Goal: Task Accomplishment & Management: Manage account settings

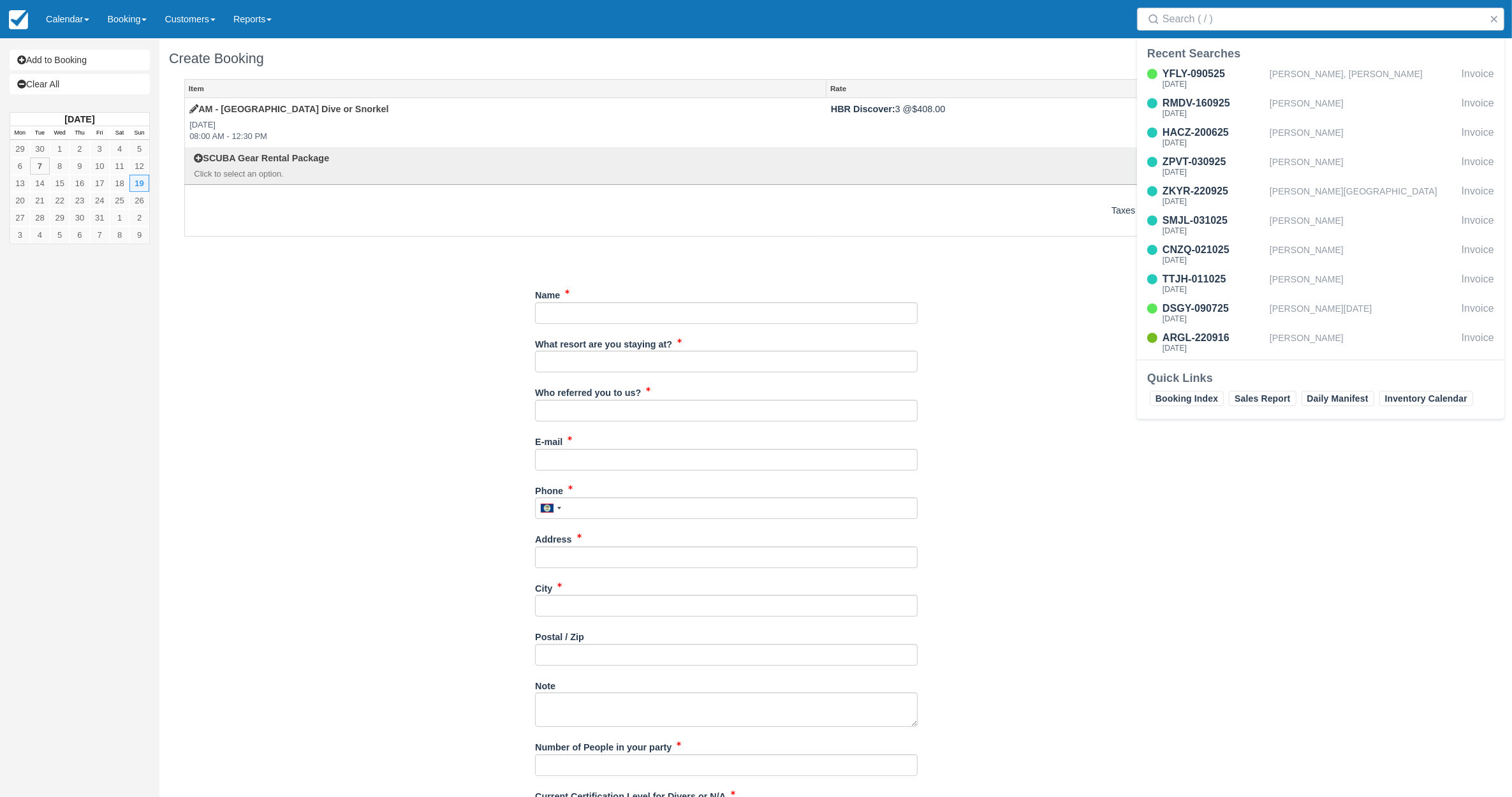
click at [783, 22] on div "Menu Calendar Booking Customer Inventory Booking Daily Manifest Daily List Note…" at bounding box center [756, 19] width 1512 height 38
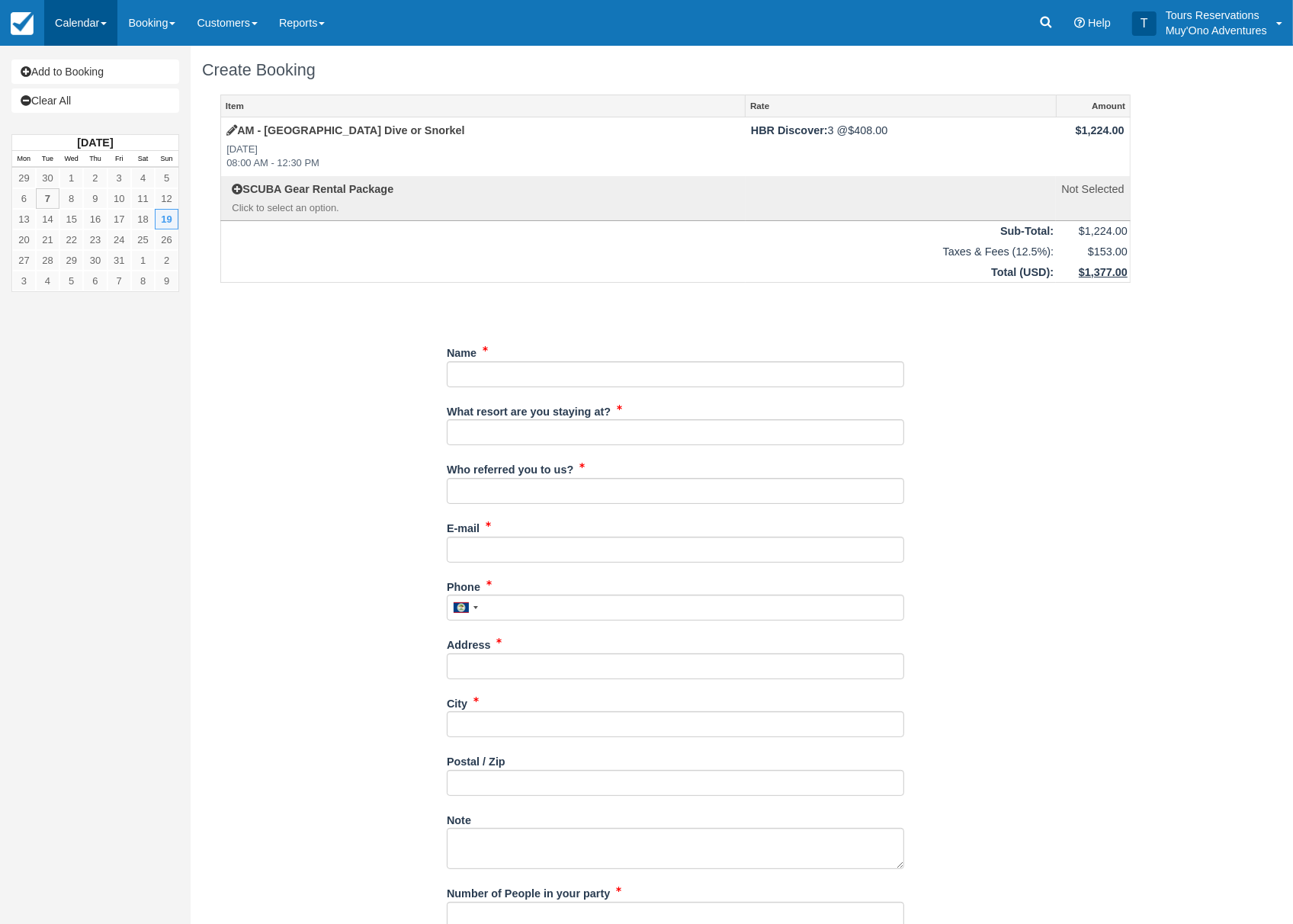
click at [95, 20] on link "Calendar" at bounding box center [80, 23] width 73 height 46
click at [154, 26] on link "Booking" at bounding box center [152, 23] width 69 height 46
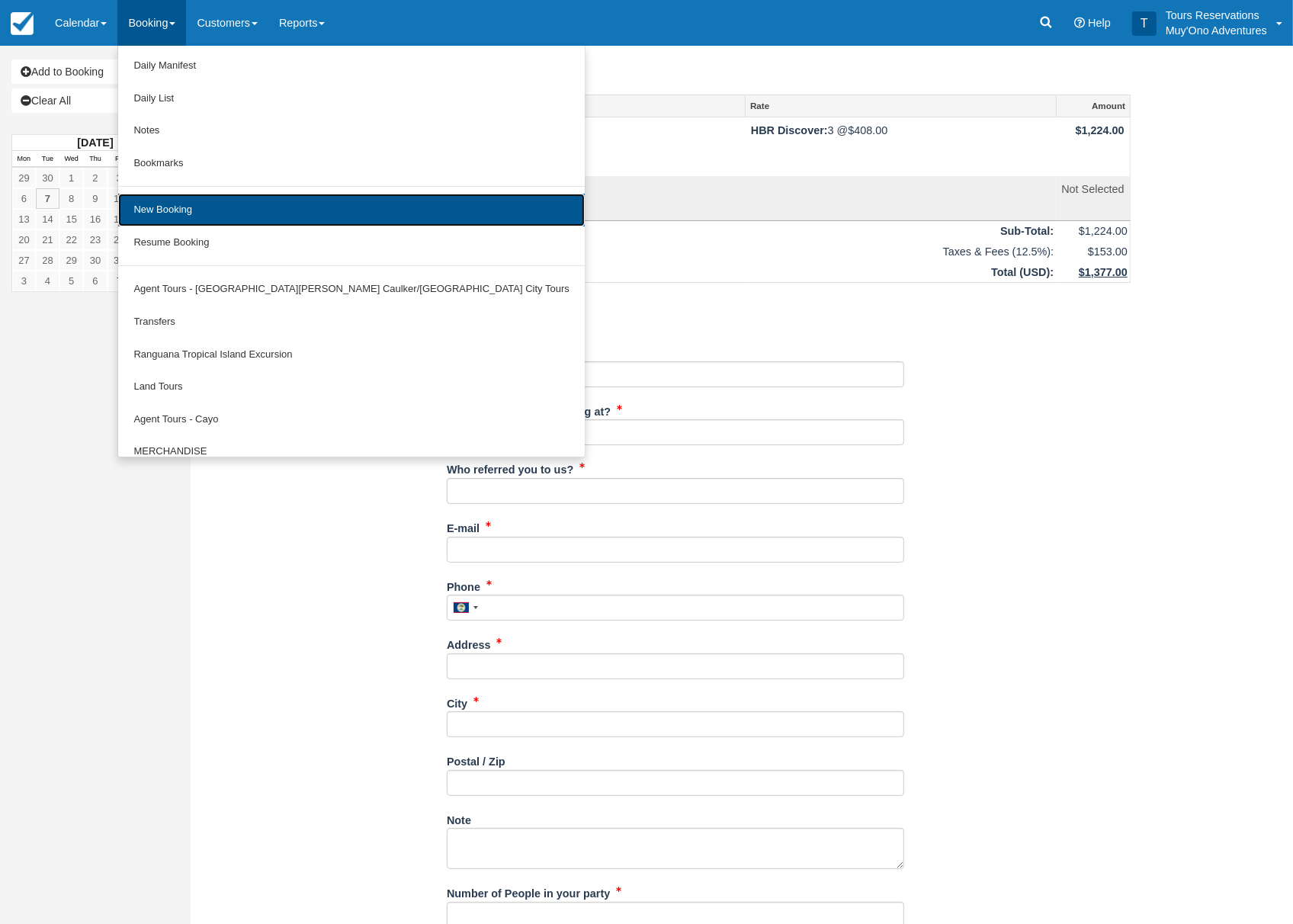
click at [183, 215] on link "New Booking" at bounding box center [351, 210] width 466 height 33
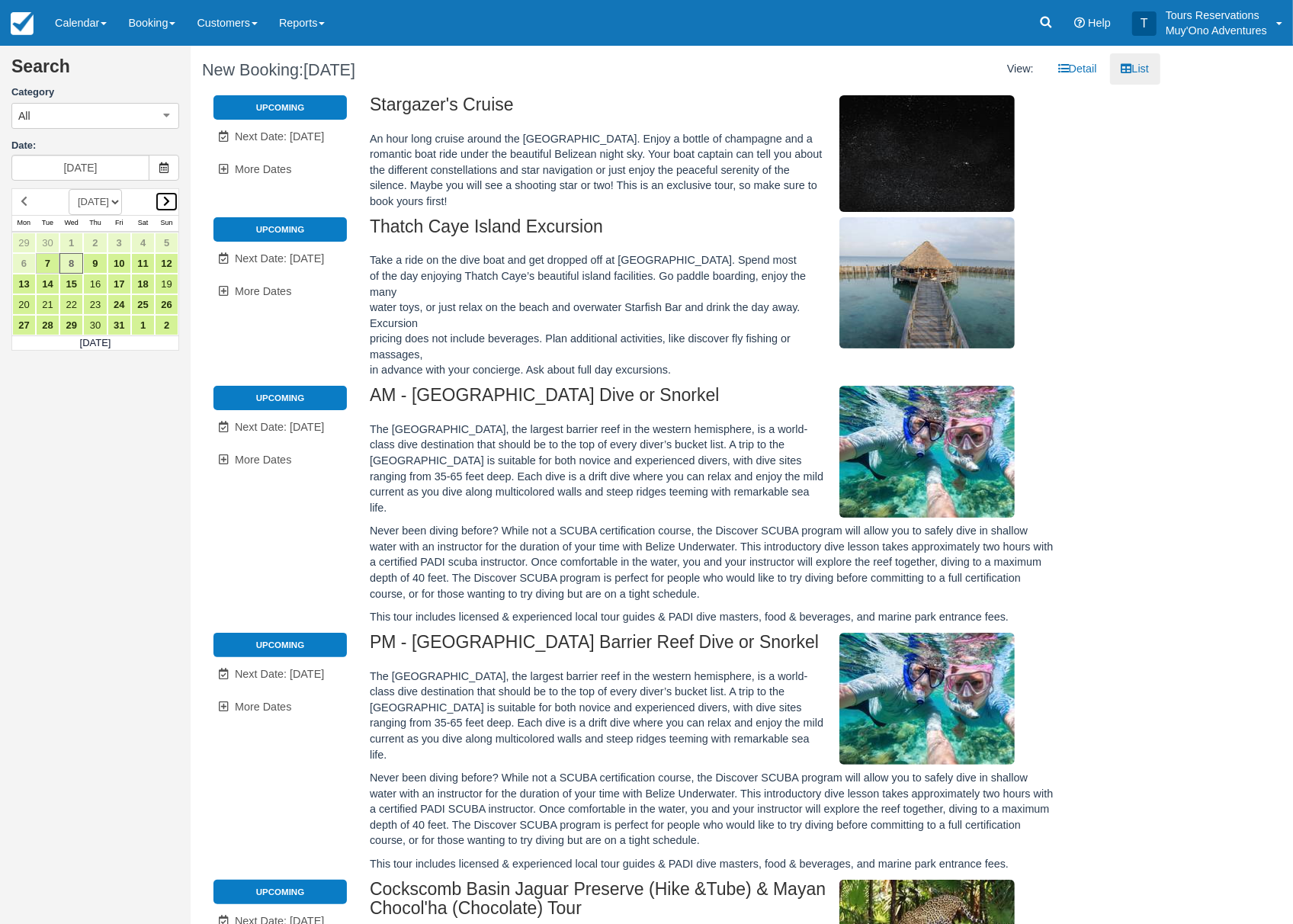
click at [154, 196] on link at bounding box center [166, 201] width 24 height 21
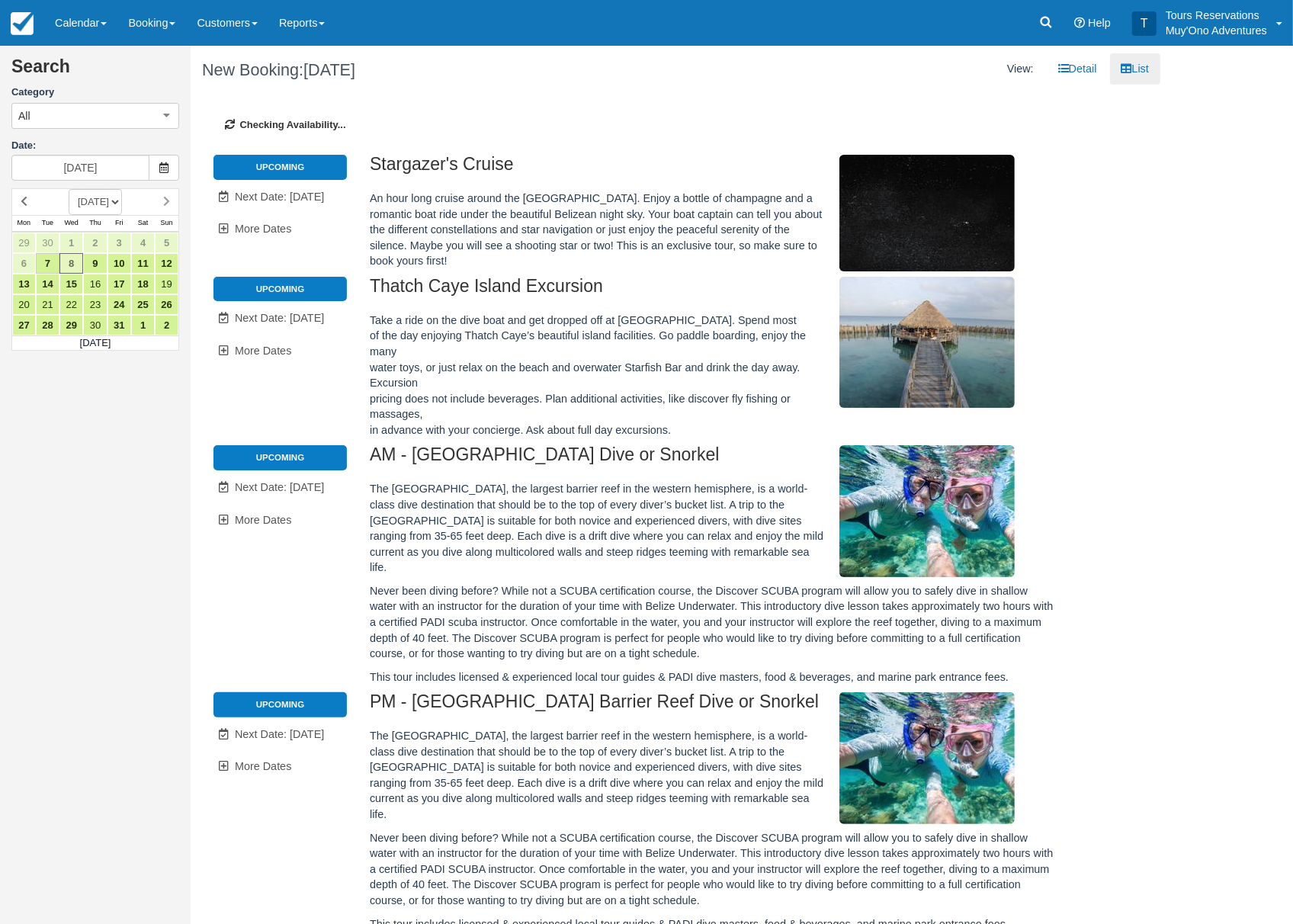
click at [122, 196] on select "OCTOBER 2025 NOVEMBER 2025 DECEMBER 2025 JANUARY 2026 FEBRUARY 2026 MARCH 2026 …" at bounding box center [95, 202] width 53 height 26
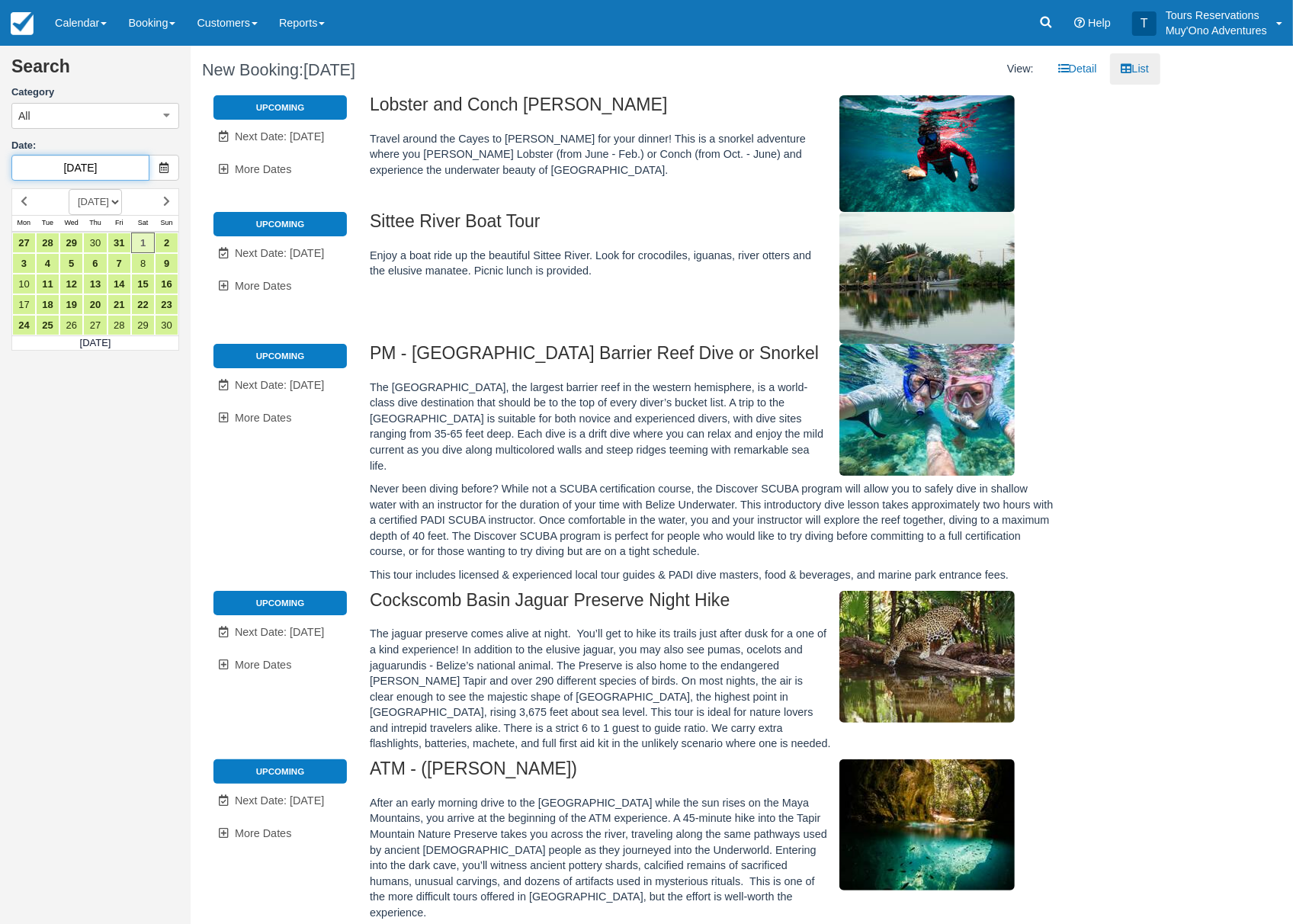
click at [142, 176] on input "11/01/25" at bounding box center [80, 167] width 138 height 26
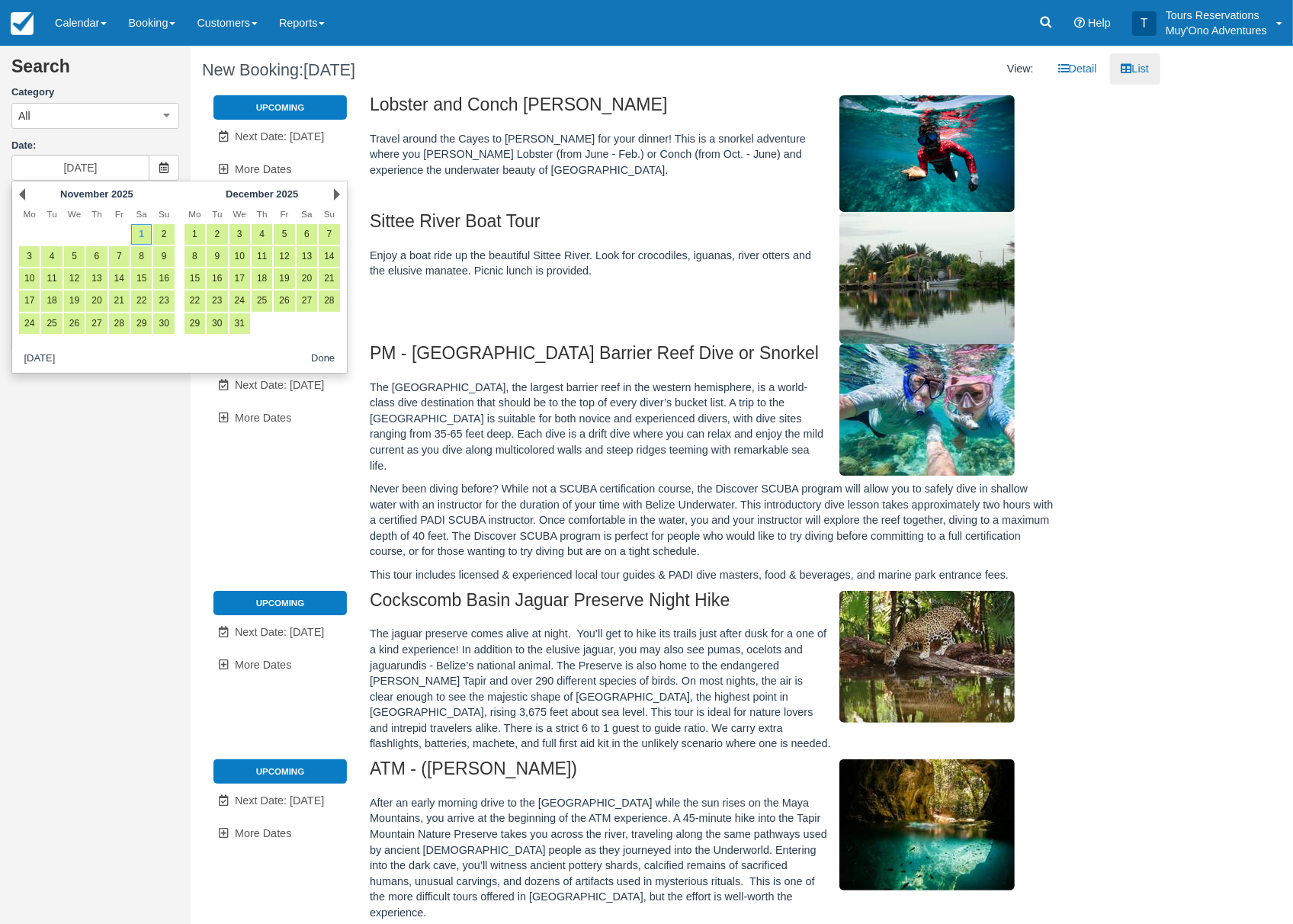
click at [330, 192] on div "Next December 2025" at bounding box center [261, 194] width 165 height 21
click at [344, 189] on div "Next December 2025" at bounding box center [261, 194] width 165 height 21
click at [336, 196] on link "Next" at bounding box center [337, 194] width 6 height 12
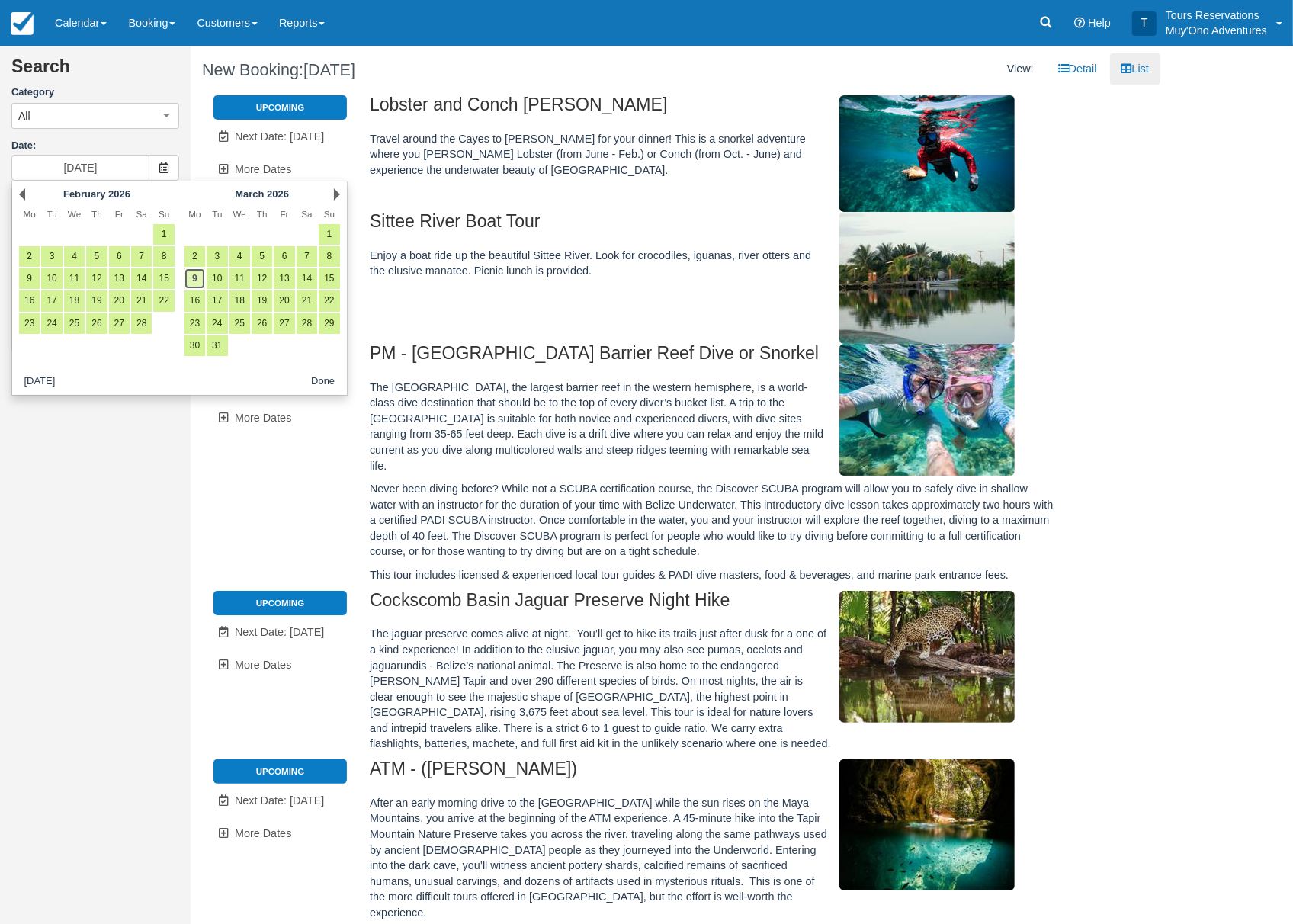
click at [196, 279] on link "9" at bounding box center [195, 279] width 21 height 21
type input "[DATE]"
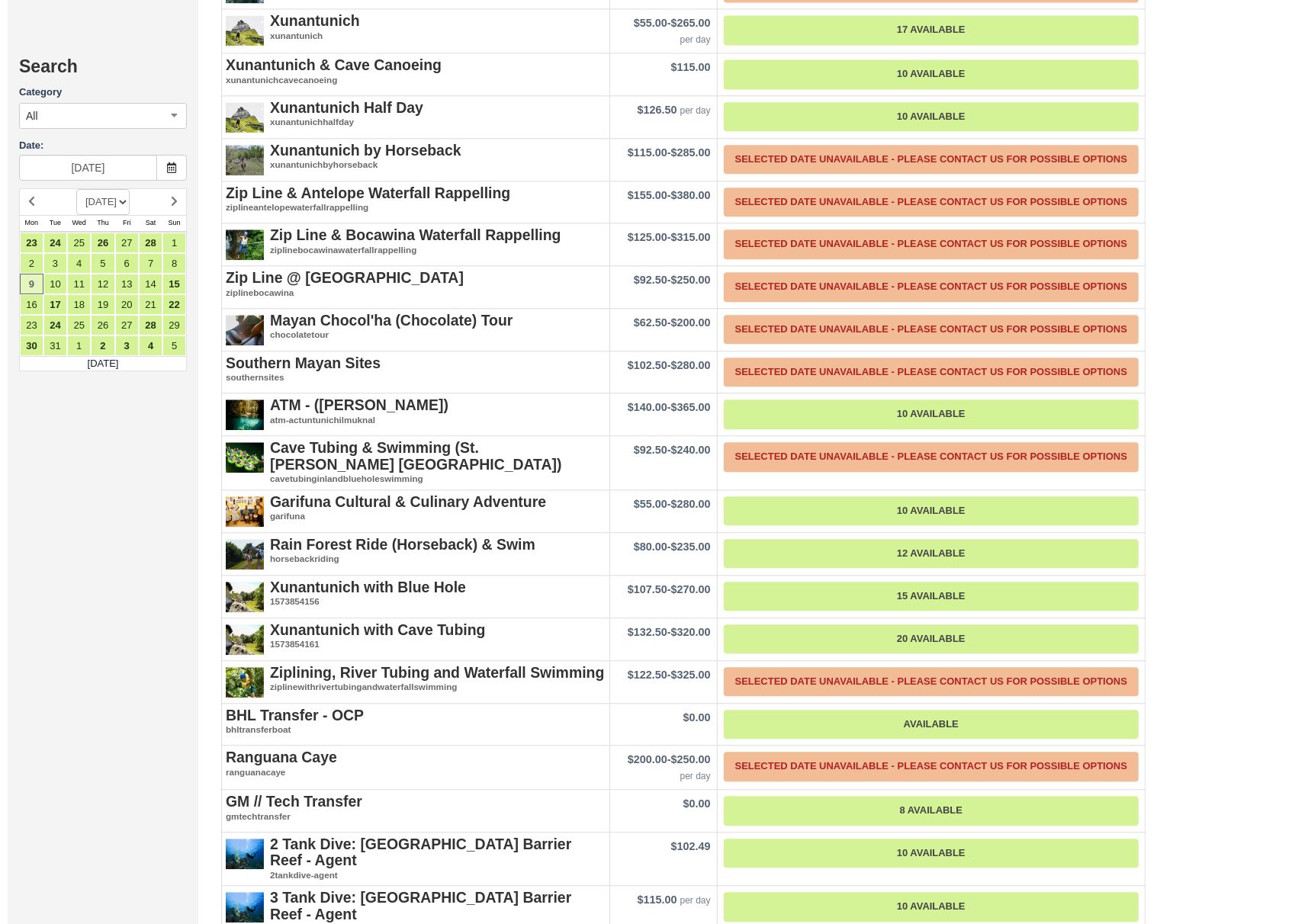
scroll to position [3147, 0]
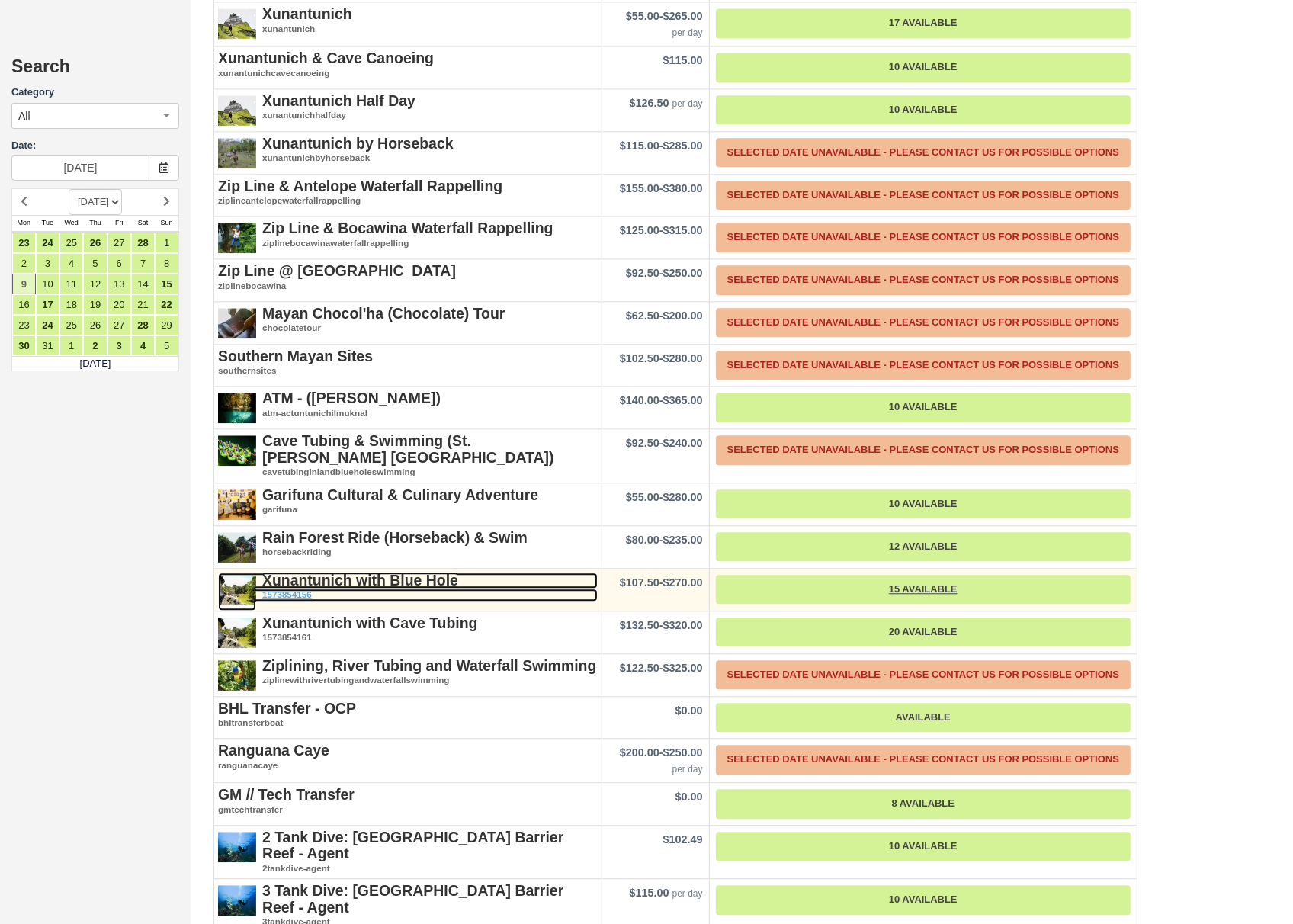
click at [311, 572] on strong "Xunantunich with Blue Hole" at bounding box center [360, 580] width 196 height 16
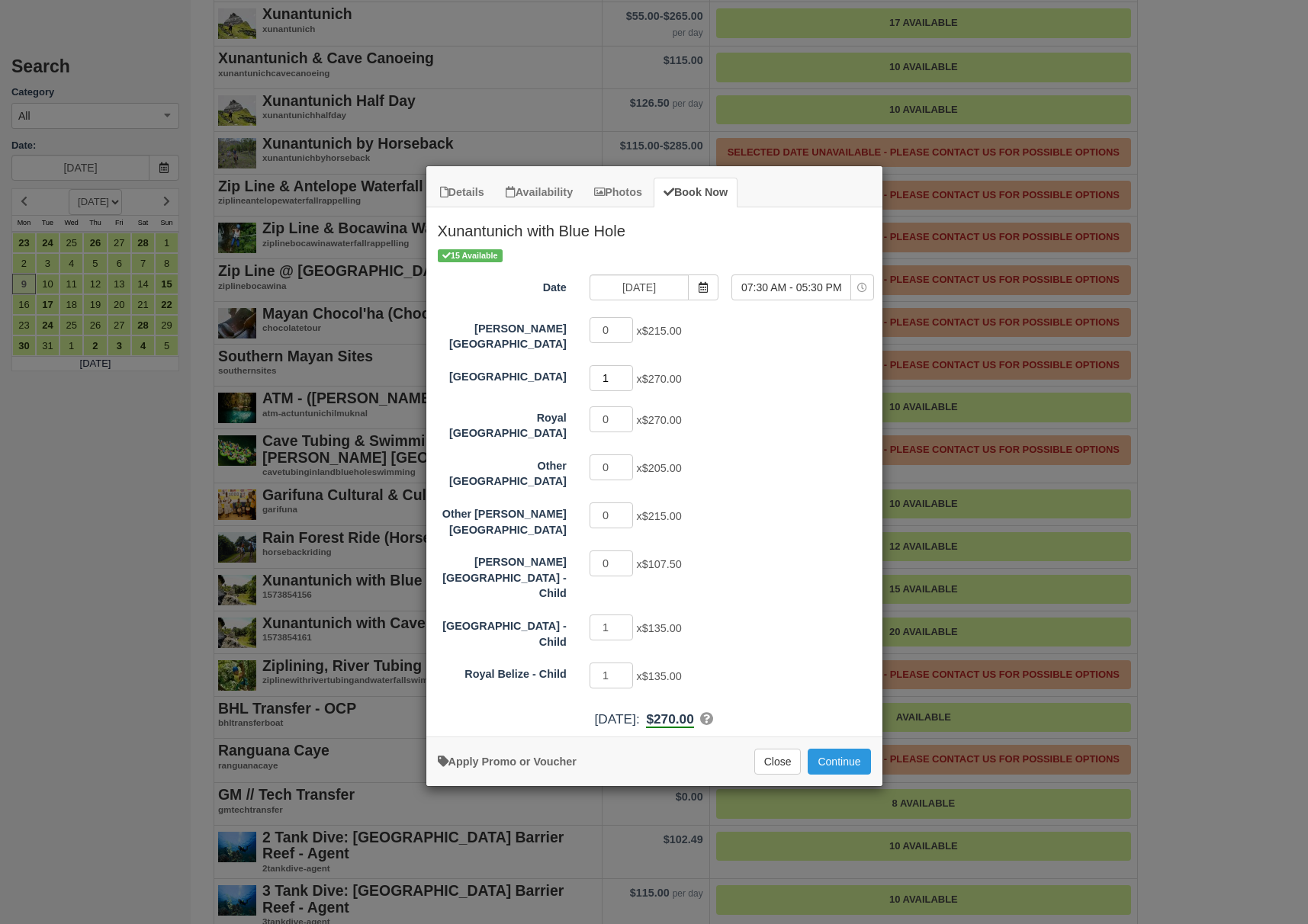
click at [623, 371] on input "1" at bounding box center [611, 378] width 44 height 26
type input "2"
click at [624, 368] on input "2" at bounding box center [611, 378] width 44 height 26
type input "0"
click at [630, 615] on input "0" at bounding box center [611, 628] width 44 height 26
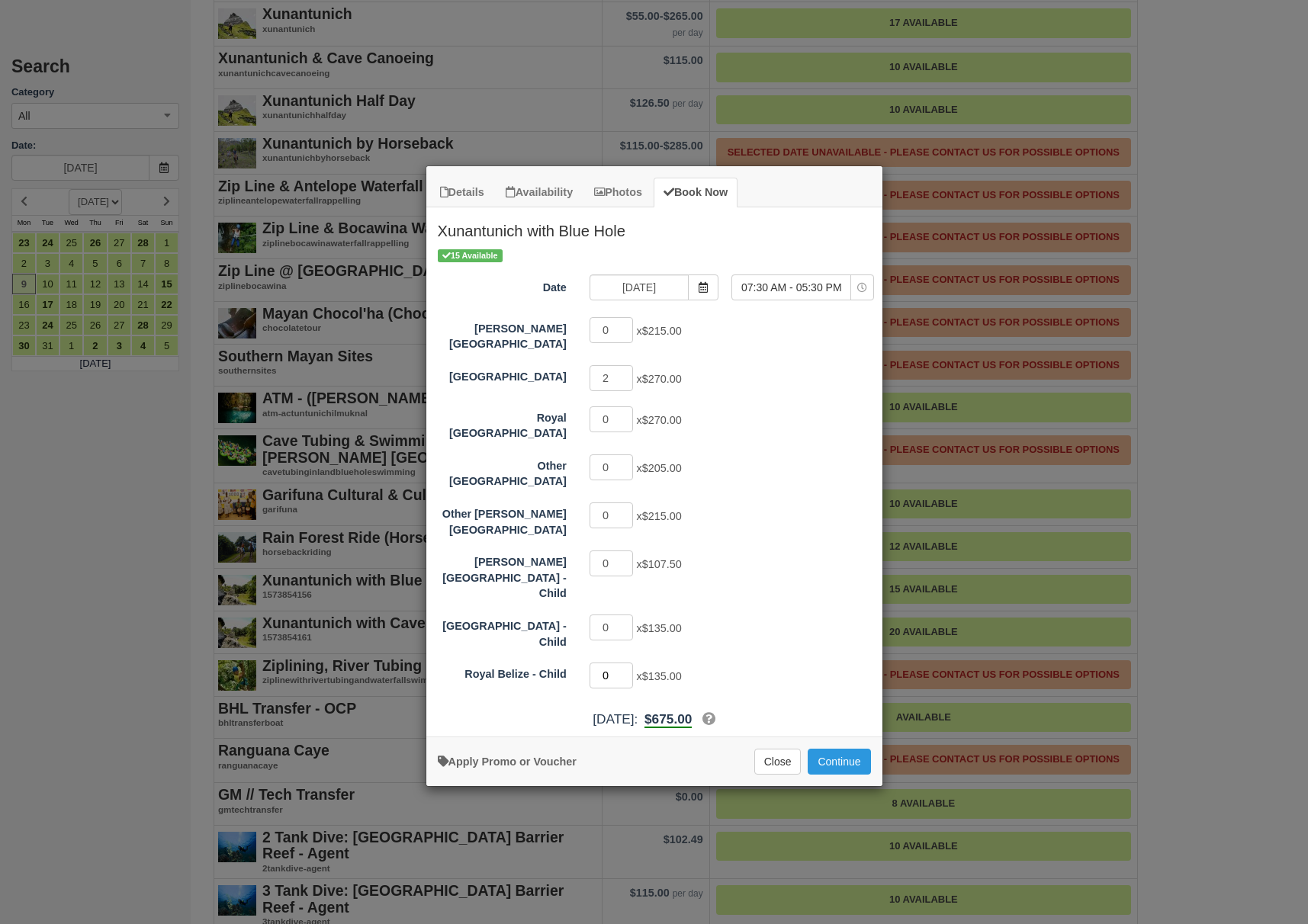
type input "0"
click at [622, 663] on input "0" at bounding box center [611, 675] width 44 height 26
click at [851, 749] on button "Continue" at bounding box center [839, 762] width 62 height 26
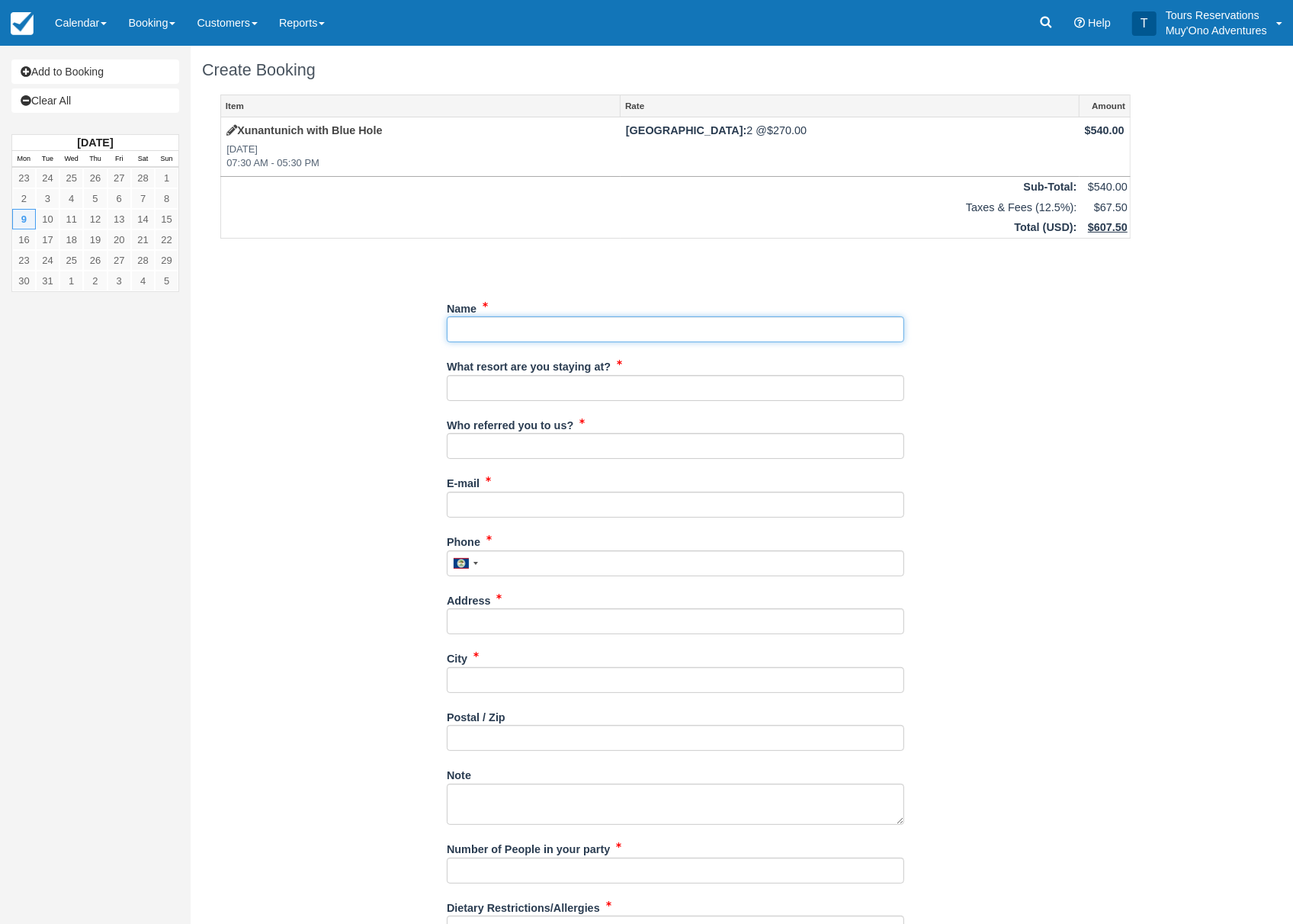
click at [500, 336] on input "Name" at bounding box center [675, 329] width 458 height 26
click at [547, 322] on input "Name" at bounding box center [675, 329] width 458 height 26
paste input "Ryan Seth"
type input "Ryan Seth"
click at [531, 389] on input "What resort are you staying at?" at bounding box center [675, 388] width 458 height 26
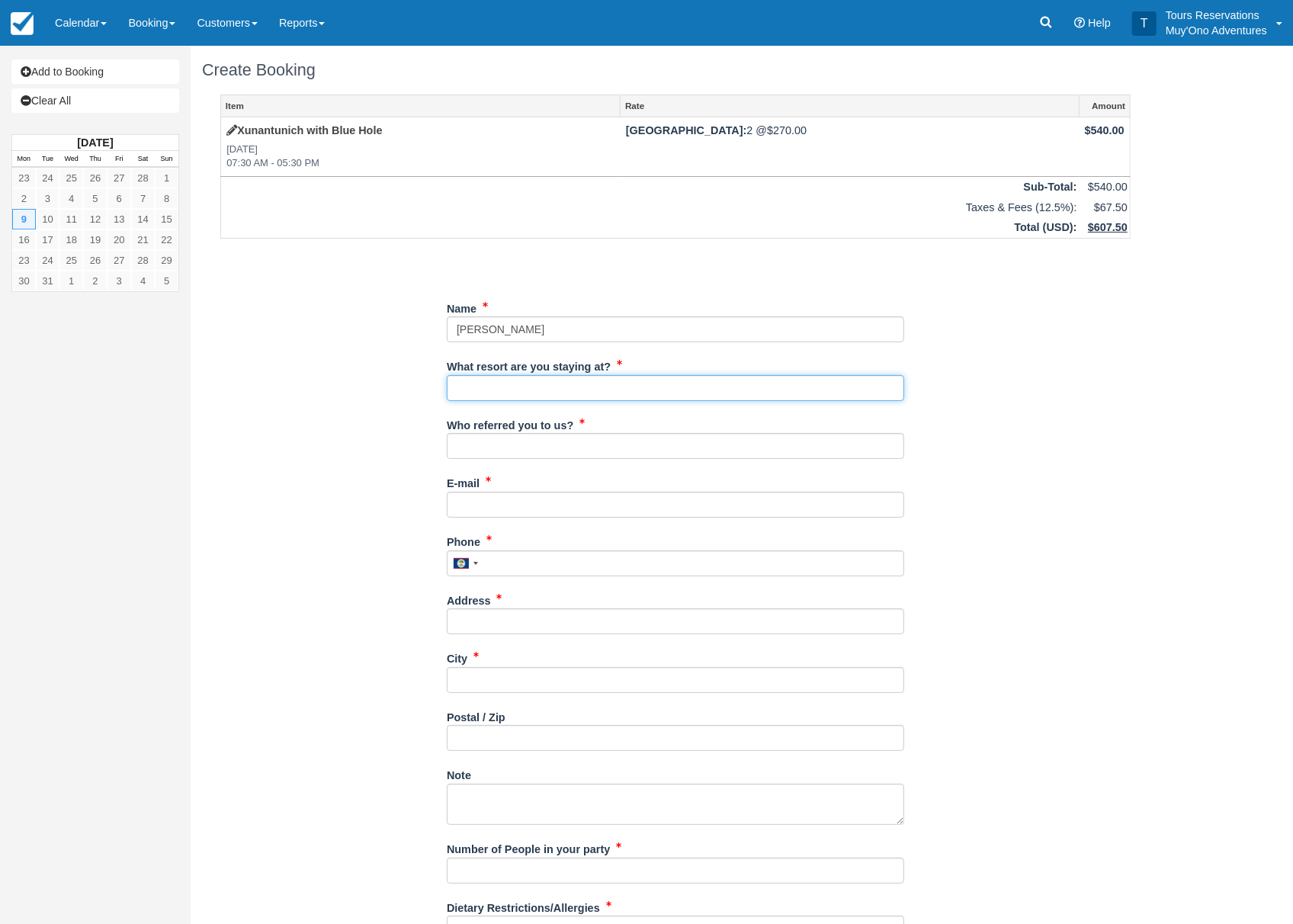
type input "Thatch Caye"
click at [533, 459] on input "Who referred you to us?" at bounding box center [675, 446] width 458 height 26
type input "[PERSON_NAME]"
click at [530, 512] on input "E-mail" at bounding box center [675, 504] width 458 height 26
click at [493, 507] on input "E-mail" at bounding box center [675, 504] width 458 height 26
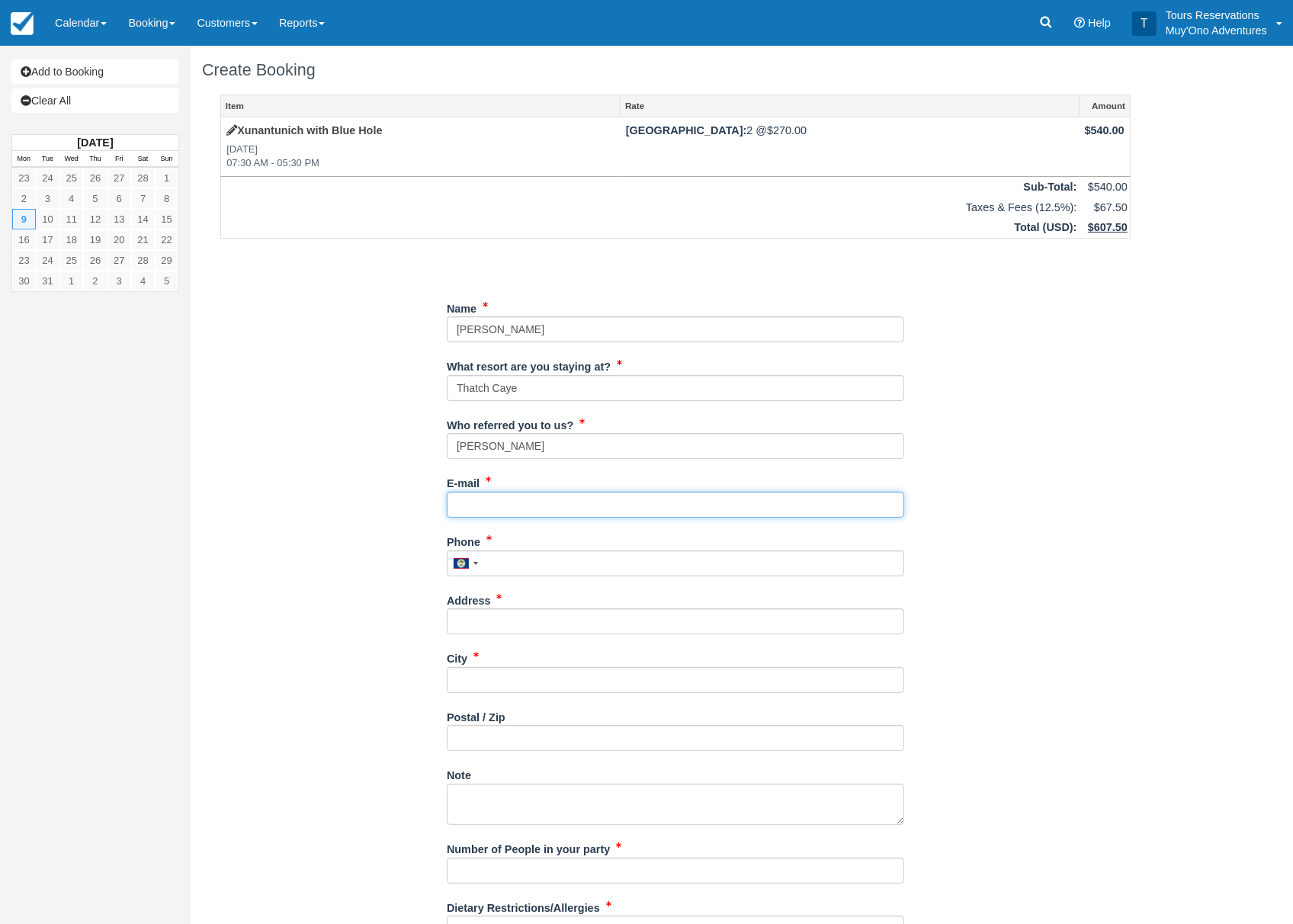
paste input "RYAN.K.SETH@BT4R.NET"
type input "RYAN.K.SETH@BT4R.NET"
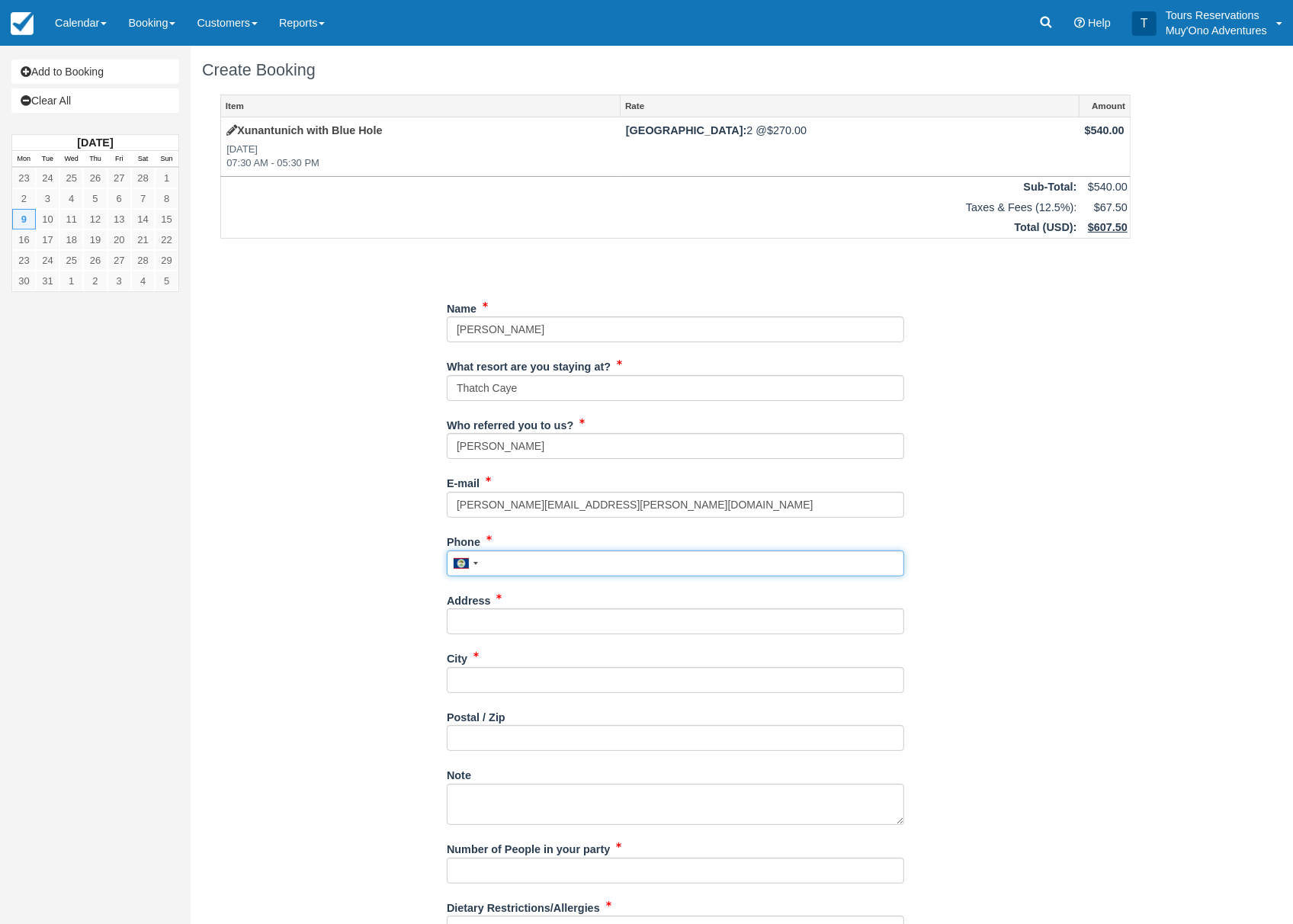
click at [528, 555] on input "Phone" at bounding box center [675, 564] width 458 height 26
paste input "3196515400"
type input "3196515400"
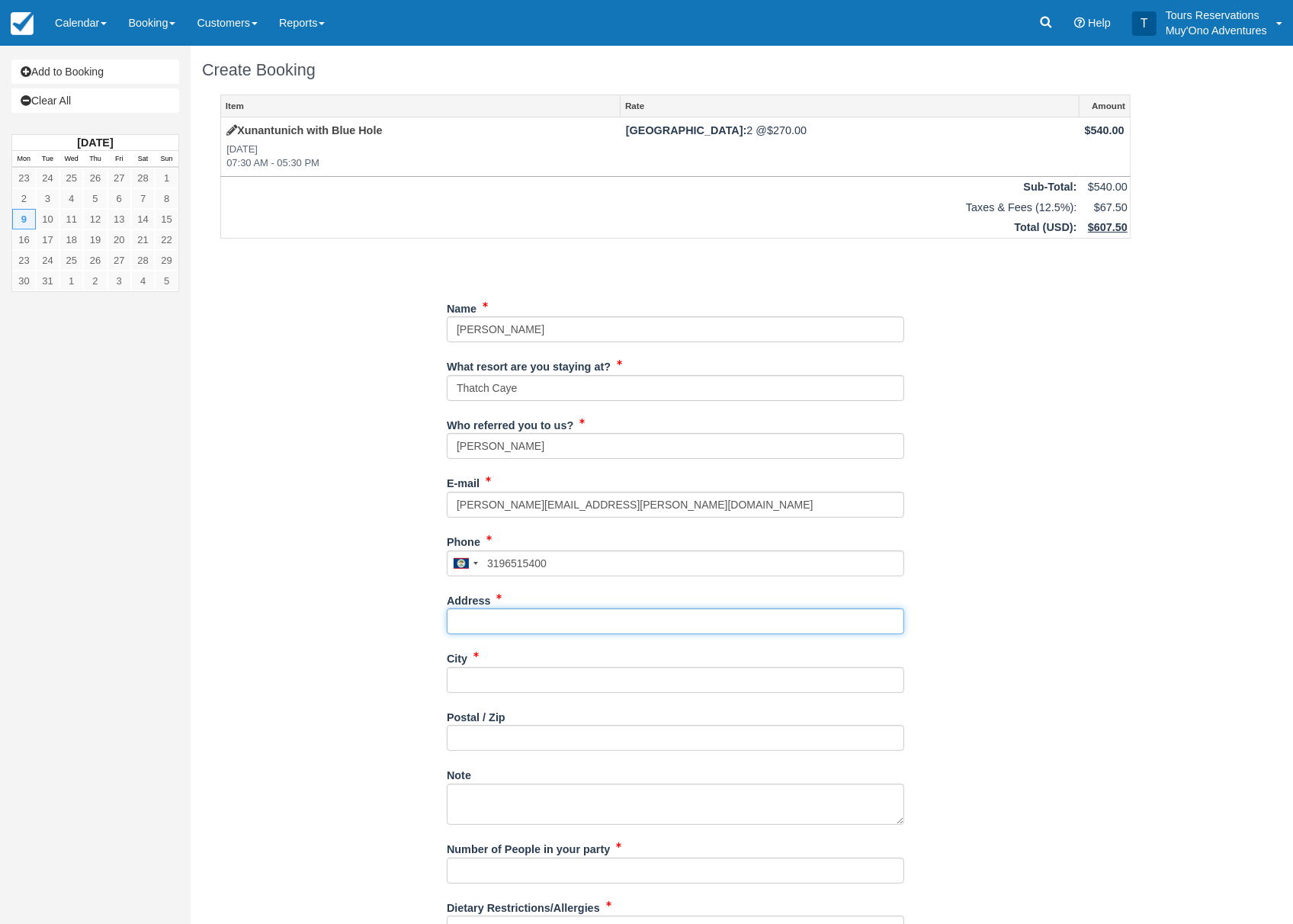
click at [573, 623] on input "Address" at bounding box center [675, 621] width 458 height 26
paste input "[STREET_ADDRESS]"
type input "[STREET_ADDRESS]"
click at [523, 696] on div "City" at bounding box center [675, 675] width 458 height 58
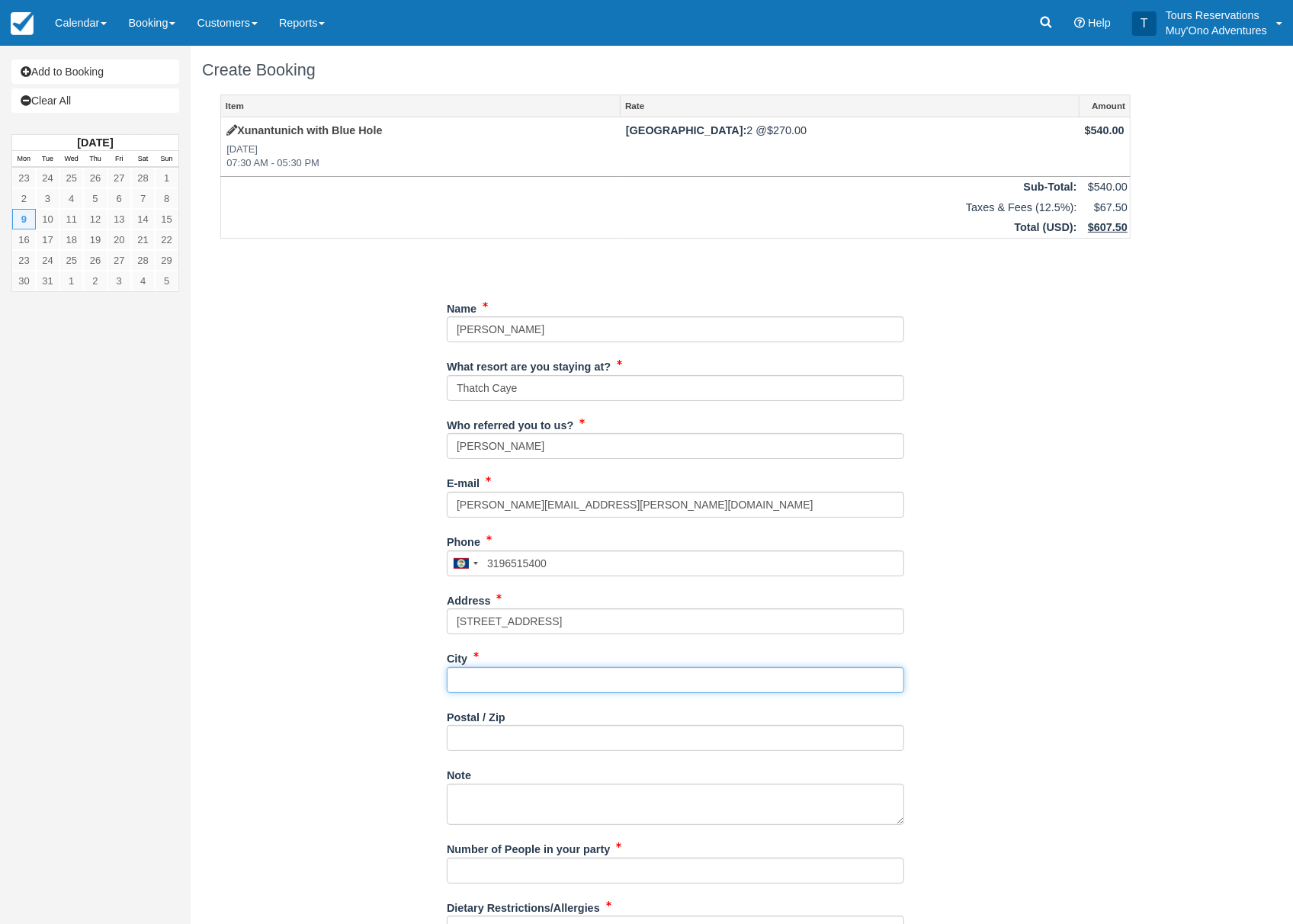
click at [524, 688] on input "City" at bounding box center [675, 680] width 458 height 26
paste input "[GEOGRAPHIC_DATA]"
type input "[GEOGRAPHIC_DATA]"
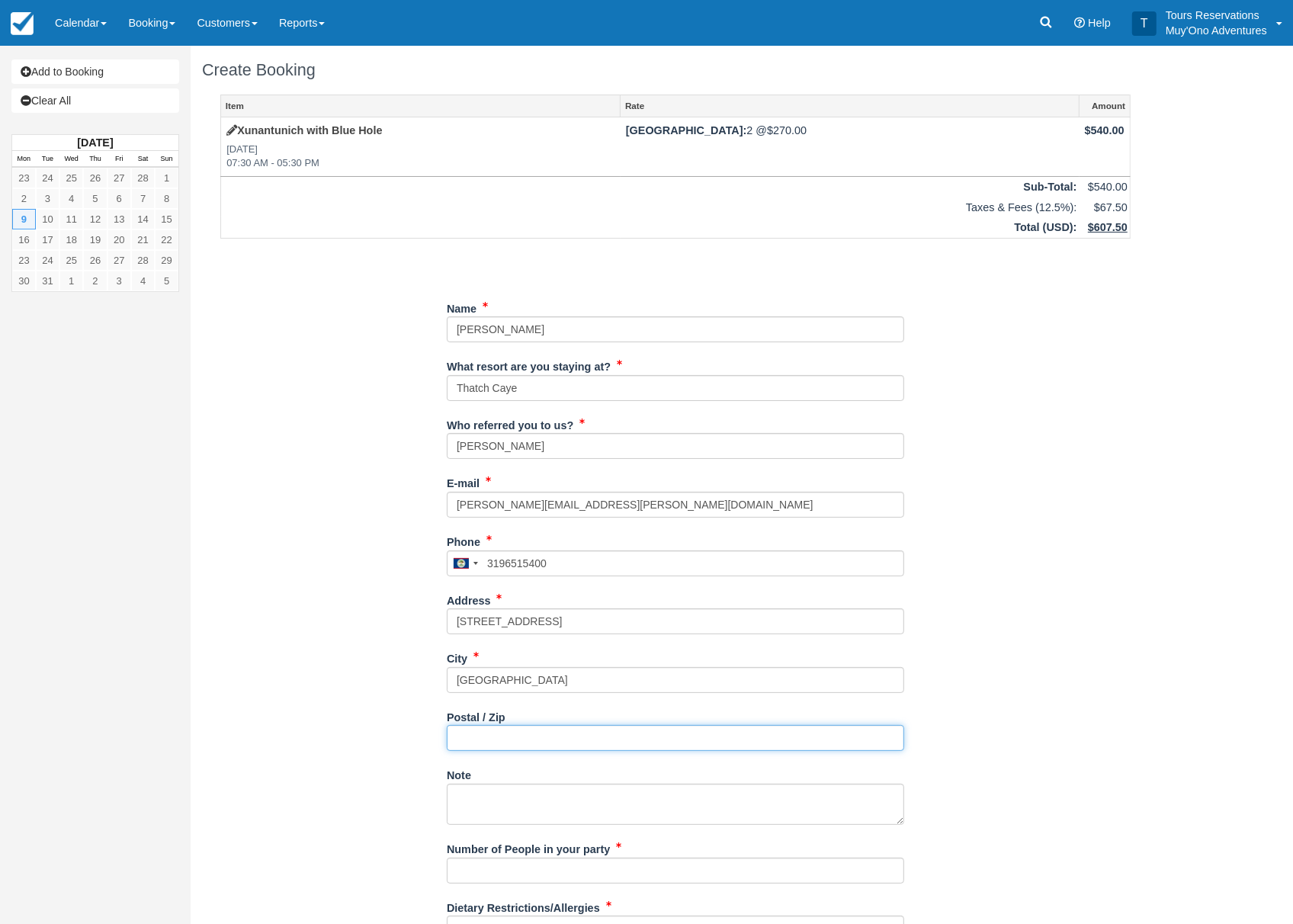
click at [521, 741] on input "Postal / Zip" at bounding box center [675, 738] width 458 height 26
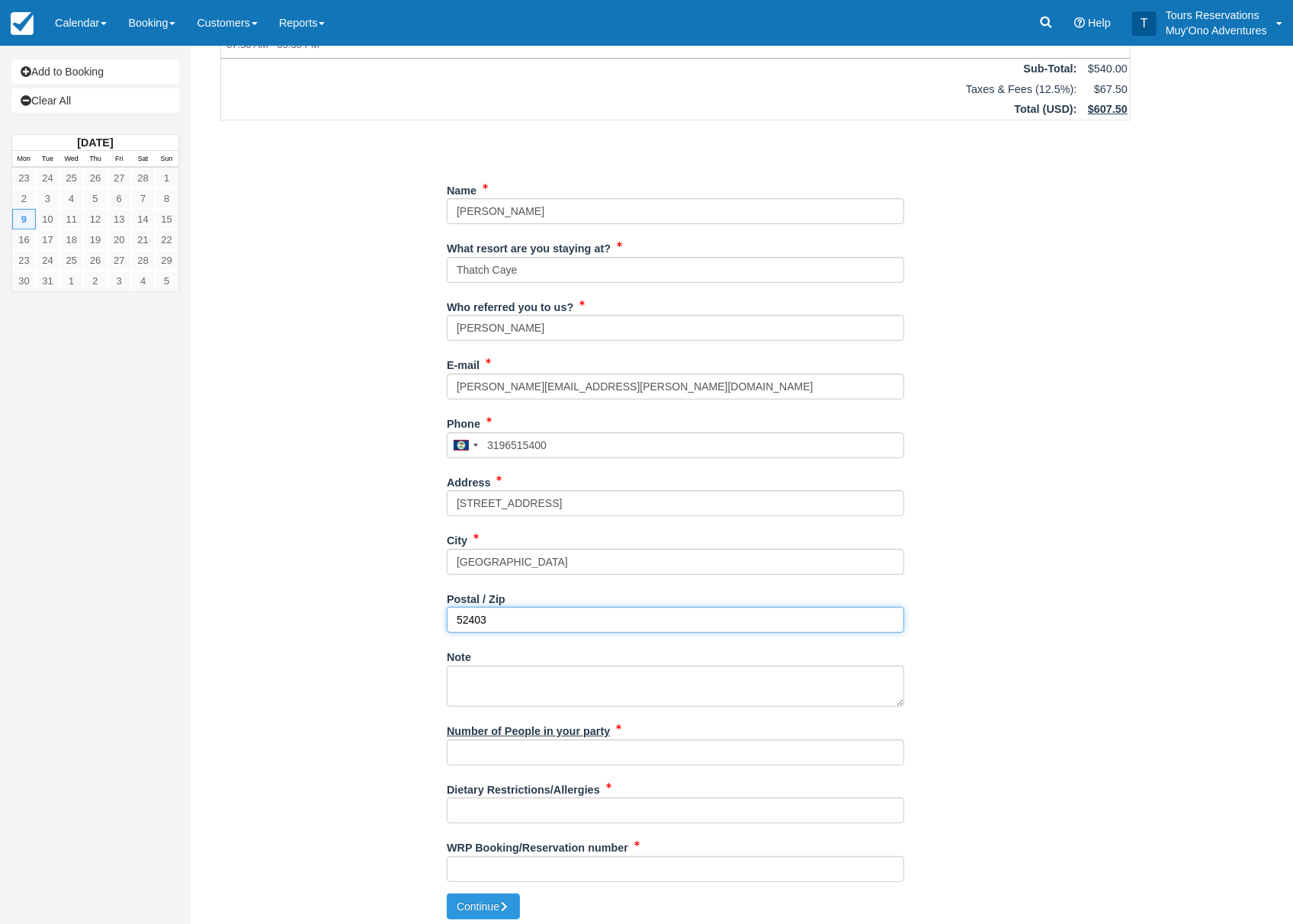
scroll to position [124, 0]
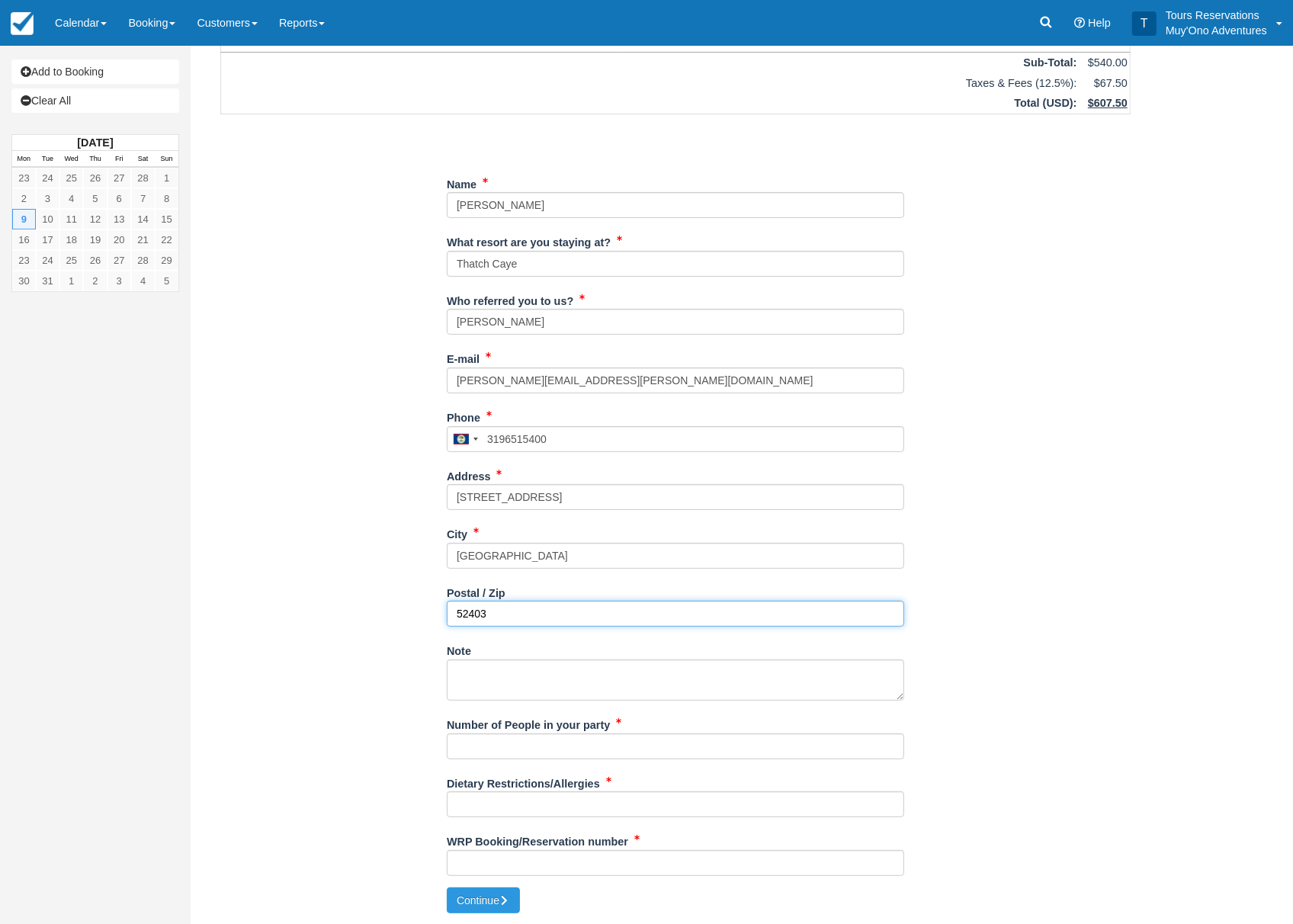
type input "52403"
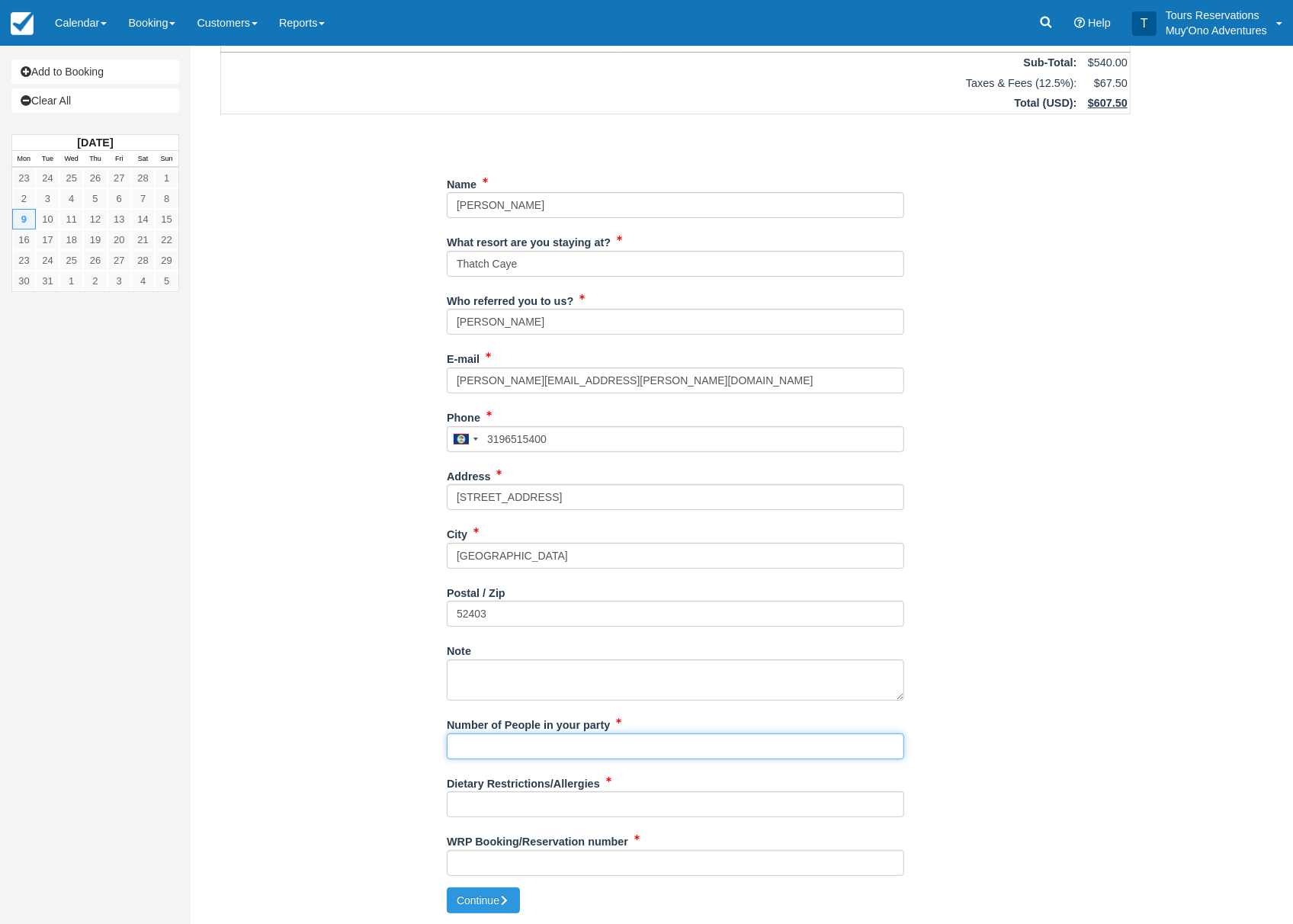
click at [551, 748] on input "Number of People in your party" at bounding box center [675, 747] width 458 height 26
type input "2px"
click at [684, 802] on input "Dietary Restrictions/Allergies" at bounding box center [675, 804] width 458 height 26
click at [572, 812] on input "Dietary Restrictions/Allergies" at bounding box center [675, 804] width 458 height 26
type input "N/A"
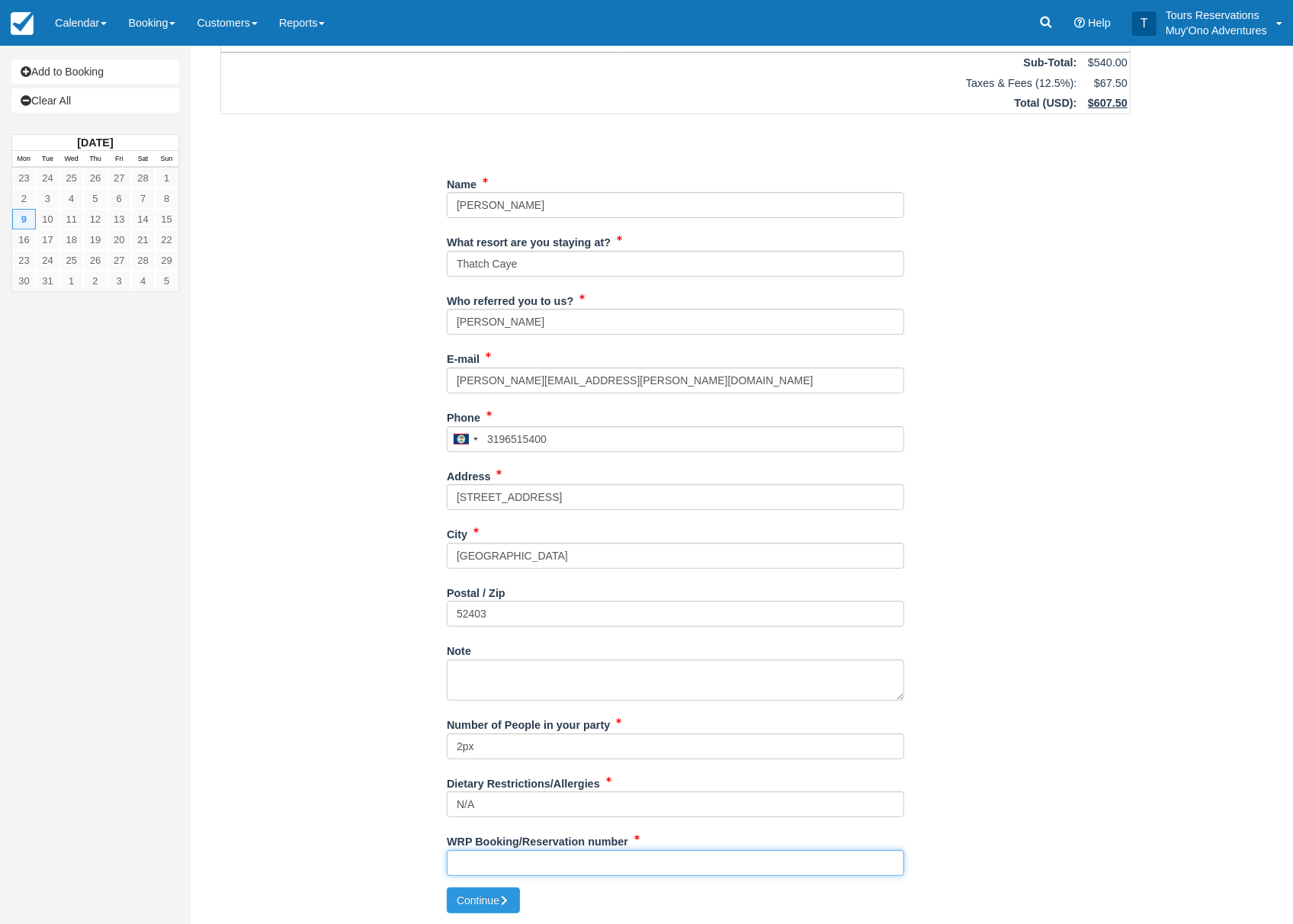
click at [605, 860] on input "WRP Booking/Reservation number" at bounding box center [675, 864] width 458 height 26
paste input "BB25100218874815"
type input "BB25100218874815"
click at [490, 893] on button "Continue" at bounding box center [483, 900] width 73 height 26
type input "[PHONE_NUMBER]"
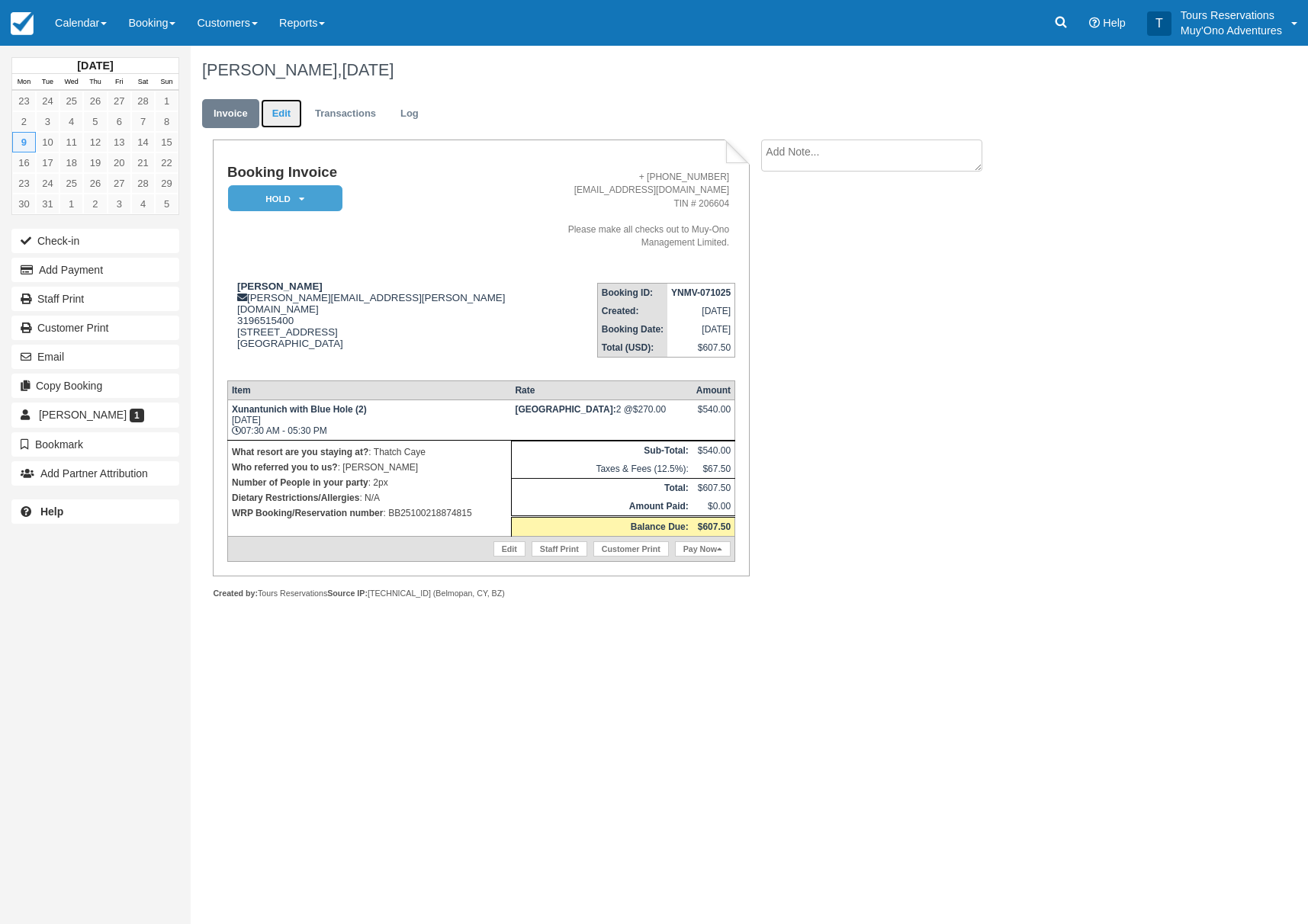
click at [276, 112] on link "Edit" at bounding box center [281, 113] width 41 height 30
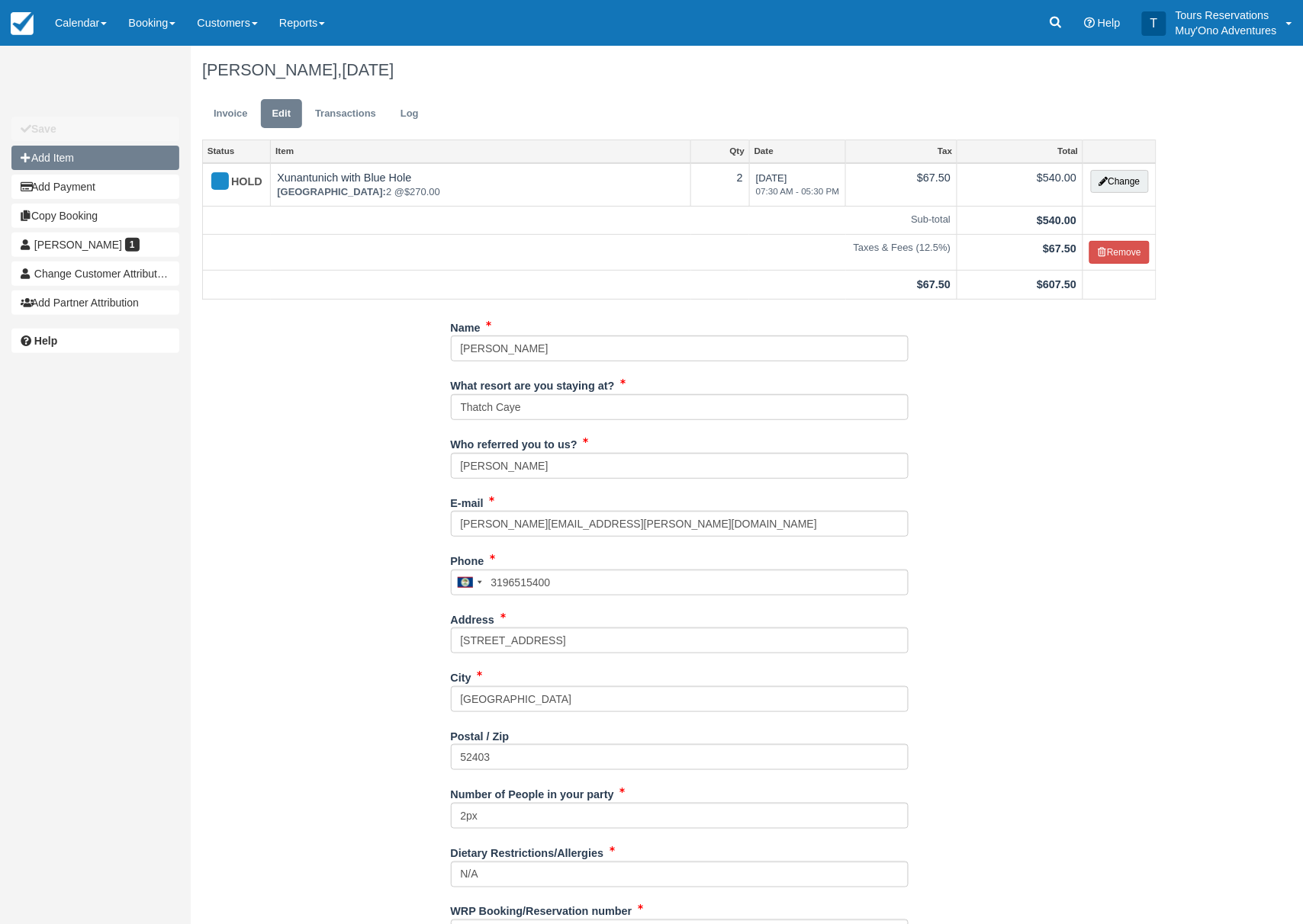
click at [78, 163] on button "Add Item" at bounding box center [96, 157] width 168 height 25
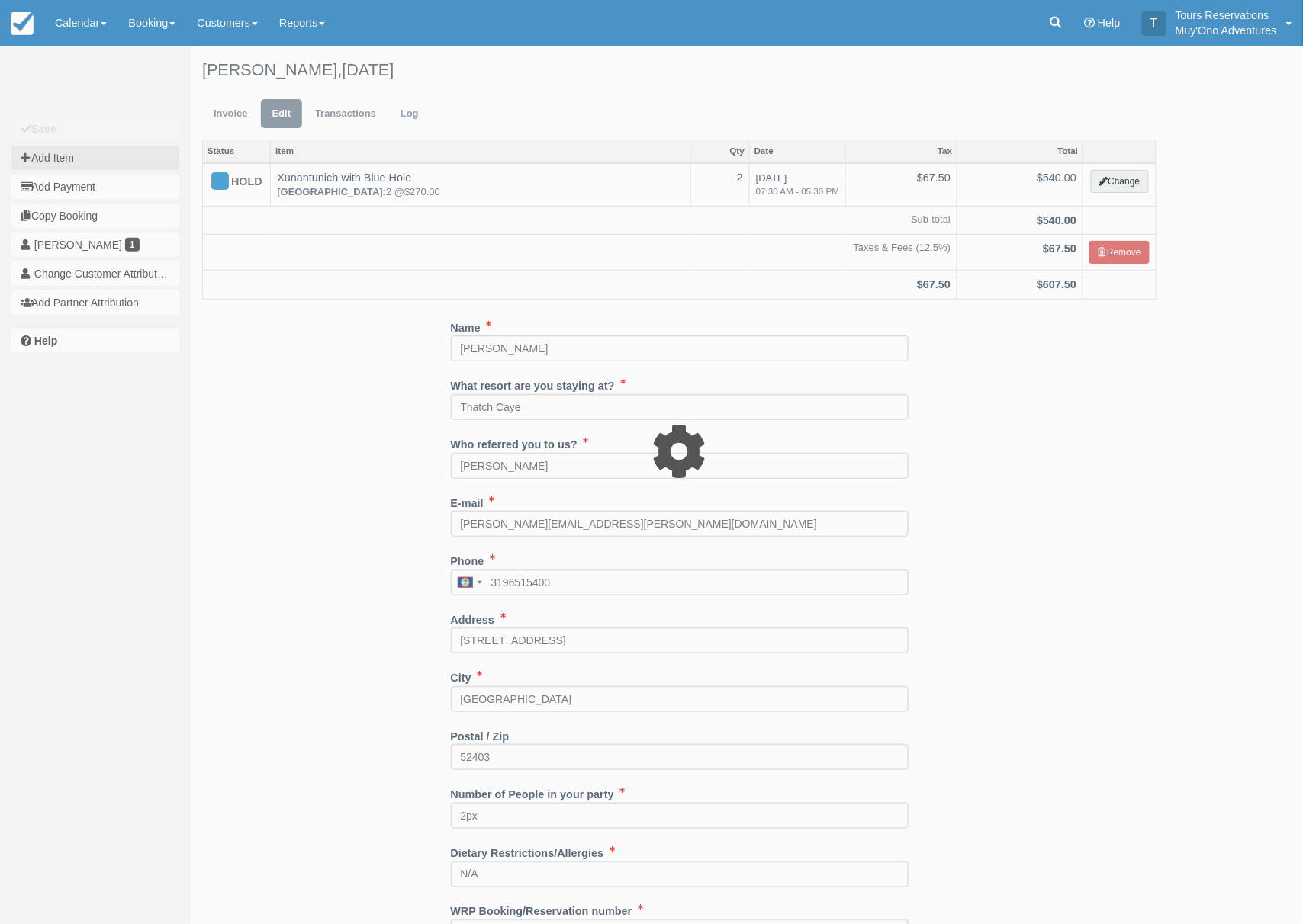
type input "0.00"
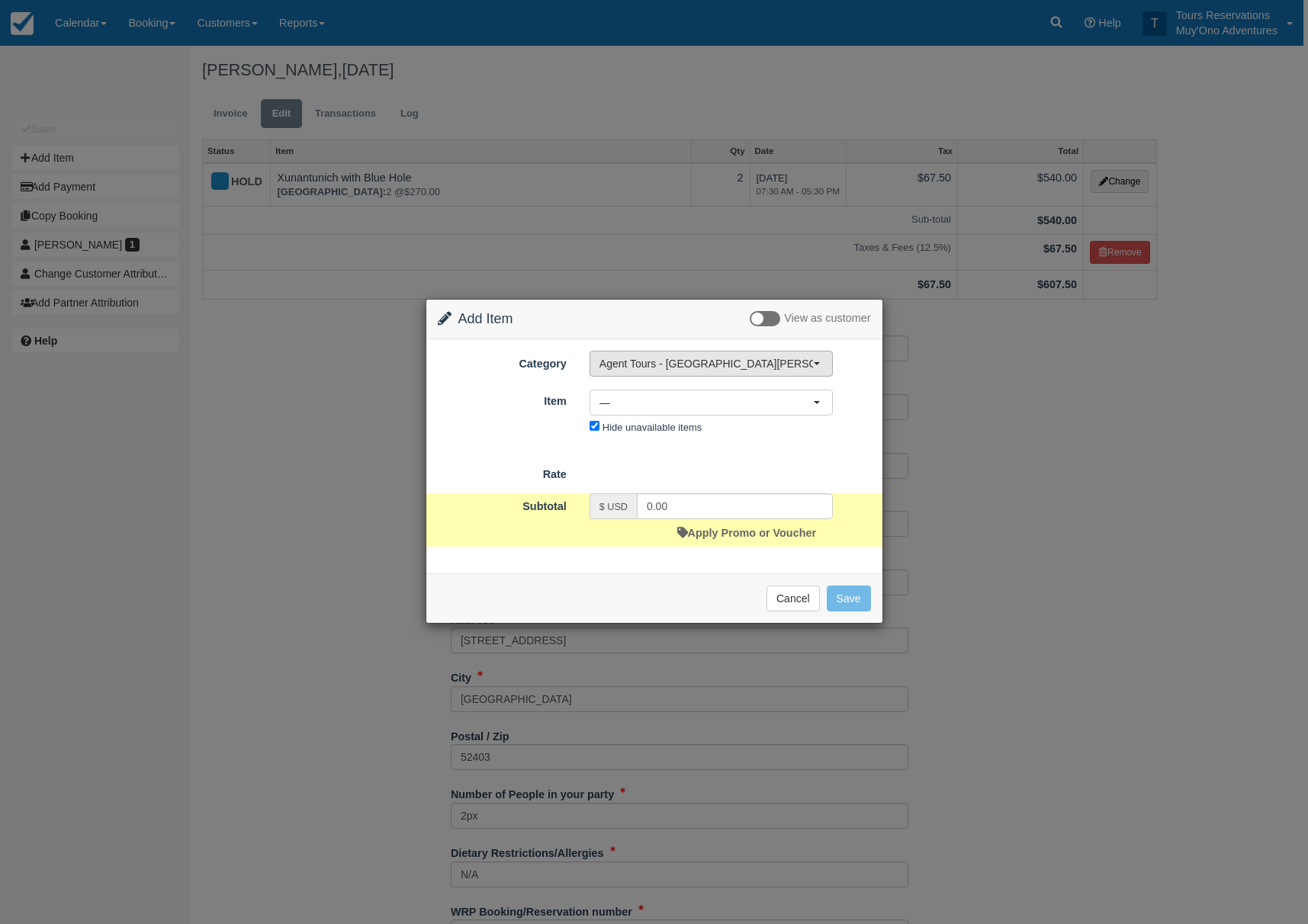
click at [681, 368] on span "Agent Tours - [GEOGRAPHIC_DATA][PERSON_NAME] Caulker/[GEOGRAPHIC_DATA] City Tou…" at bounding box center [707, 364] width 214 height 16
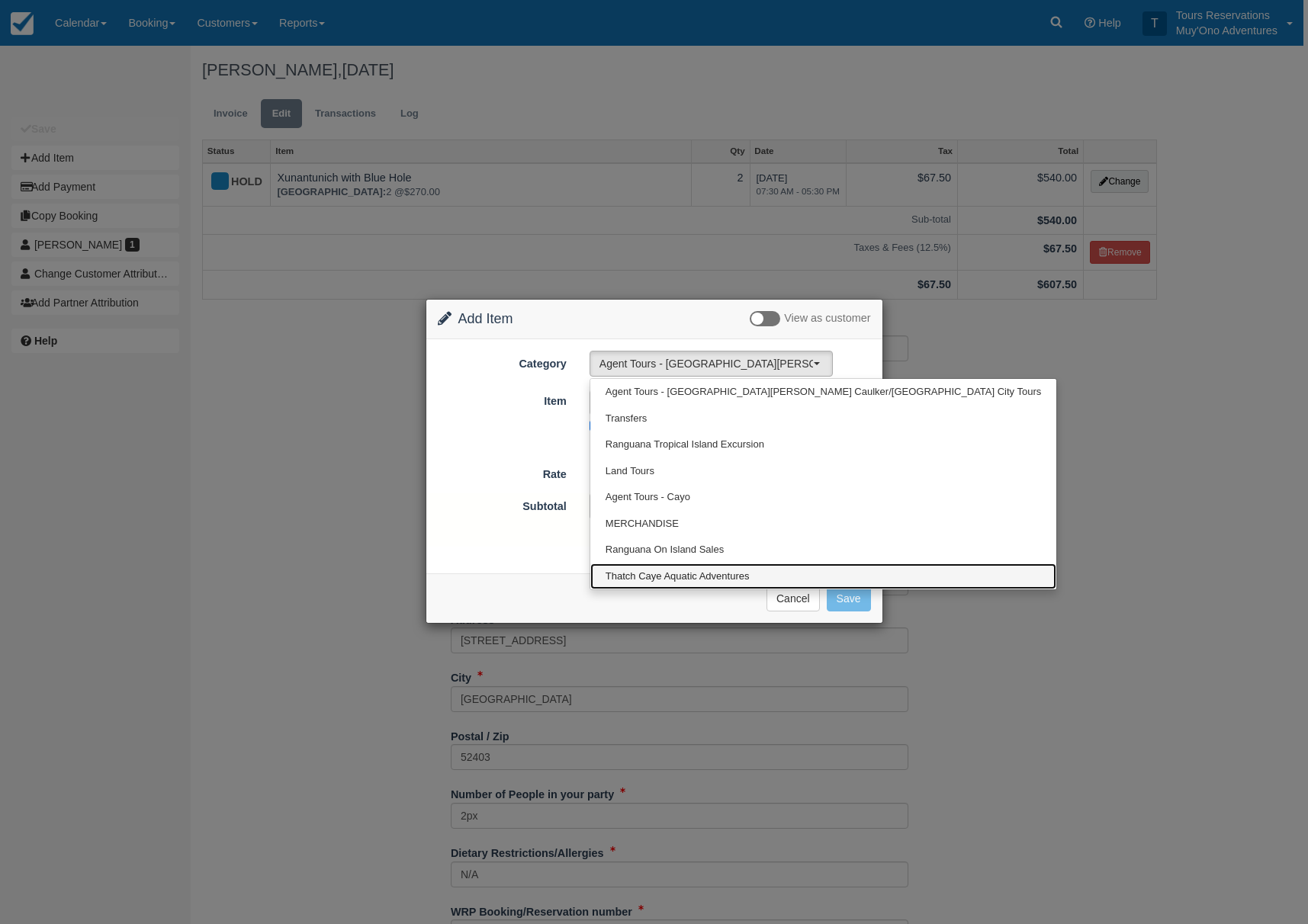
click at [692, 576] on span "Thatch Caye Aquatic Adventures" at bounding box center [678, 577] width 144 height 15
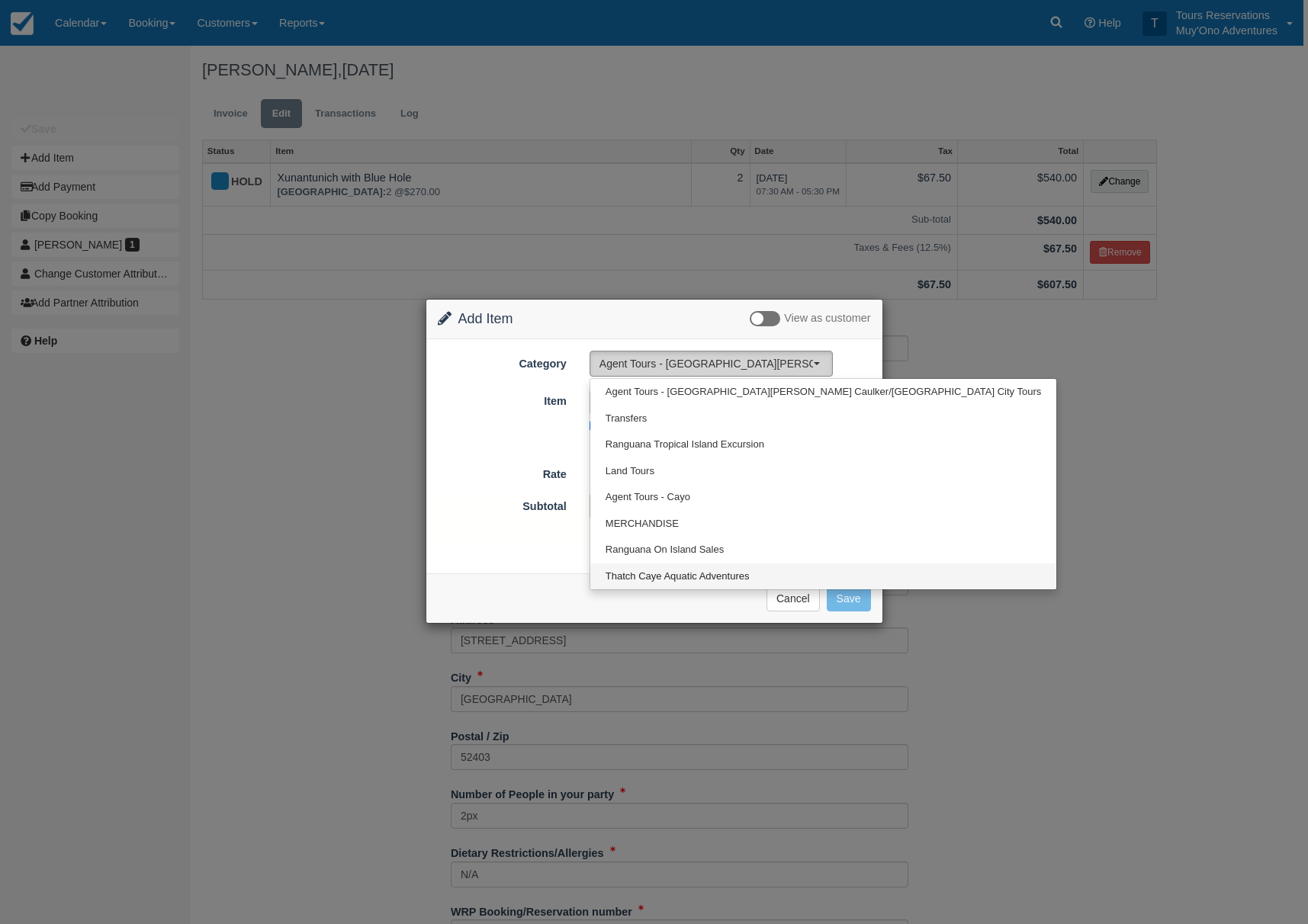
select select "64"
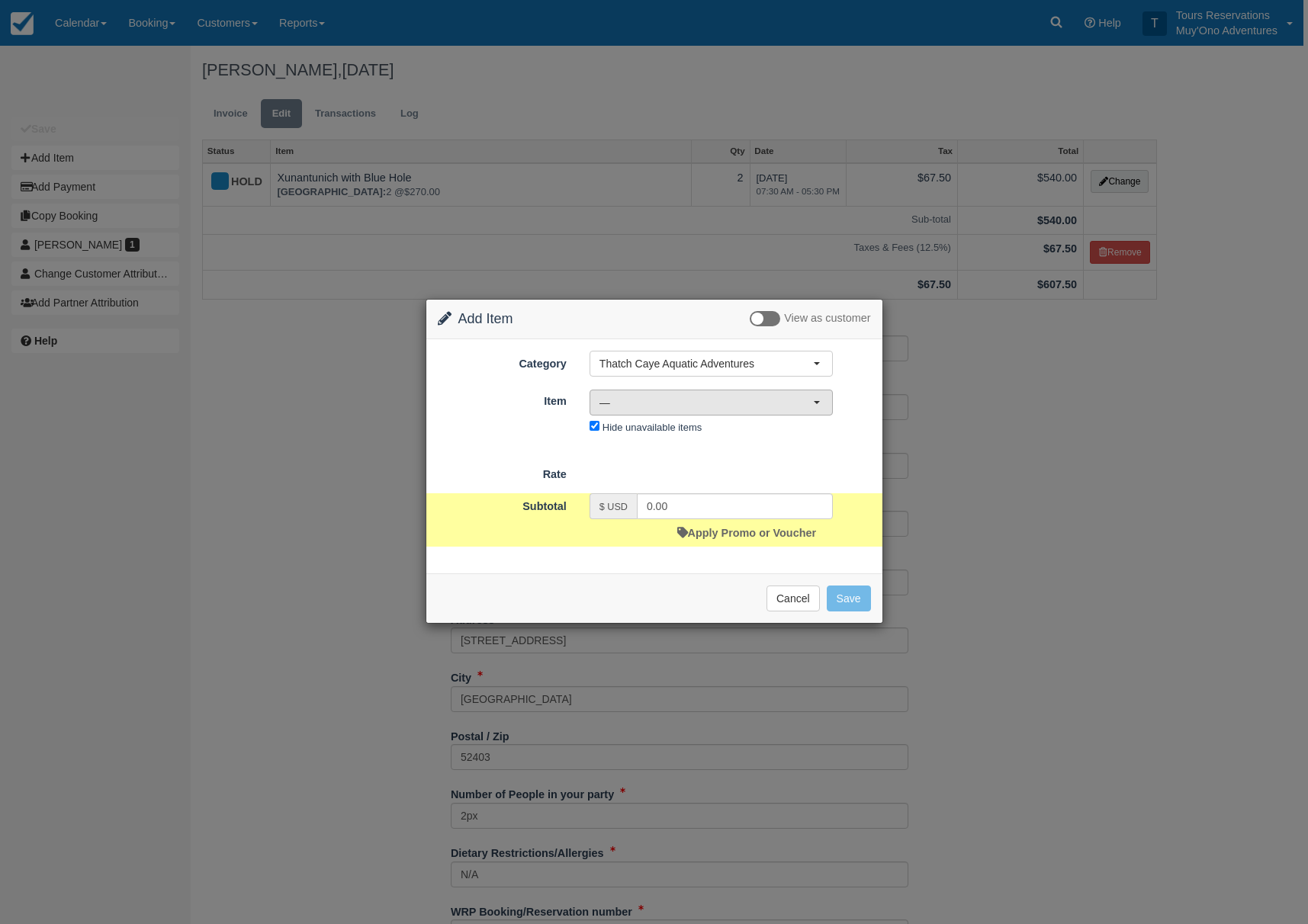
click at [714, 402] on span "—" at bounding box center [707, 402] width 214 height 16
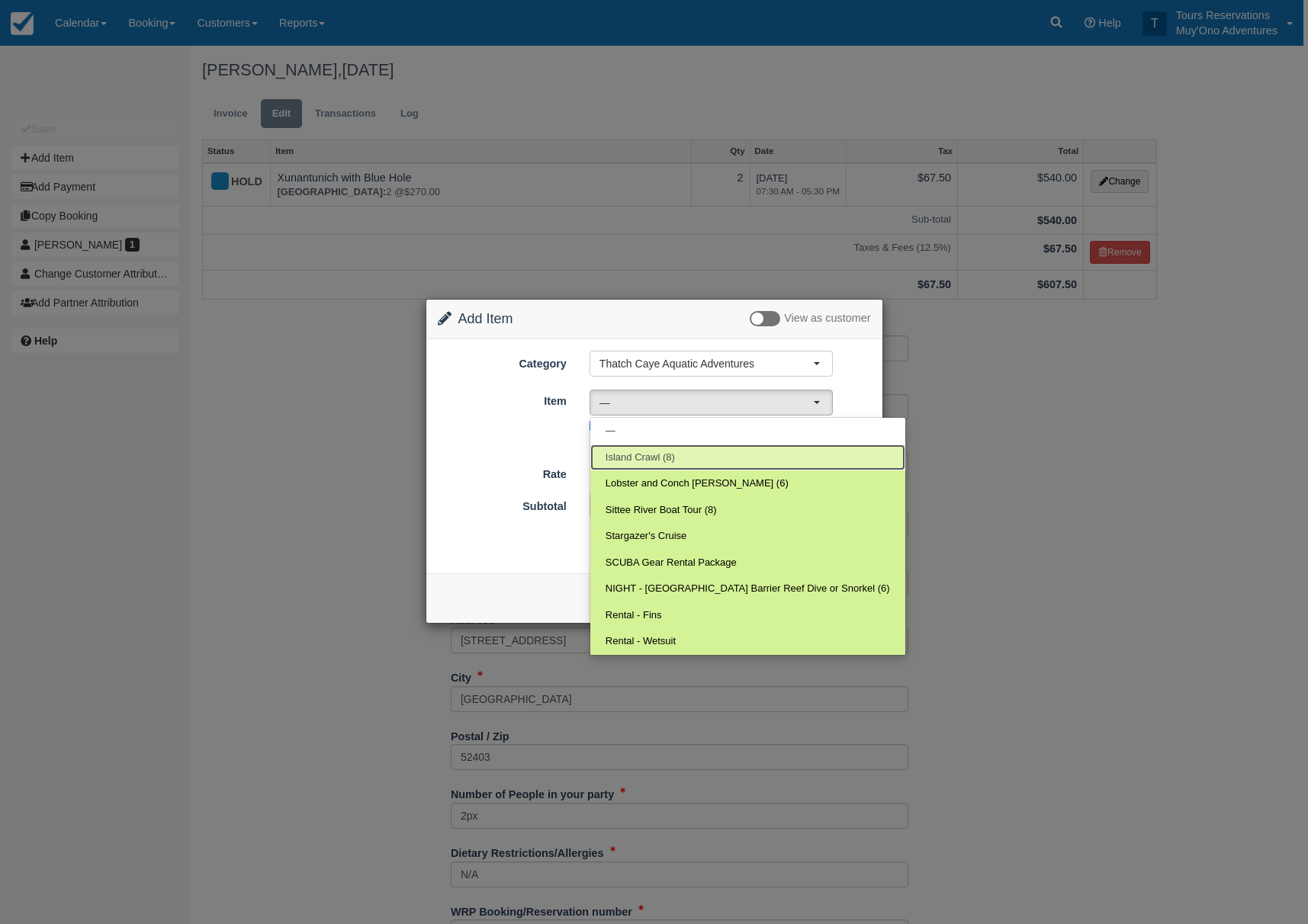
click at [683, 470] on link "Island Crawl (8)" at bounding box center [748, 458] width 315 height 27
select select "305"
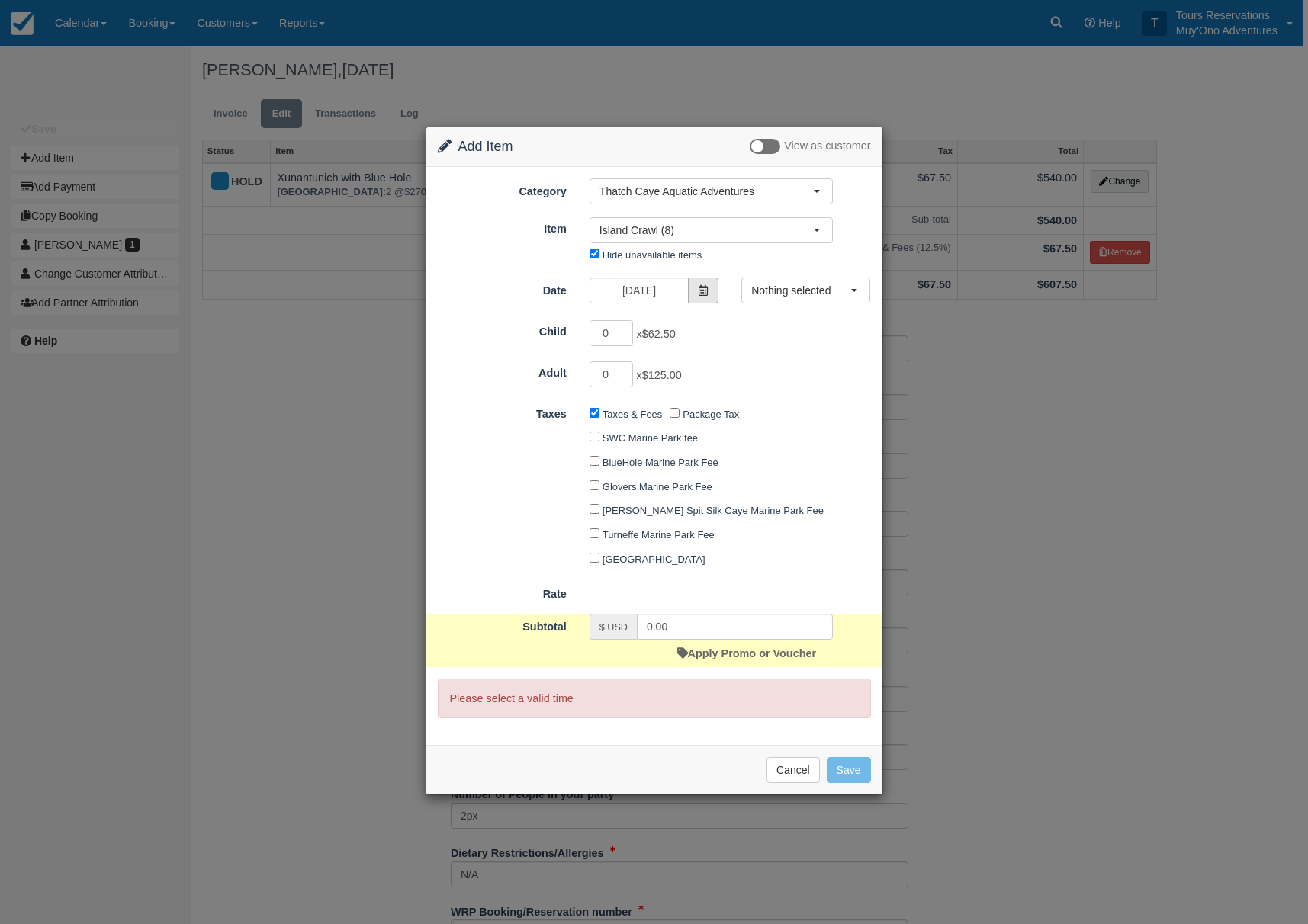
click at [703, 292] on icon at bounding box center [704, 291] width 11 height 11
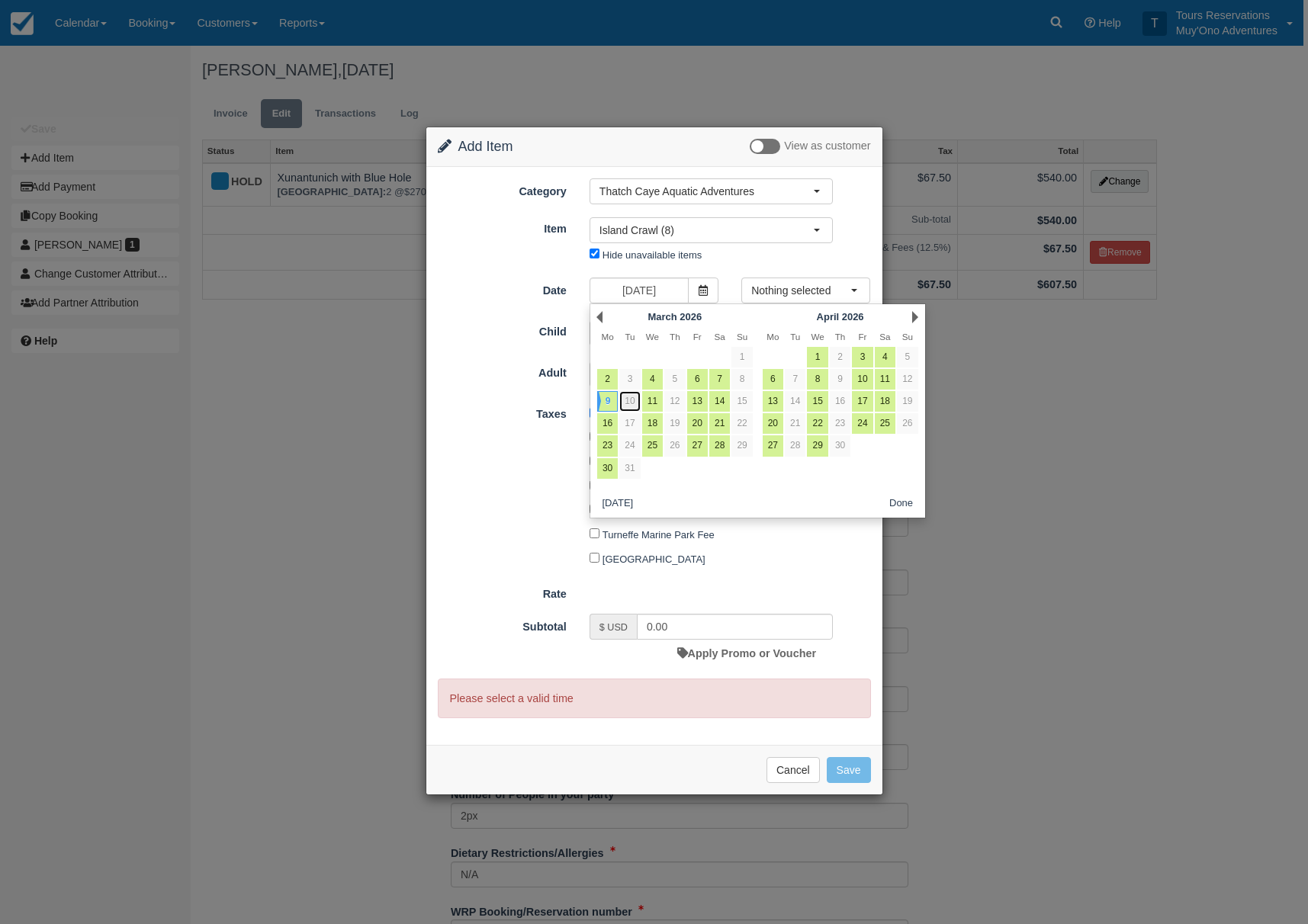
click at [637, 401] on link "10" at bounding box center [630, 401] width 21 height 21
type input "03/10/26"
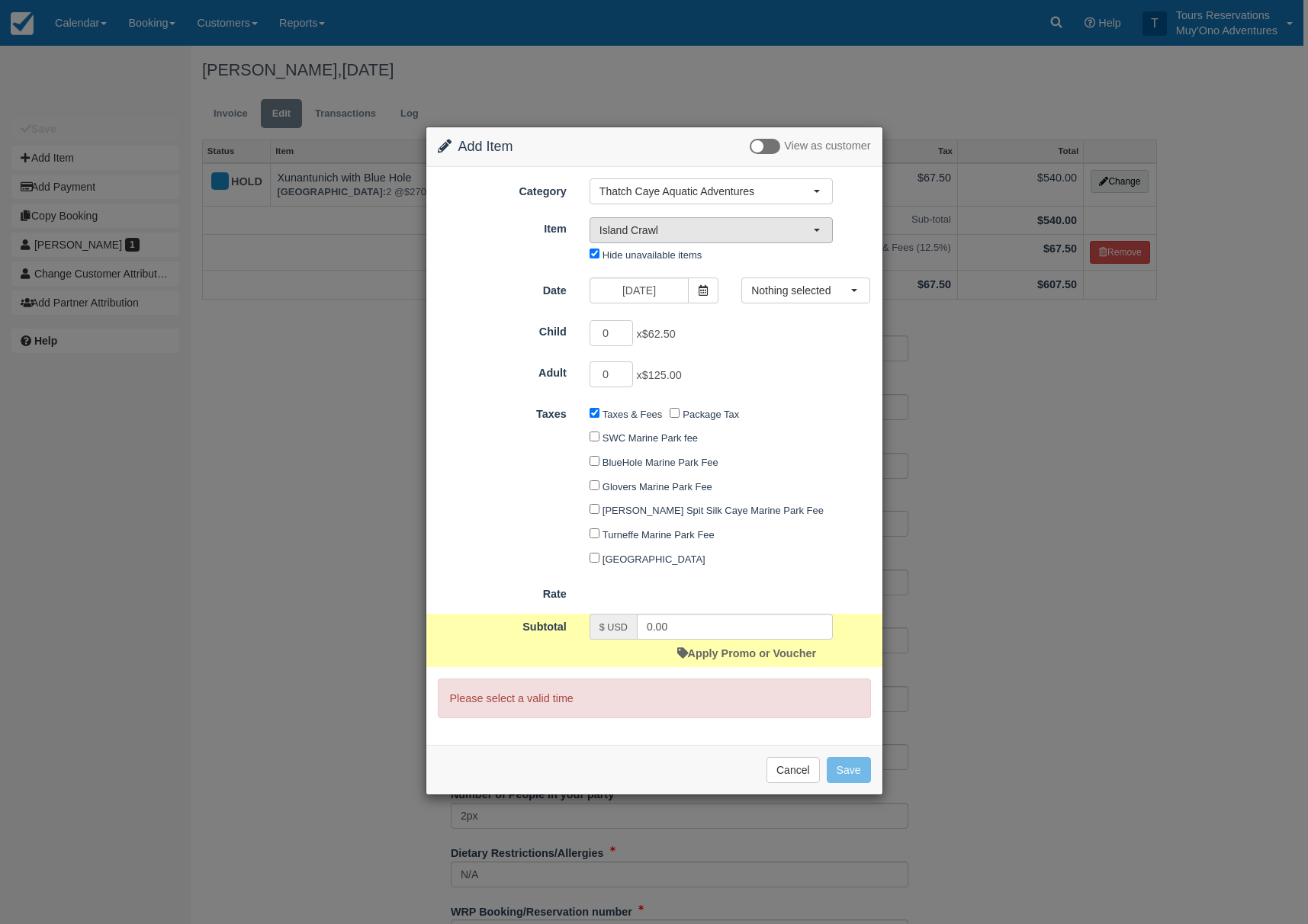
click at [703, 230] on span "Island Crawl" at bounding box center [707, 230] width 214 height 16
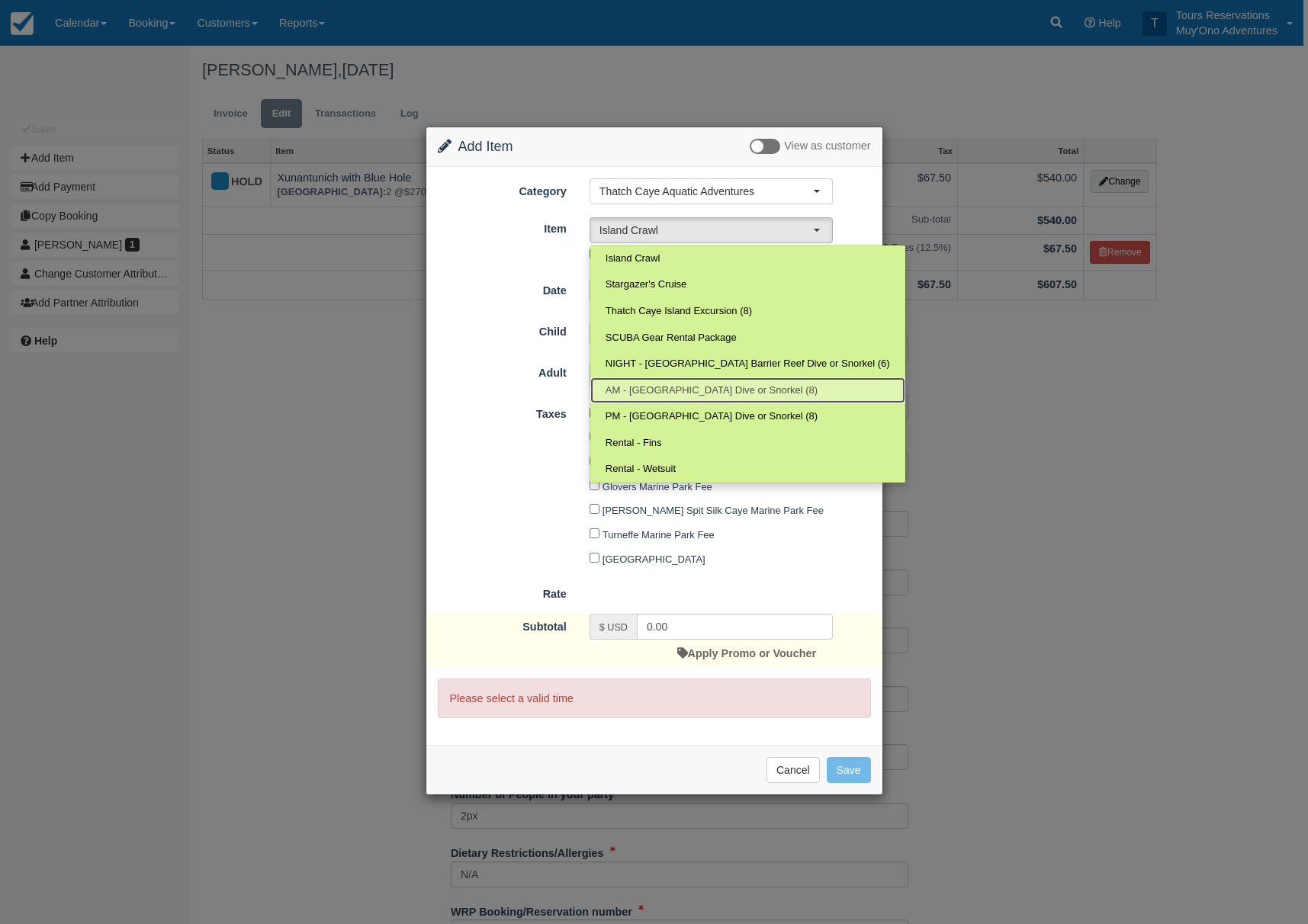
click at [672, 391] on span "AM - Belize Barrier Reef Dive or Snorkel (8)" at bounding box center [712, 391] width 212 height 15
select select "294"
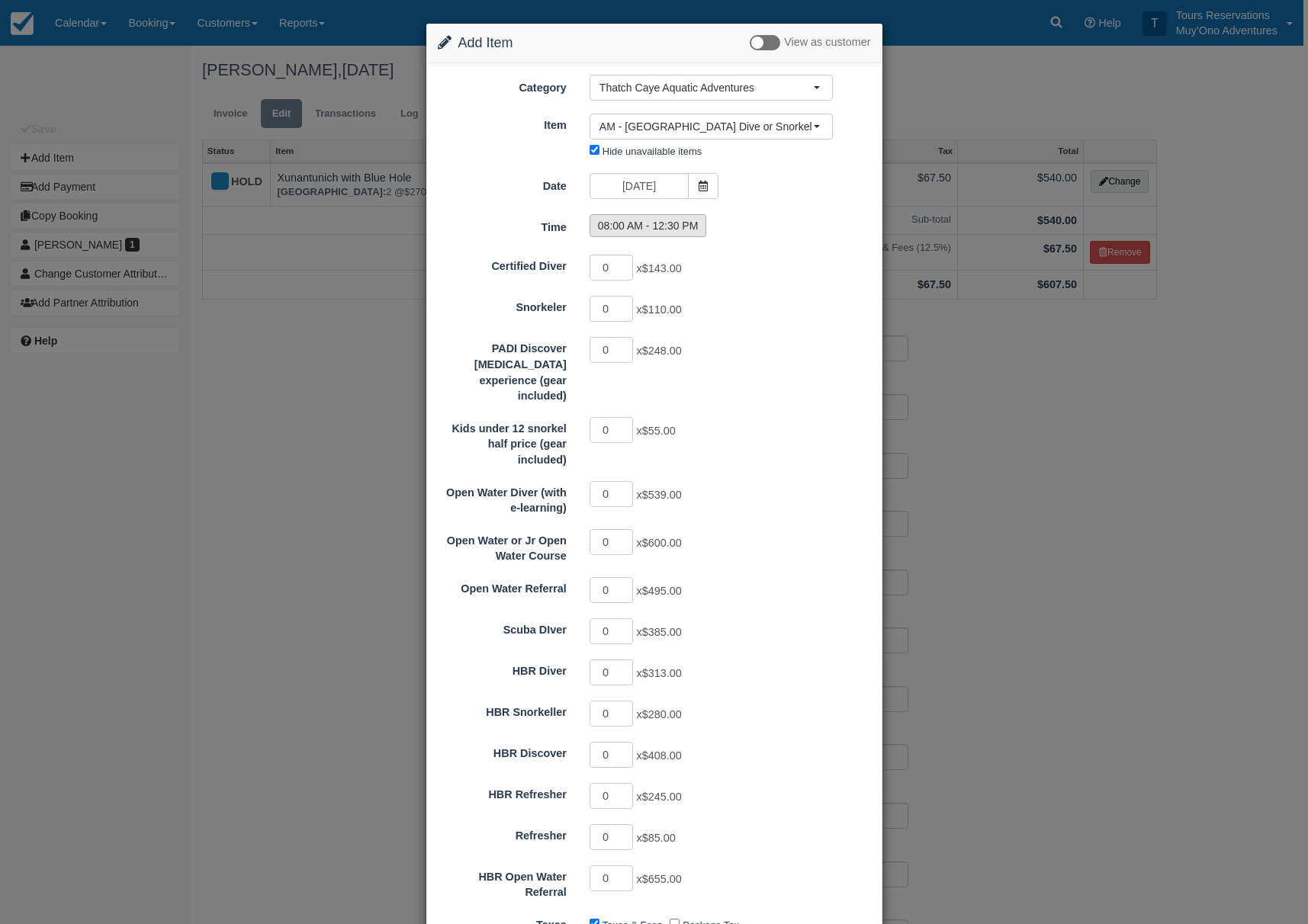
click at [685, 227] on label "08:00 AM - 12:30 PM" at bounding box center [648, 226] width 118 height 23
radio input "true"
click at [620, 306] on input "1" at bounding box center [611, 309] width 44 height 26
type input "2"
click at [620, 306] on input "2" at bounding box center [611, 309] width 44 height 26
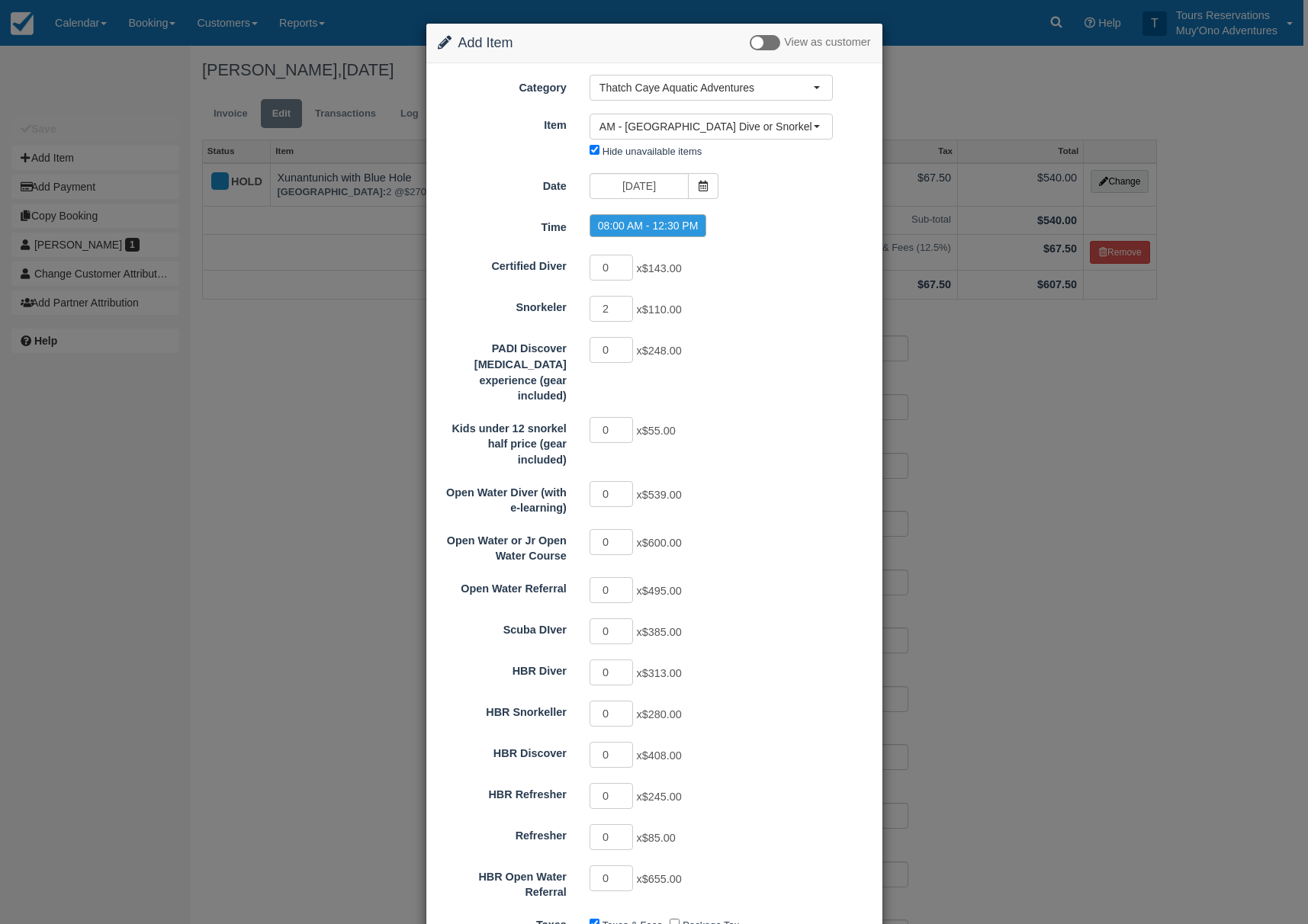
type input "220.00"
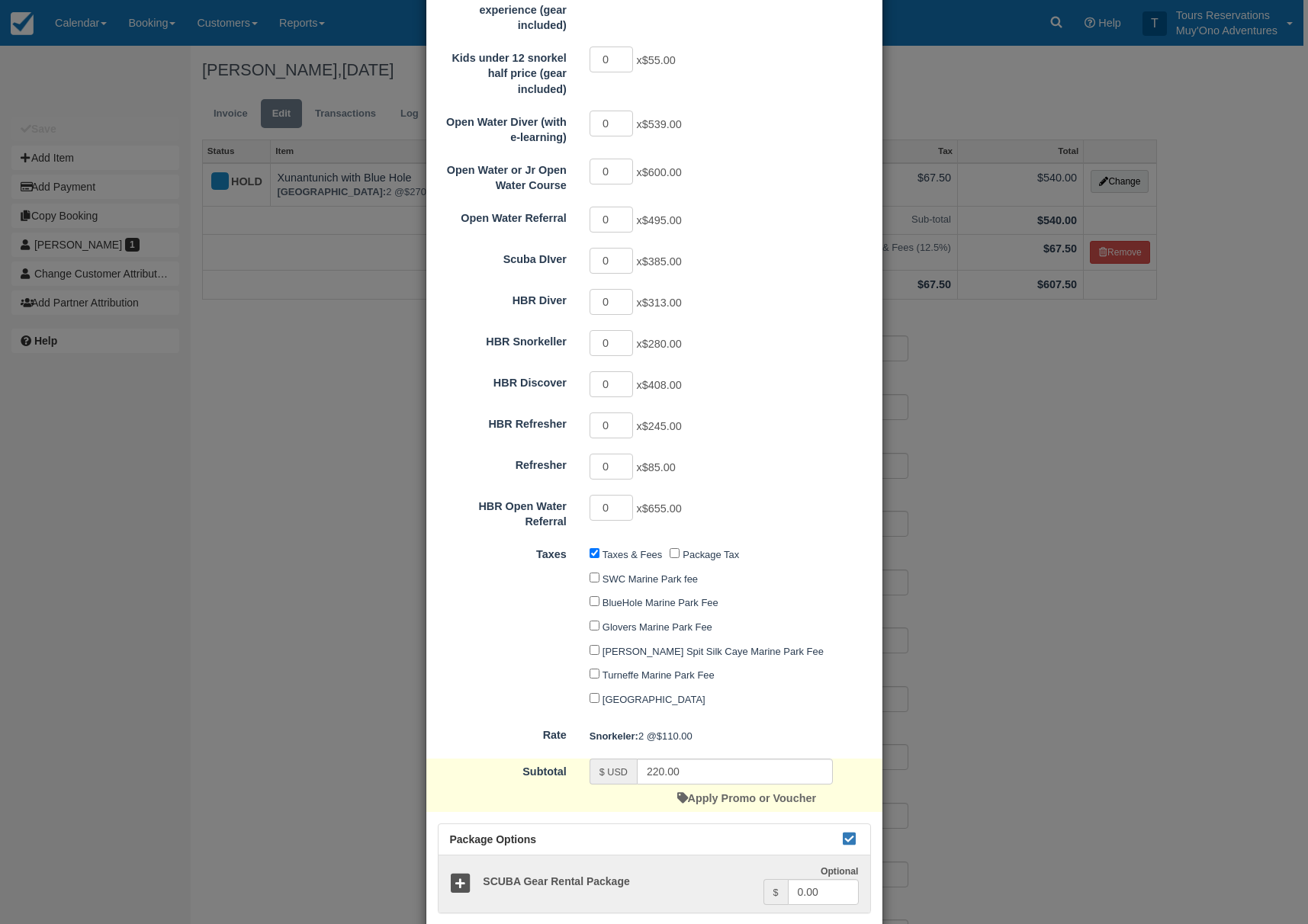
scroll to position [446, 0]
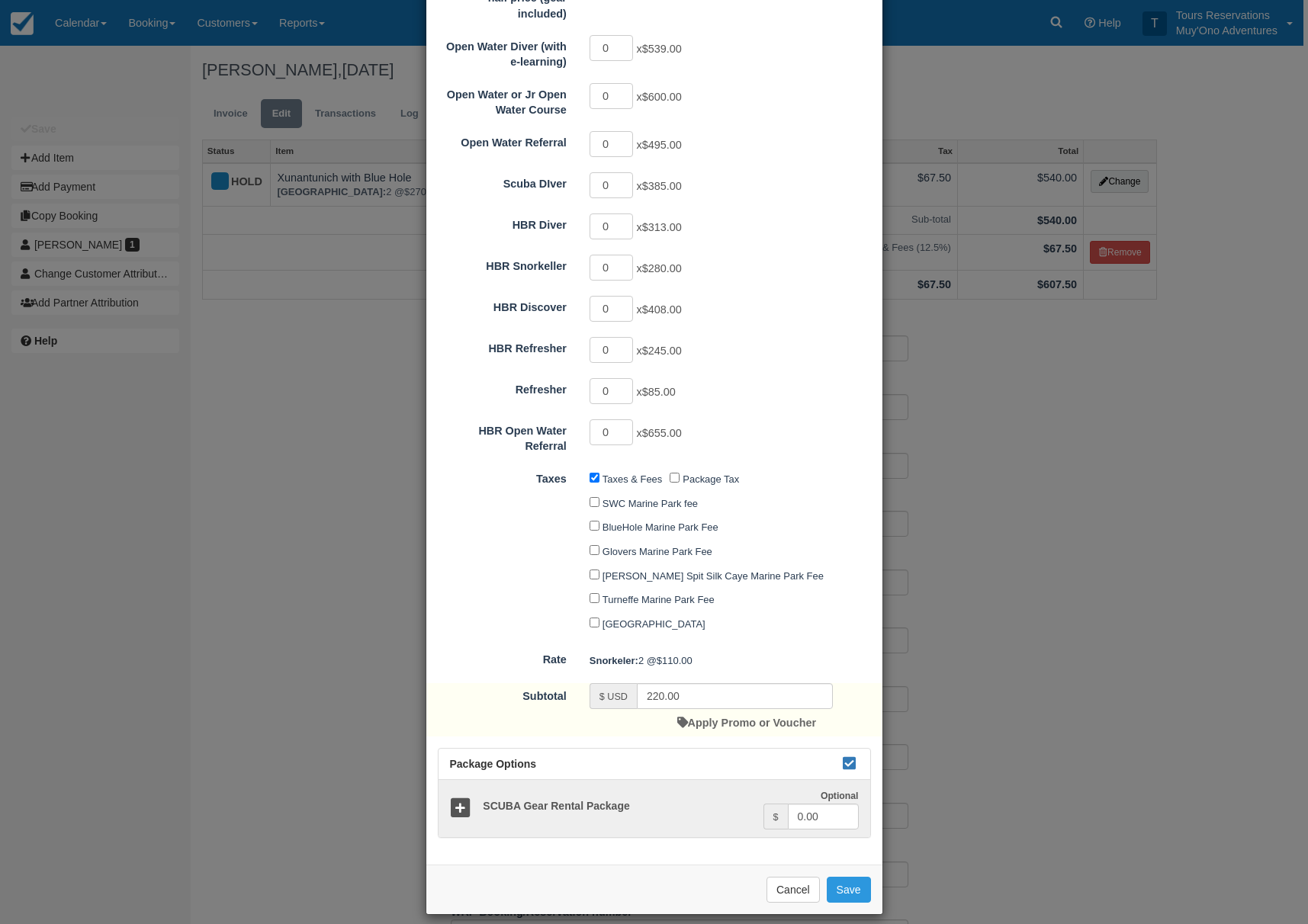
click at [814, 538] on div "Taxes & Fees Package Tax SWC Marine Park fee BlueHole Marine Park Fee Glovers M…" at bounding box center [711, 552] width 266 height 169
click at [845, 877] on button "Save" at bounding box center [849, 890] width 44 height 26
checkbox input "false"
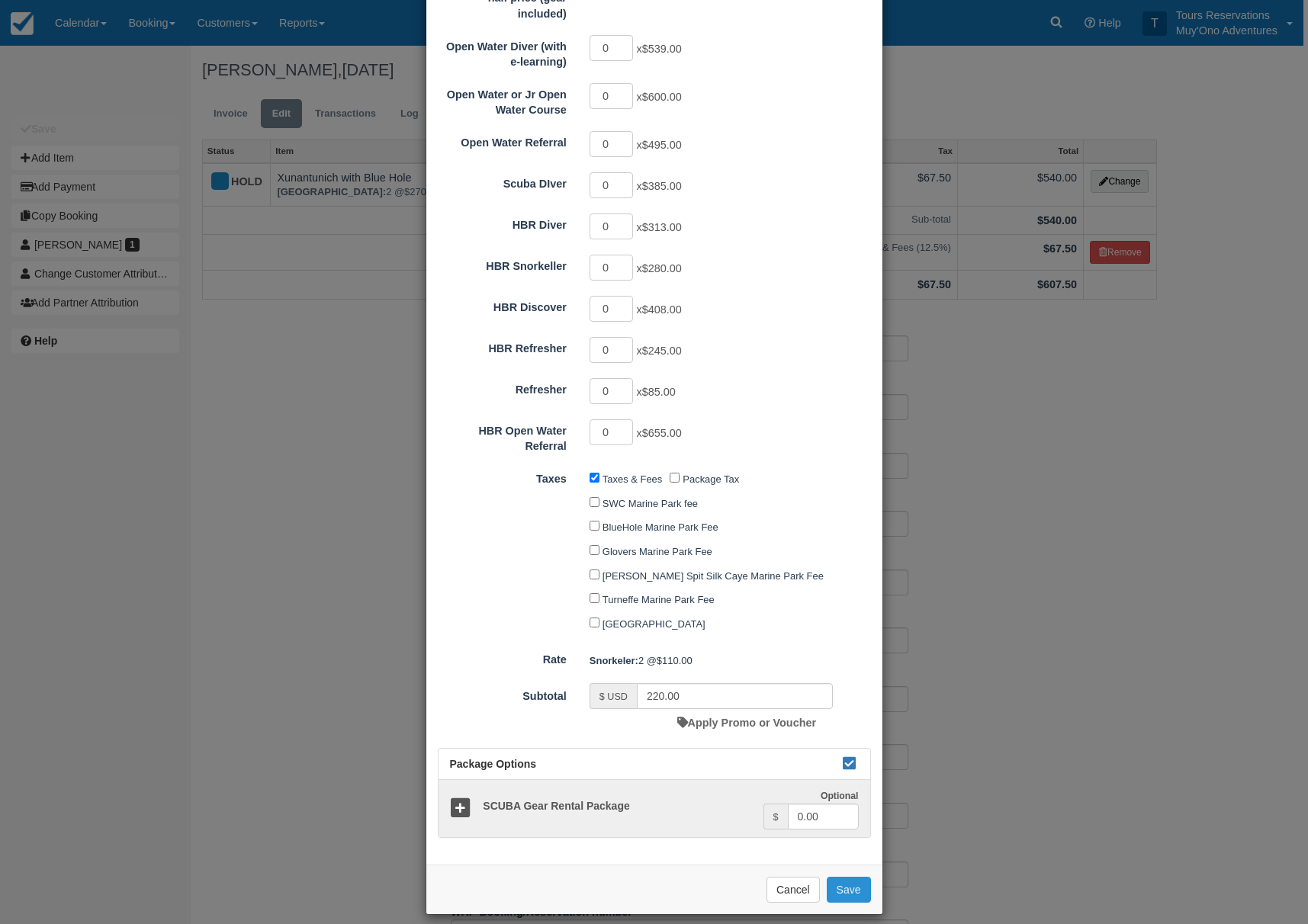
checkbox input "false"
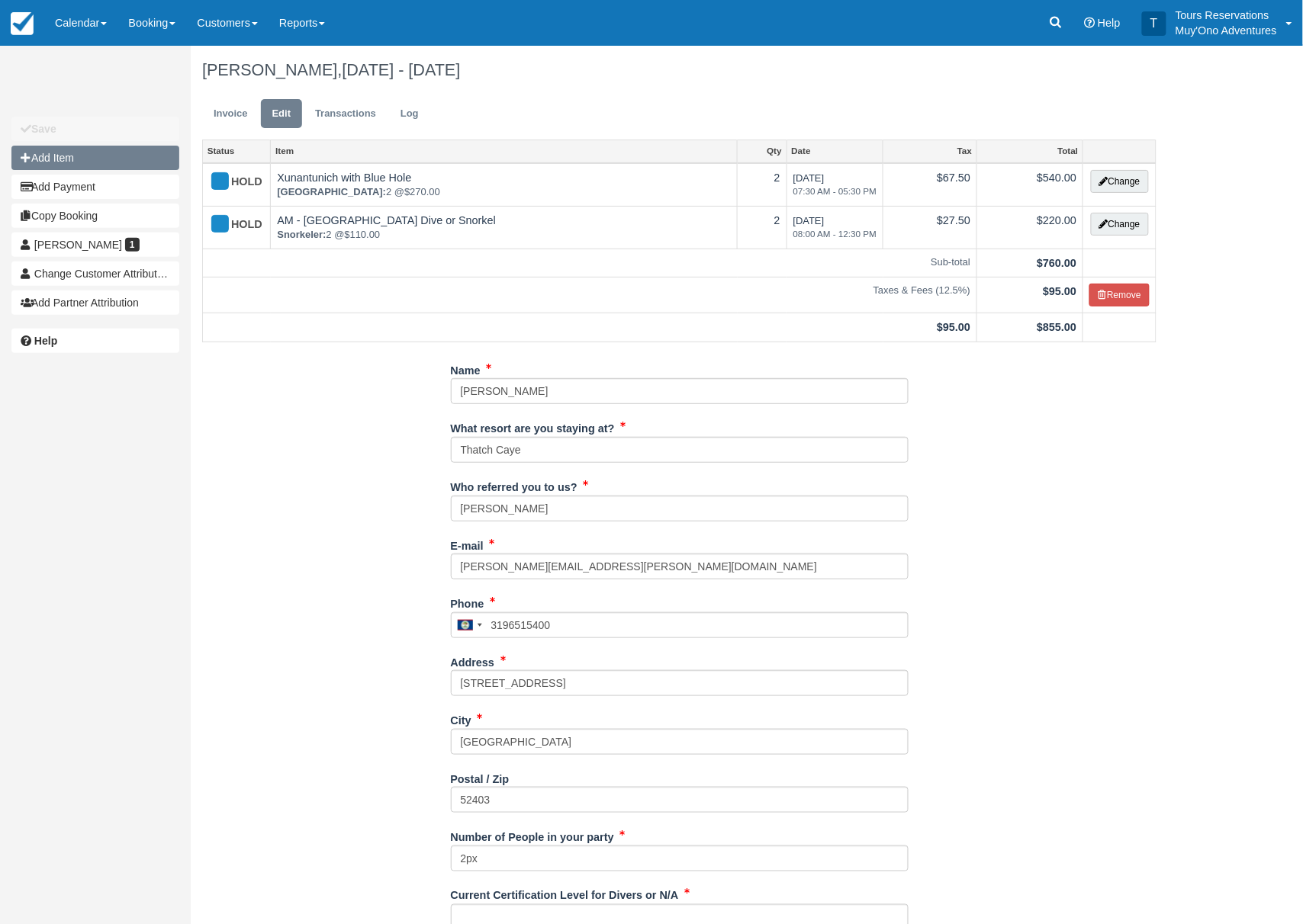
click at [138, 165] on button "Add Item" at bounding box center [96, 157] width 168 height 25
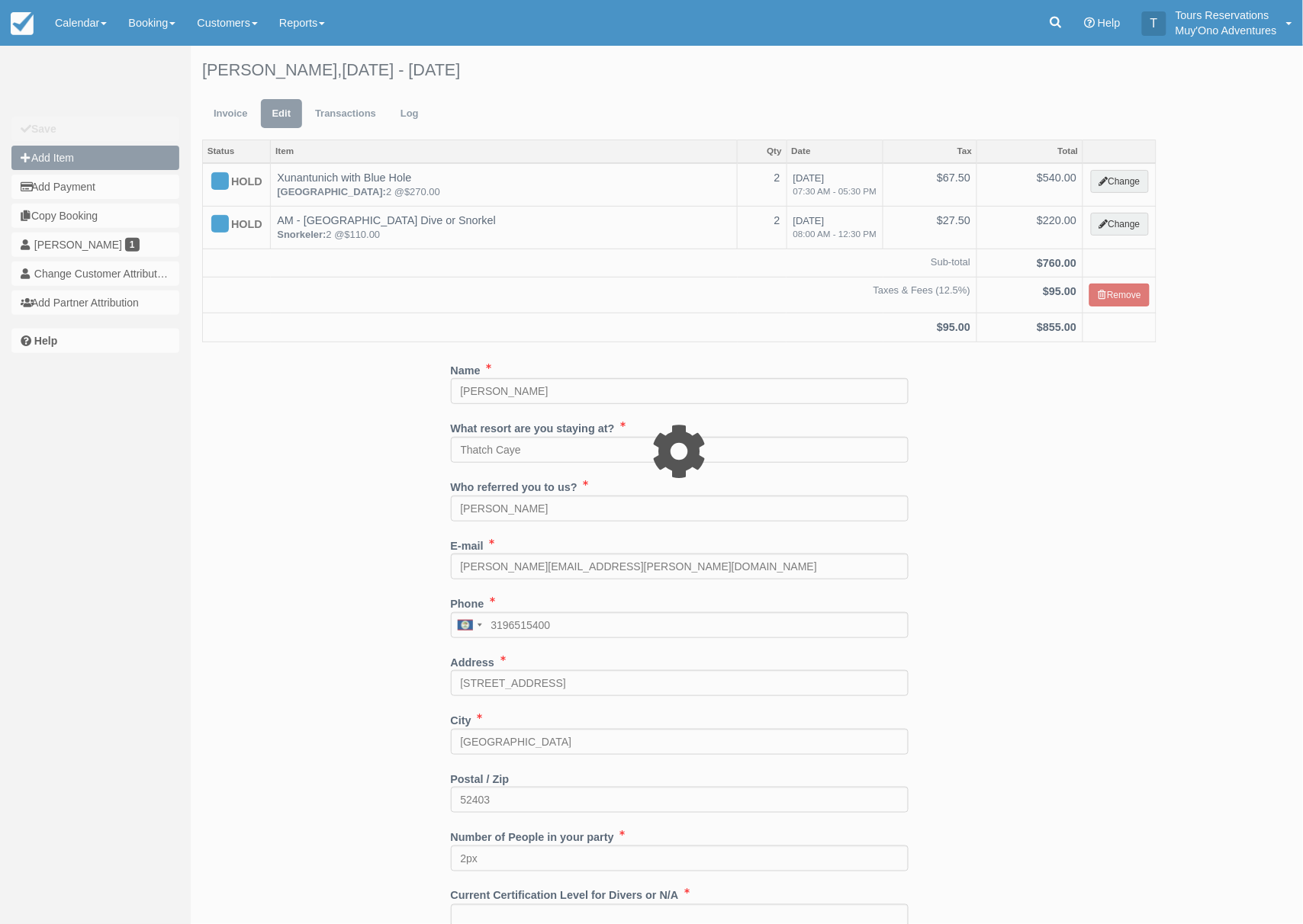
type input "0.00"
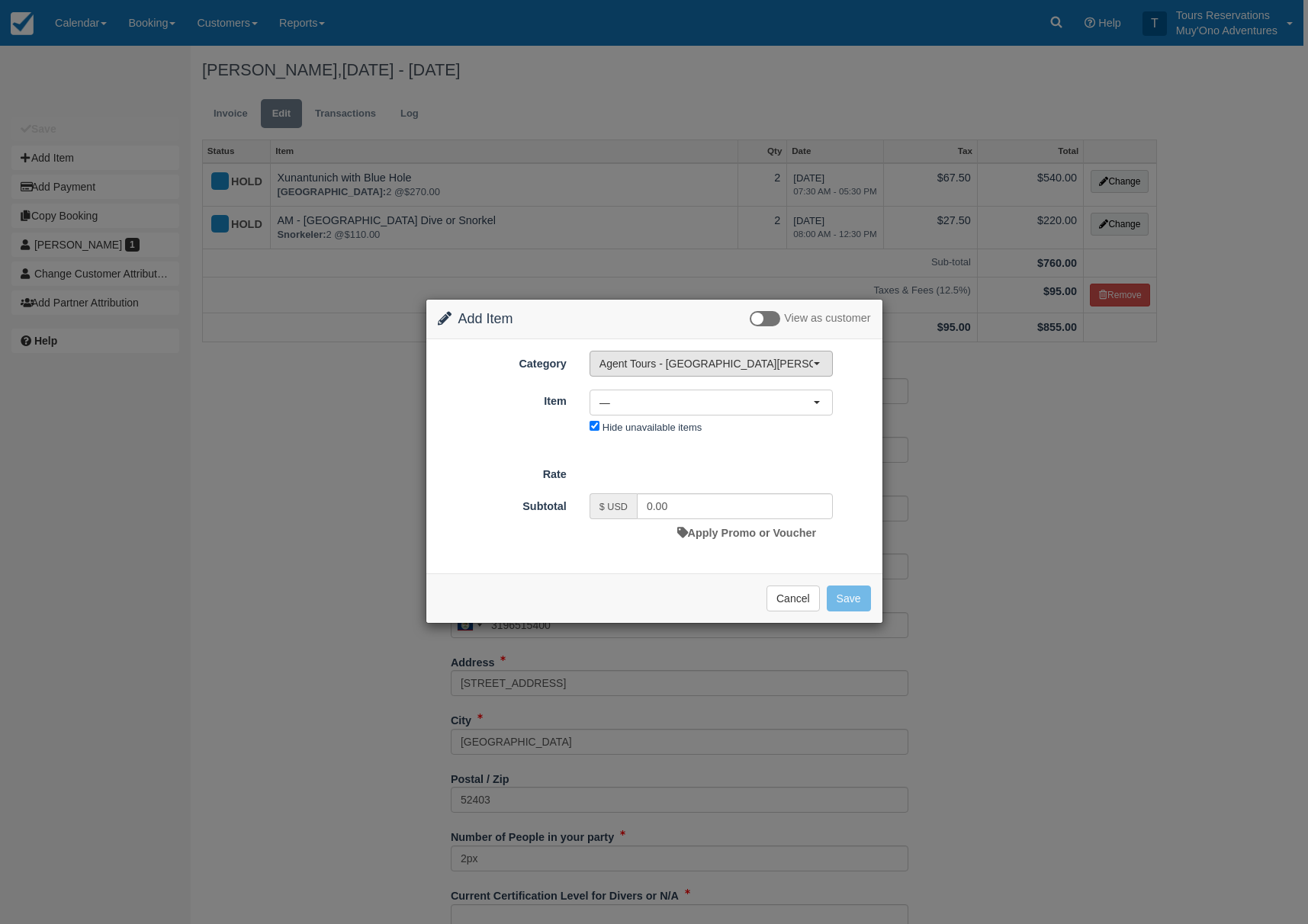
click at [631, 366] on span "Agent Tours - [GEOGRAPHIC_DATA][PERSON_NAME] Caulker/[GEOGRAPHIC_DATA] City Tou…" at bounding box center [707, 364] width 214 height 16
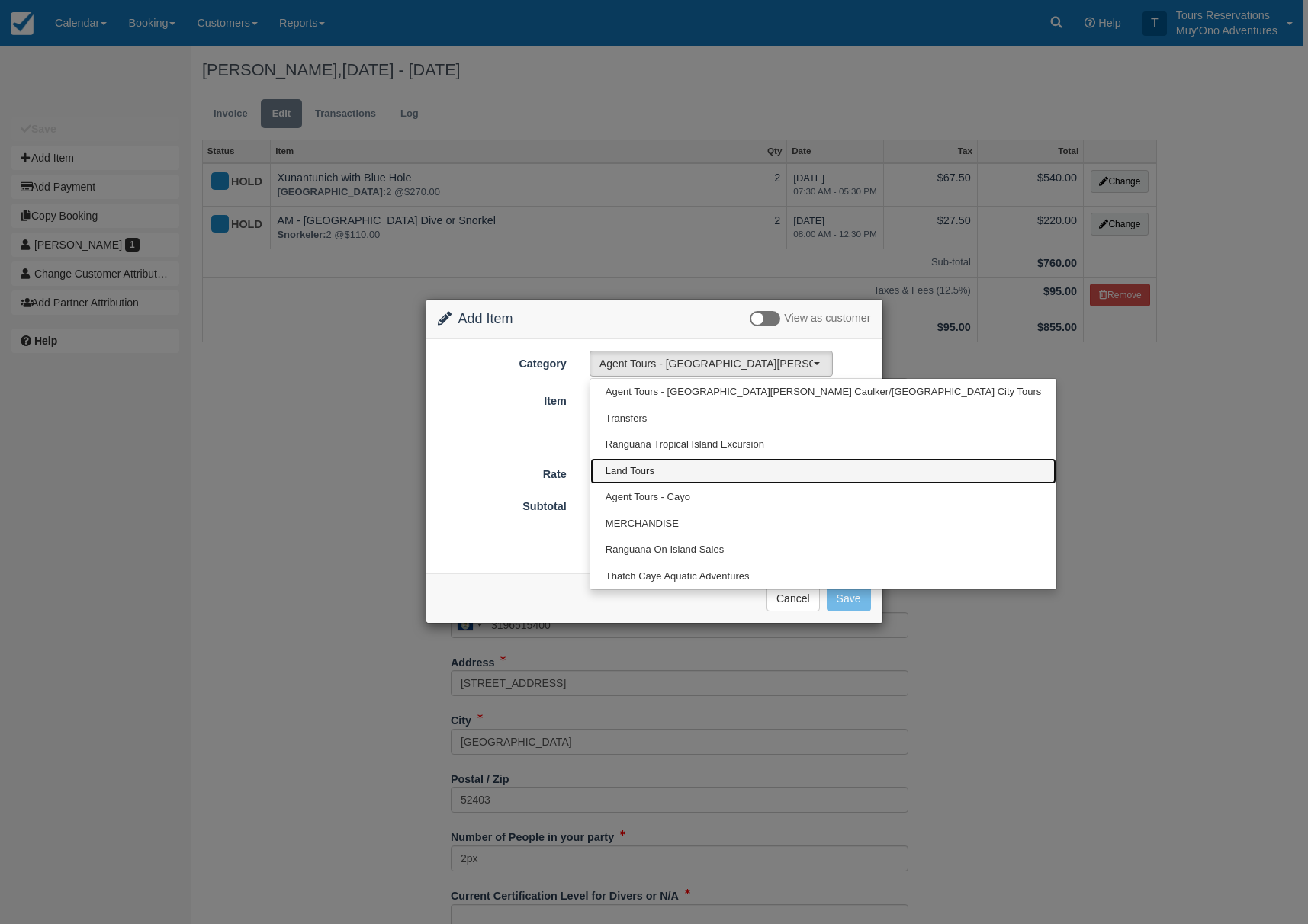
click at [633, 470] on span "Land Tours" at bounding box center [630, 472] width 48 height 15
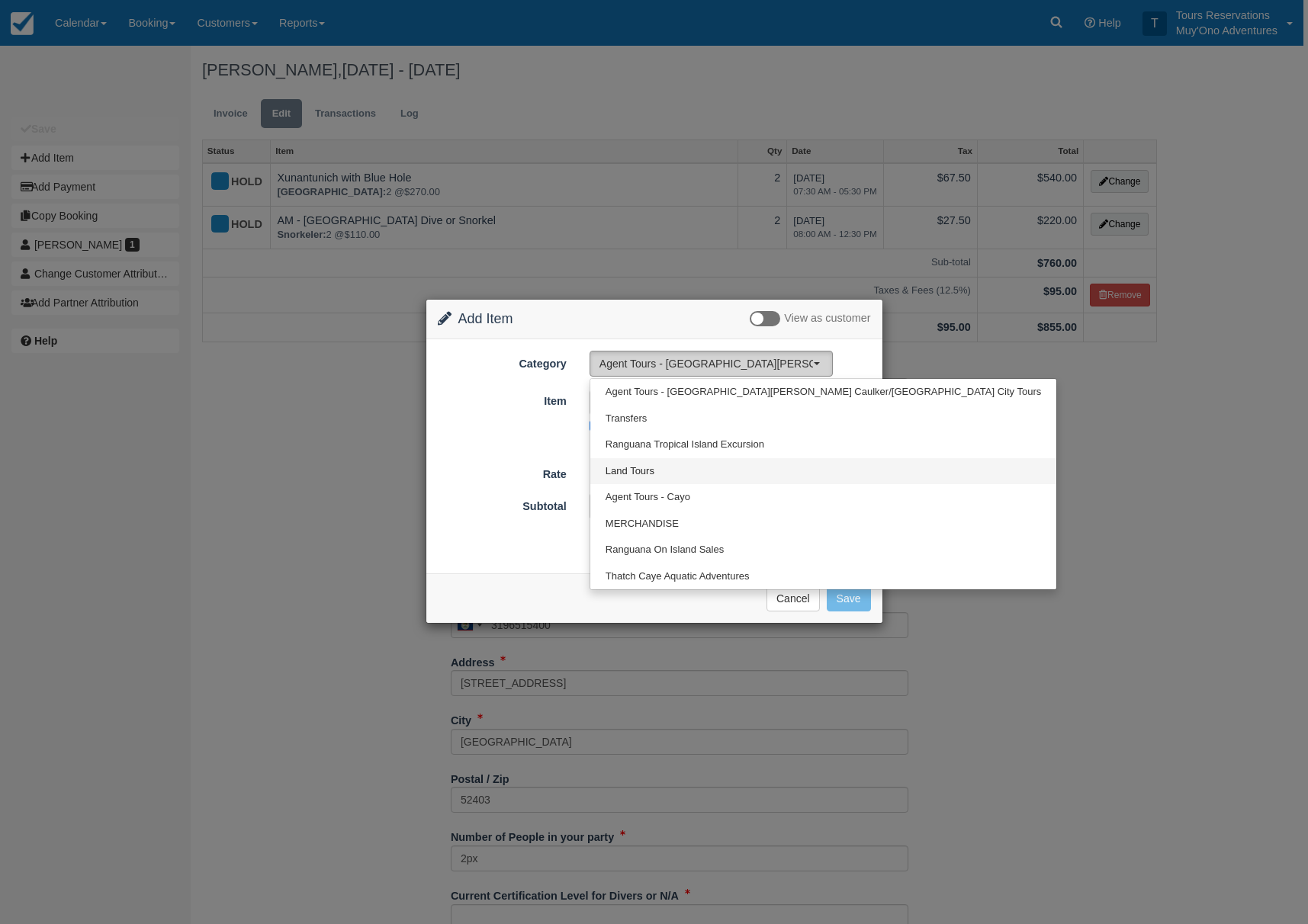
select select "15"
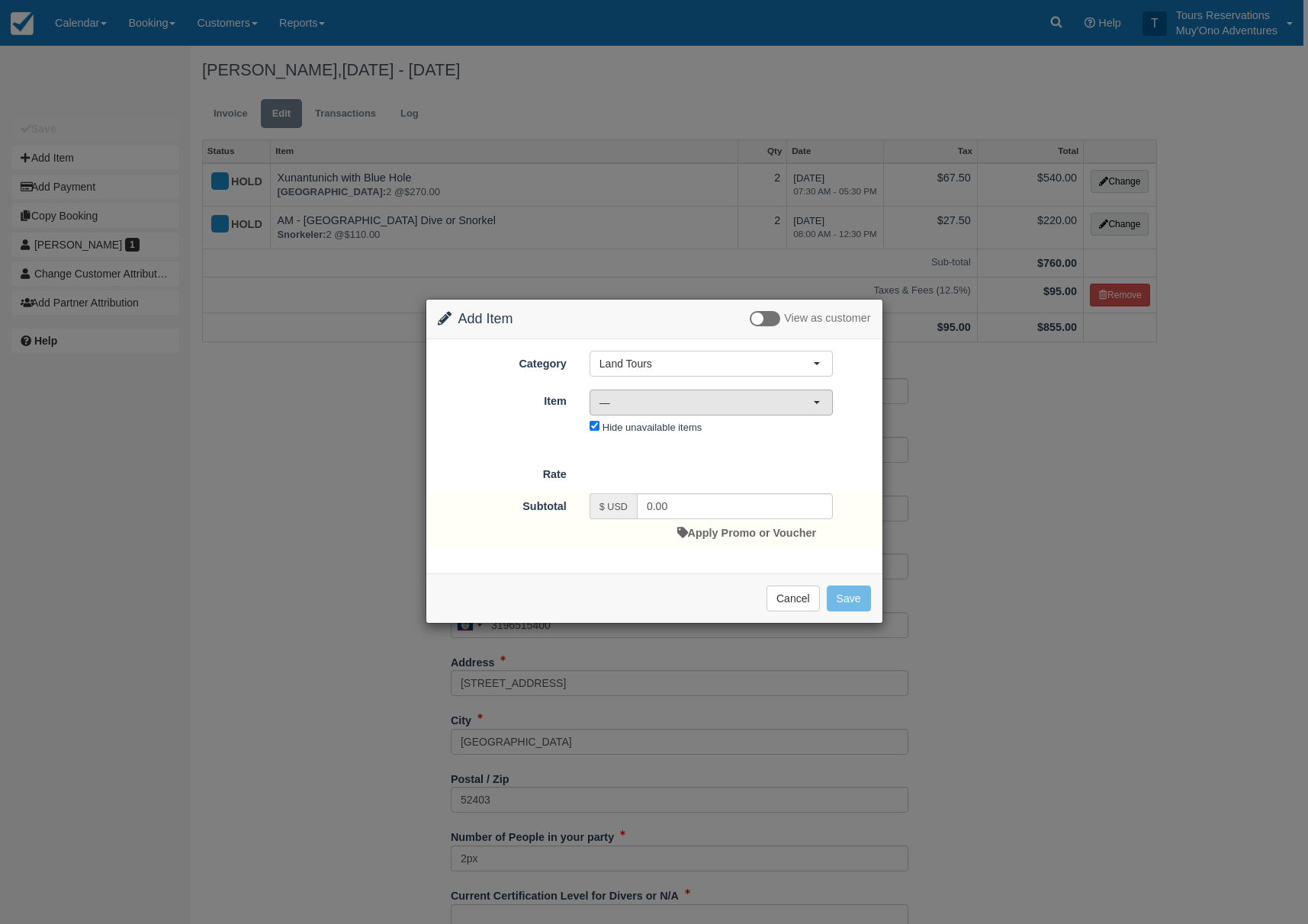
click at [661, 398] on span "—" at bounding box center [707, 402] width 214 height 16
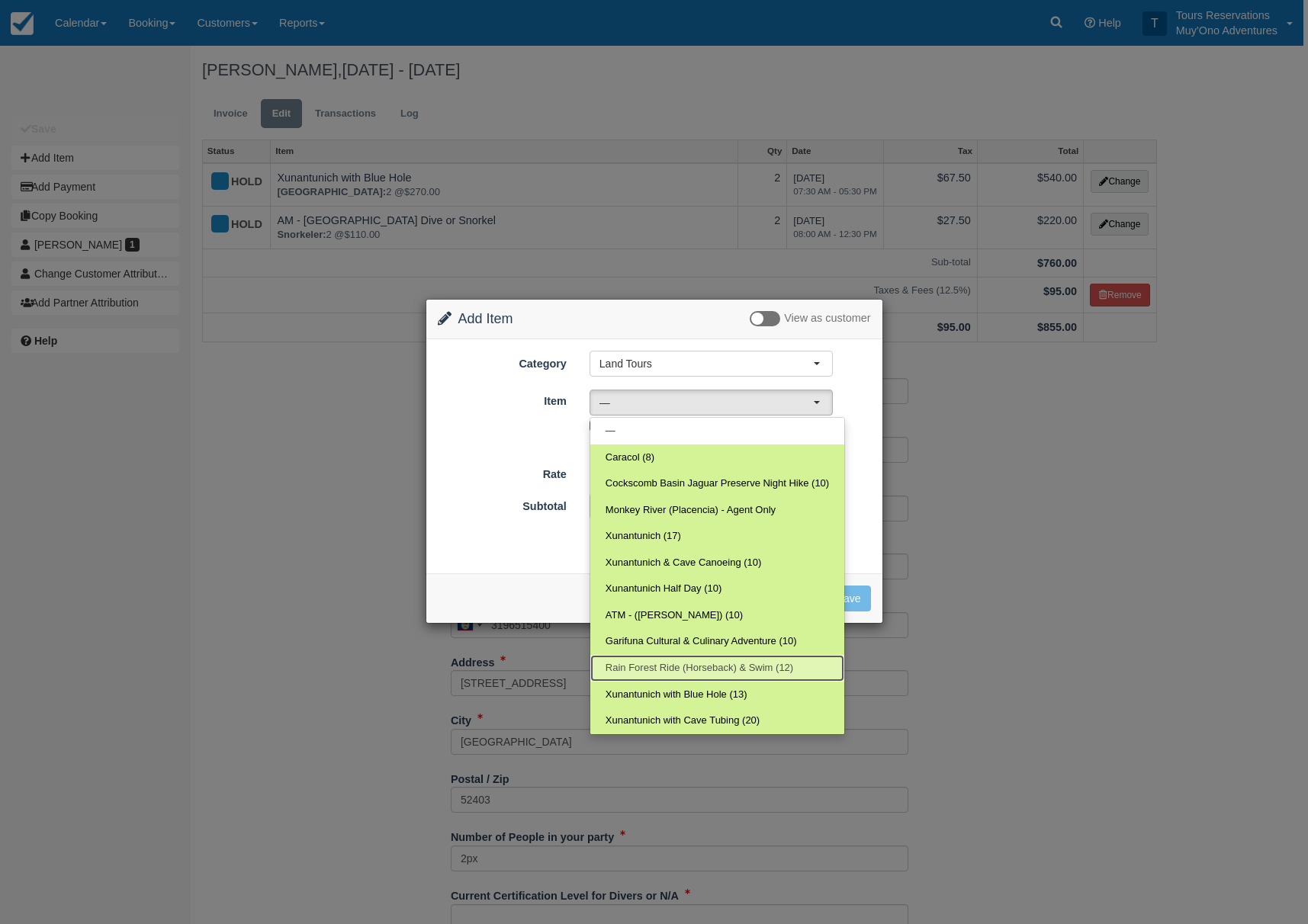
click at [728, 672] on span "Rain Forest Ride (Horseback) & Swim (12)" at bounding box center [699, 669] width 187 height 15
select select "39"
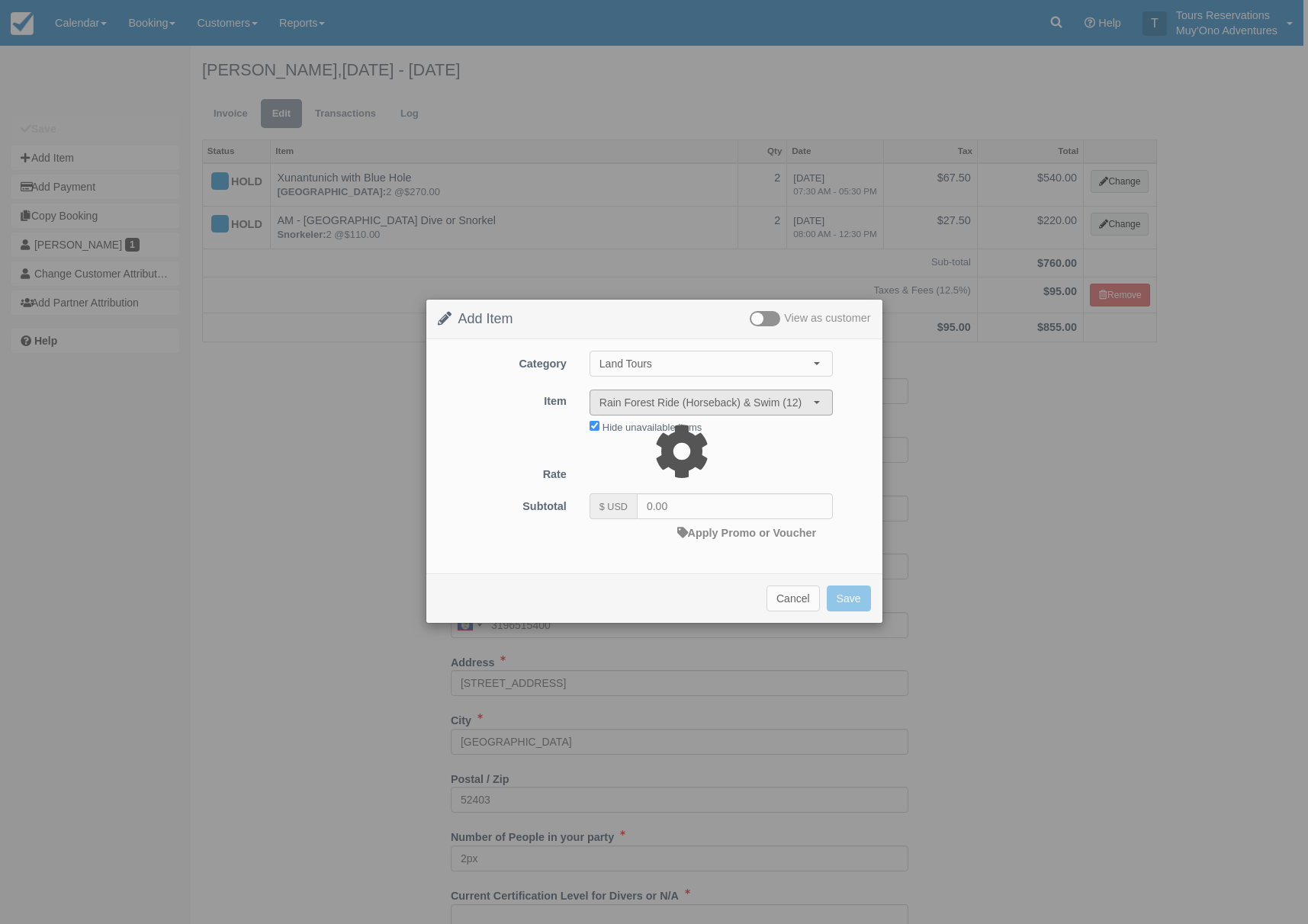
type input "235.00"
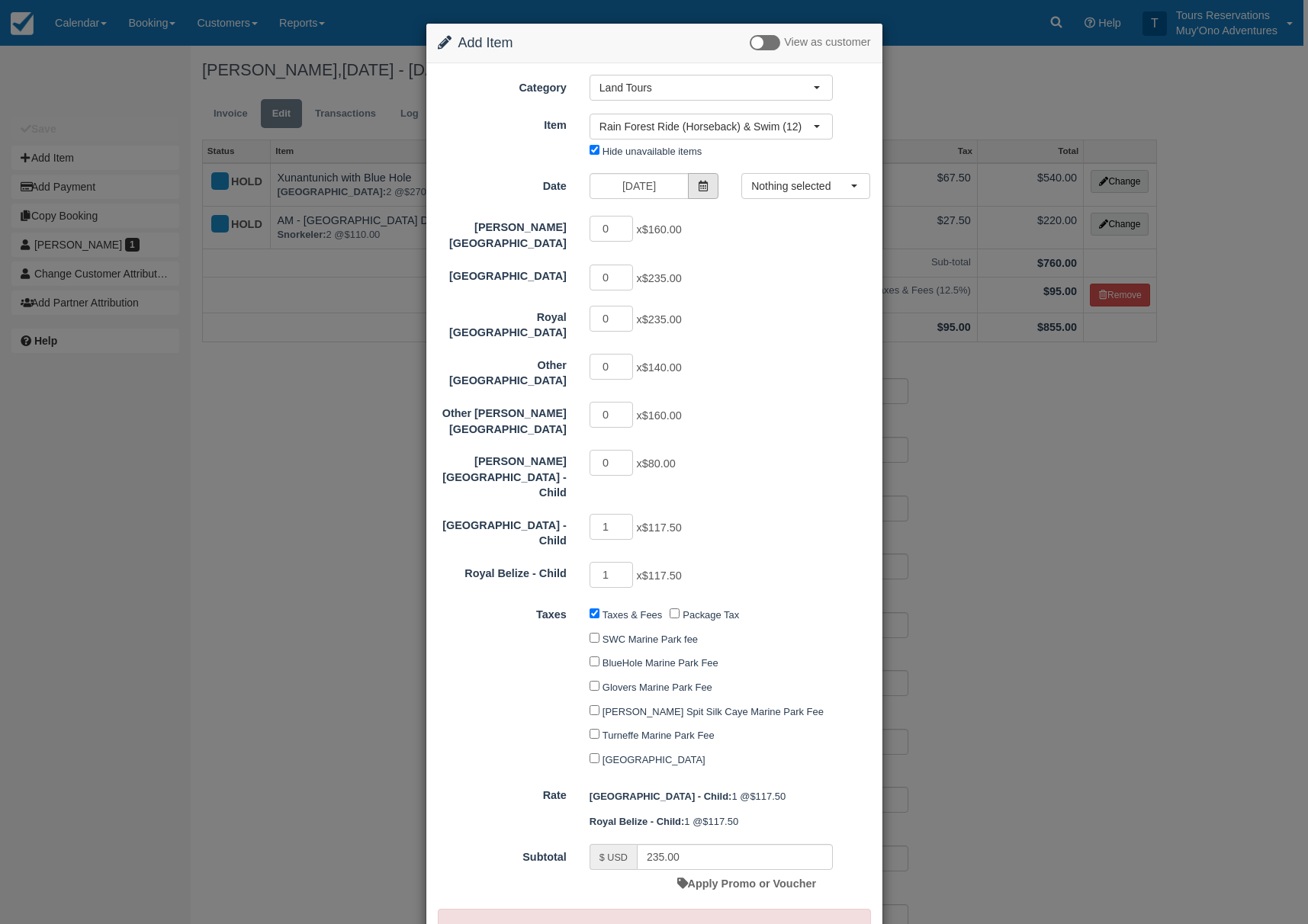
click at [694, 186] on span at bounding box center [703, 186] width 30 height 26
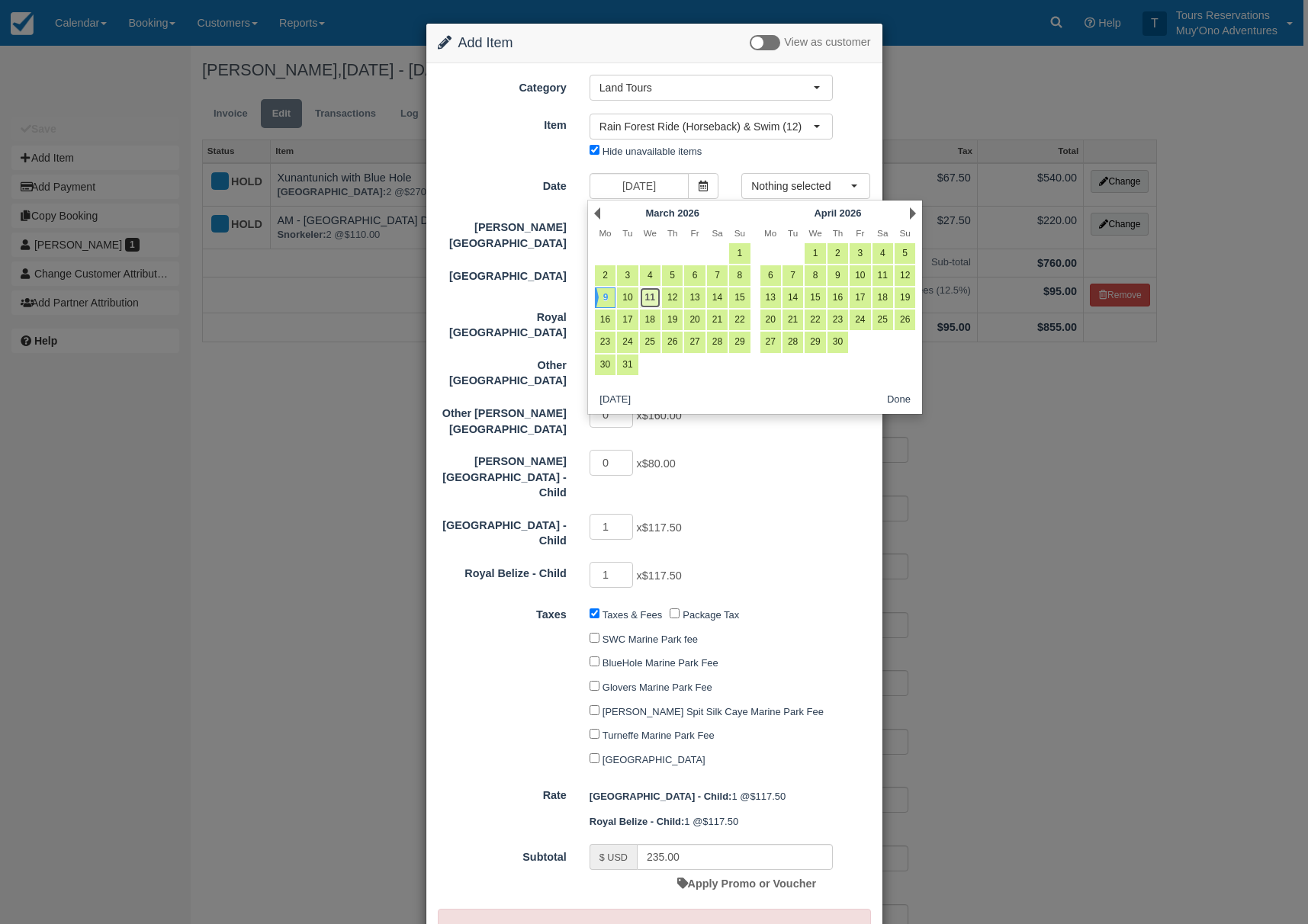
click at [656, 302] on link "11" at bounding box center [650, 298] width 21 height 21
type input "[DATE]"
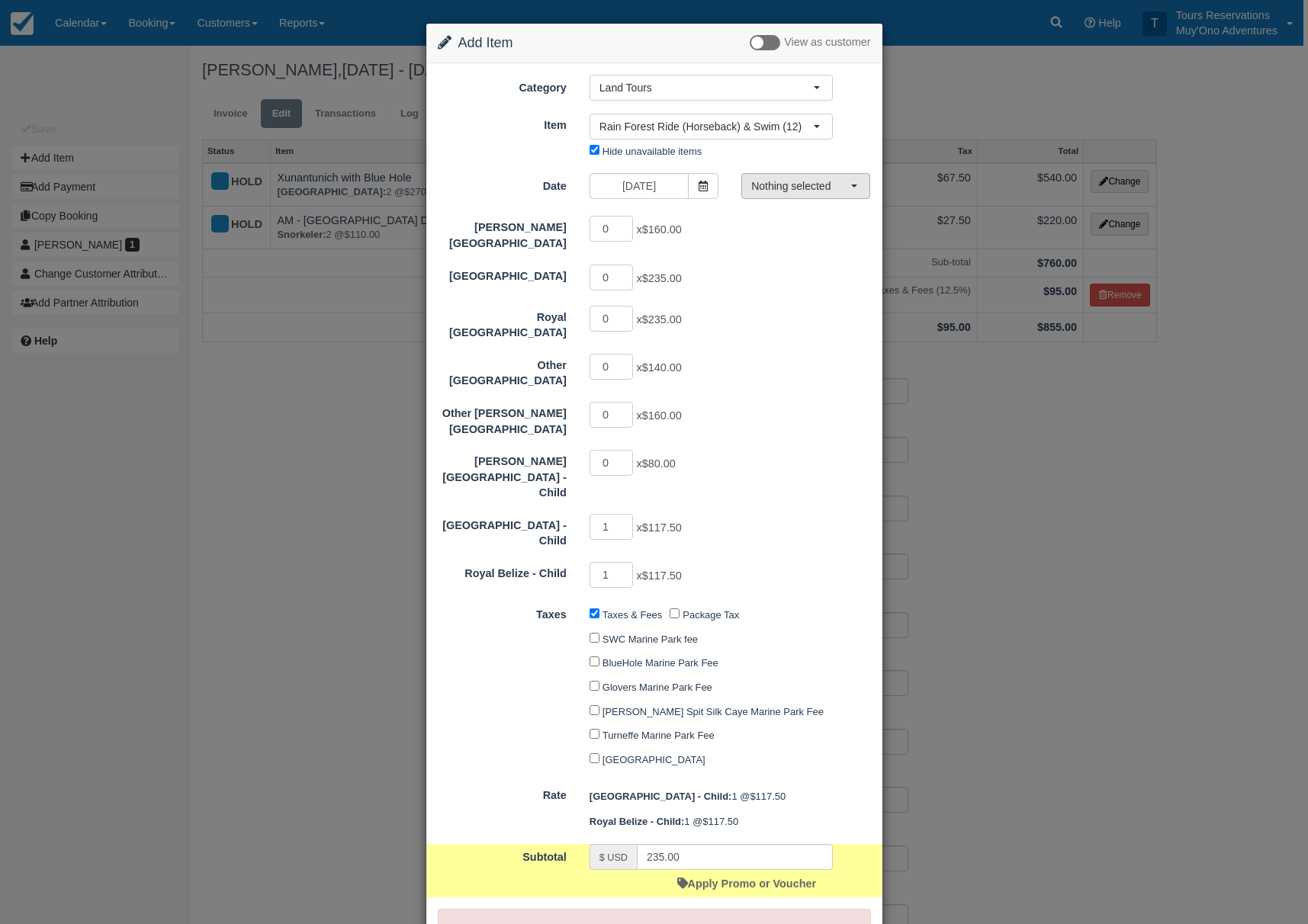
click at [801, 193] on span "Nothing selected" at bounding box center [801, 186] width 99 height 16
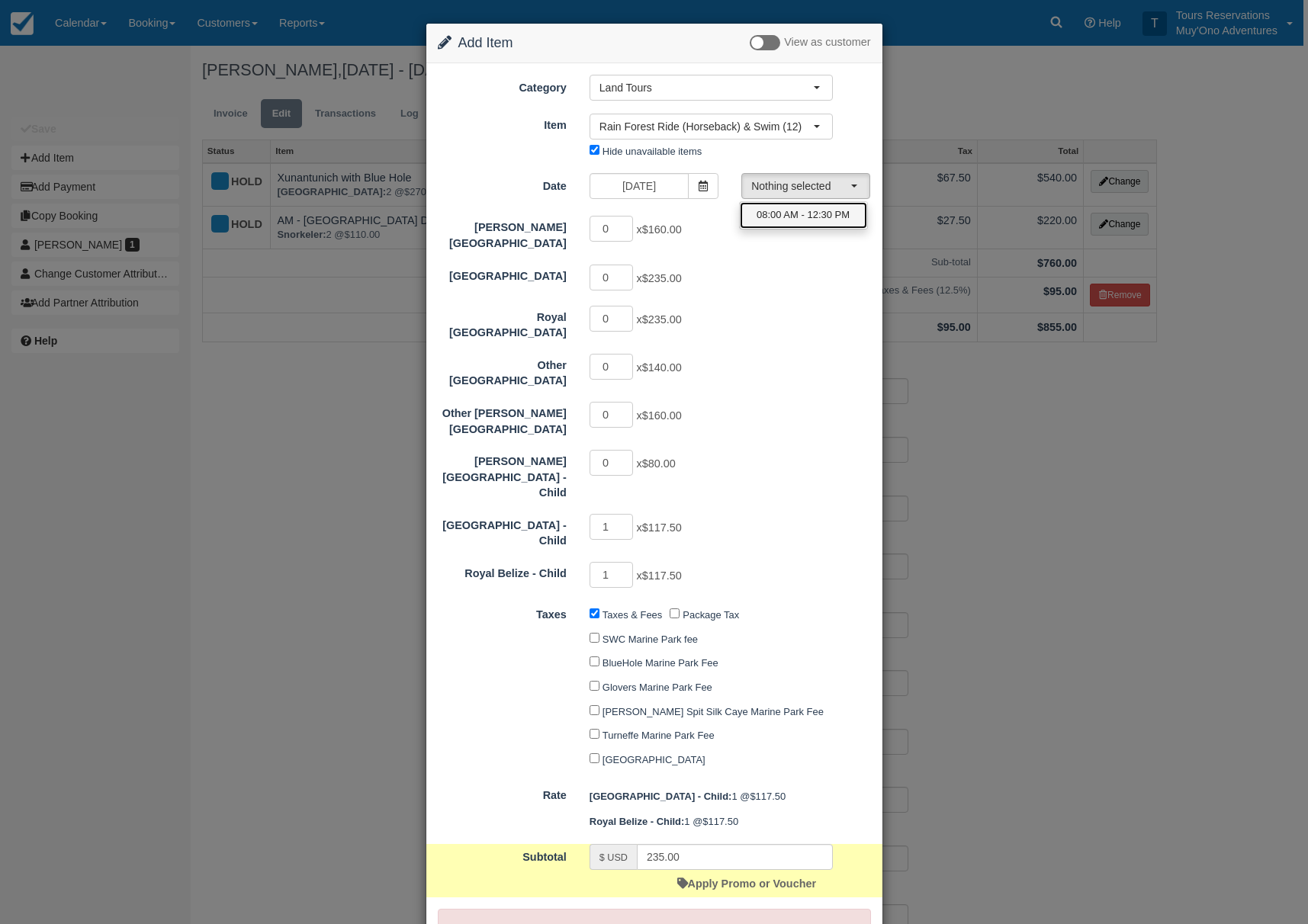
click at [799, 219] on span "08:00 AM - 12:30 PM" at bounding box center [803, 216] width 93 height 15
select select "0"
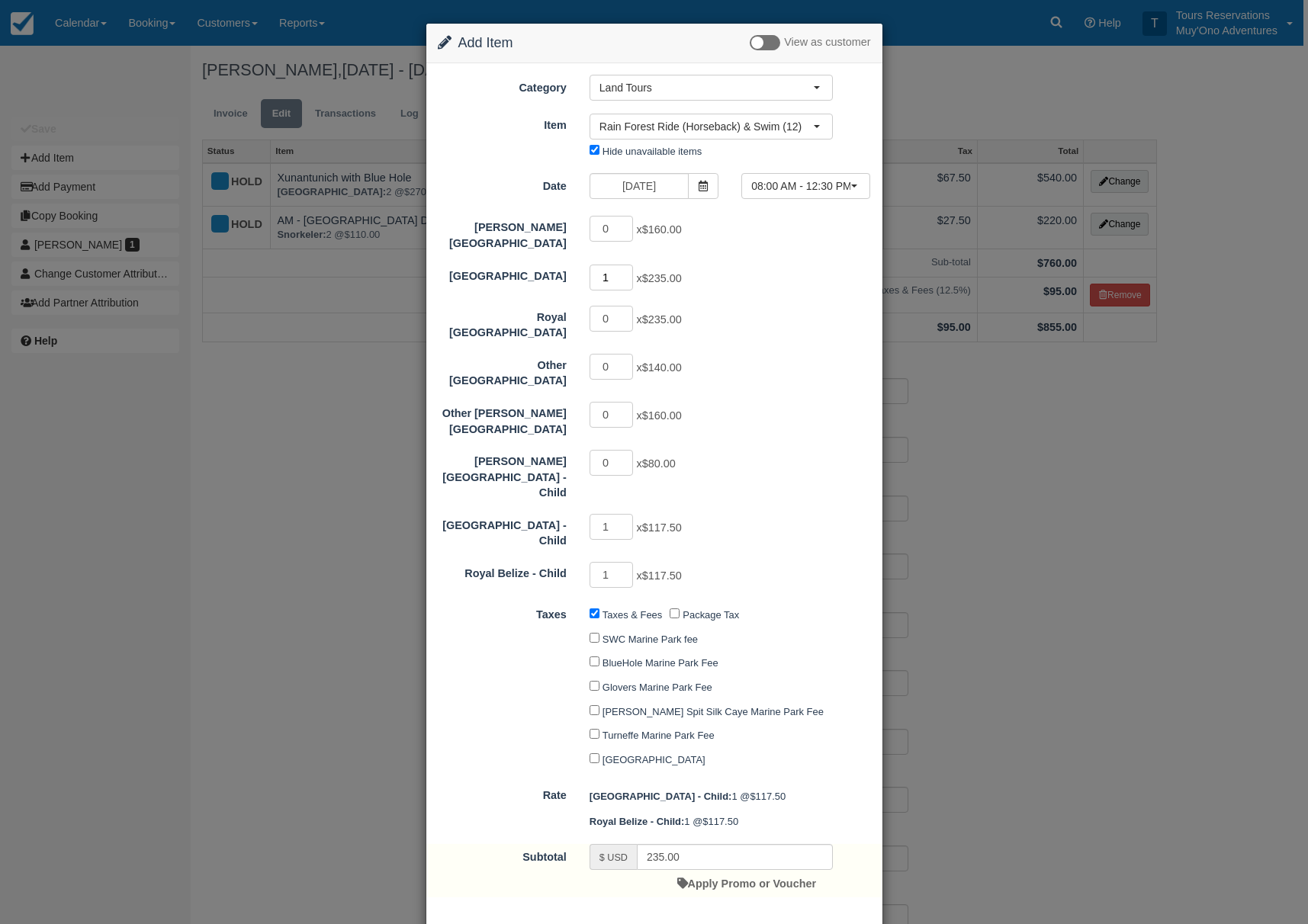
click at [625, 265] on input "1" at bounding box center [611, 278] width 44 height 26
type input "2"
click at [625, 265] on input "2" at bounding box center [611, 278] width 44 height 26
type input "0"
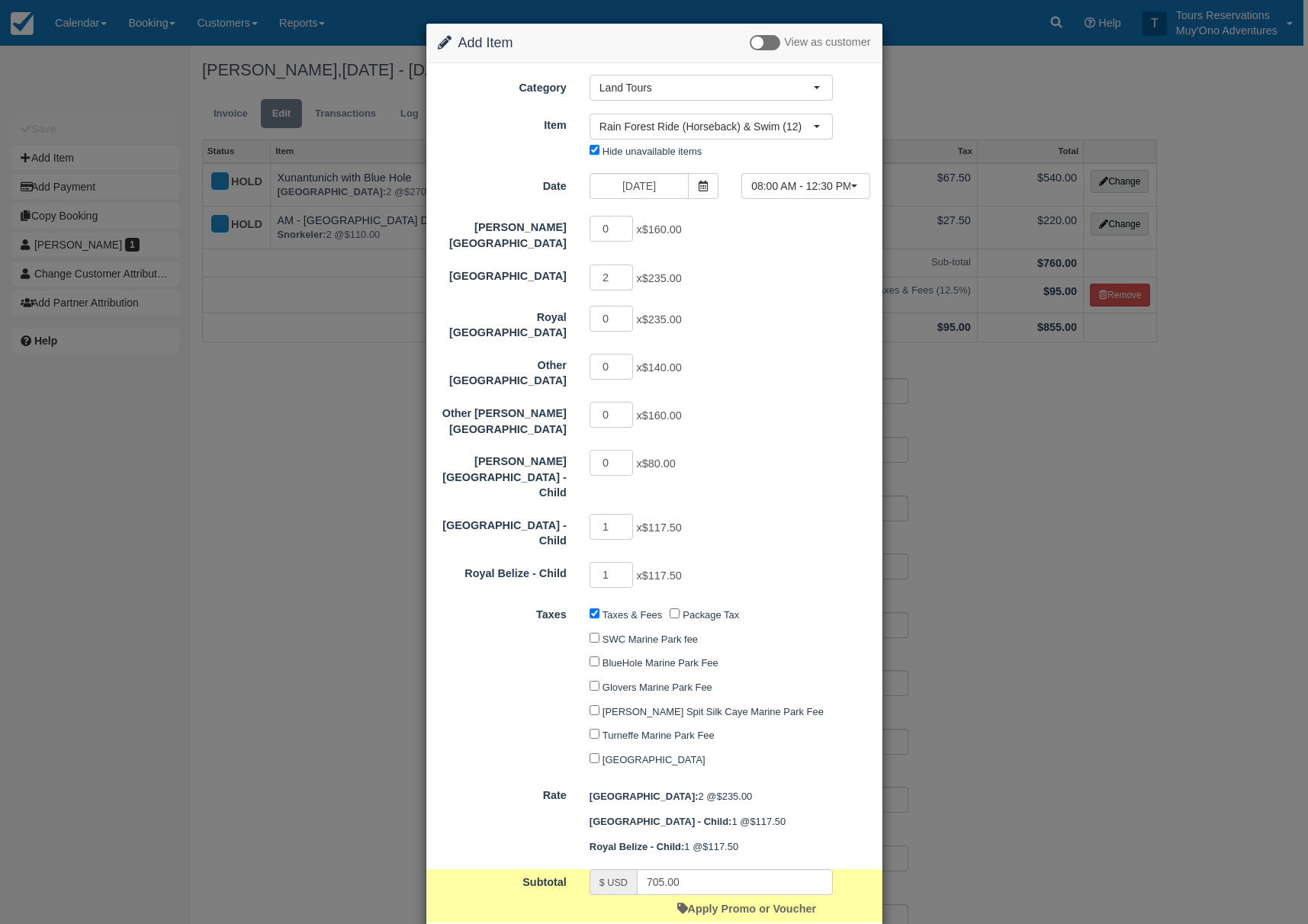
type input "587.50"
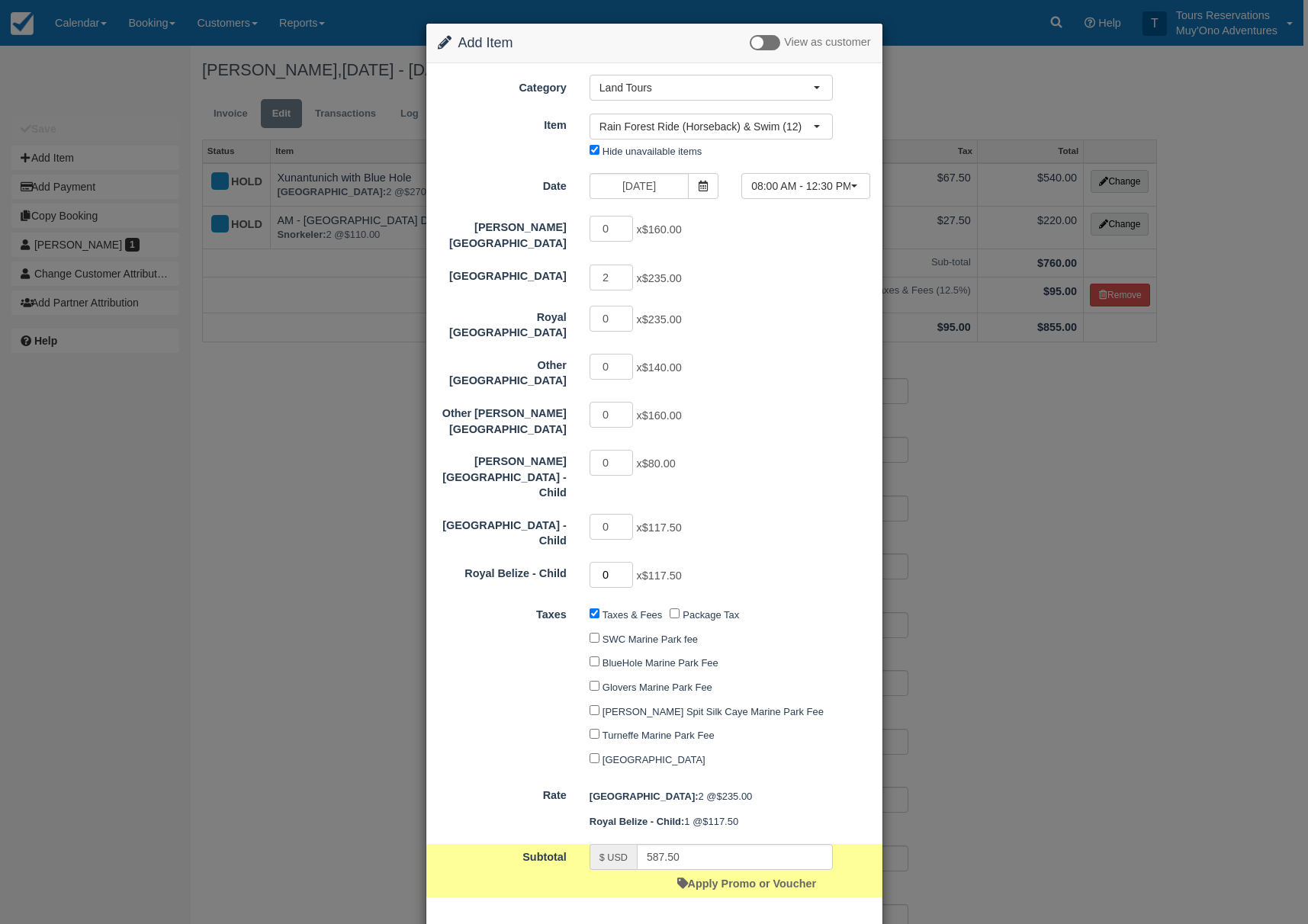
type input "0"
click at [620, 562] on input "0" at bounding box center [611, 575] width 44 height 26
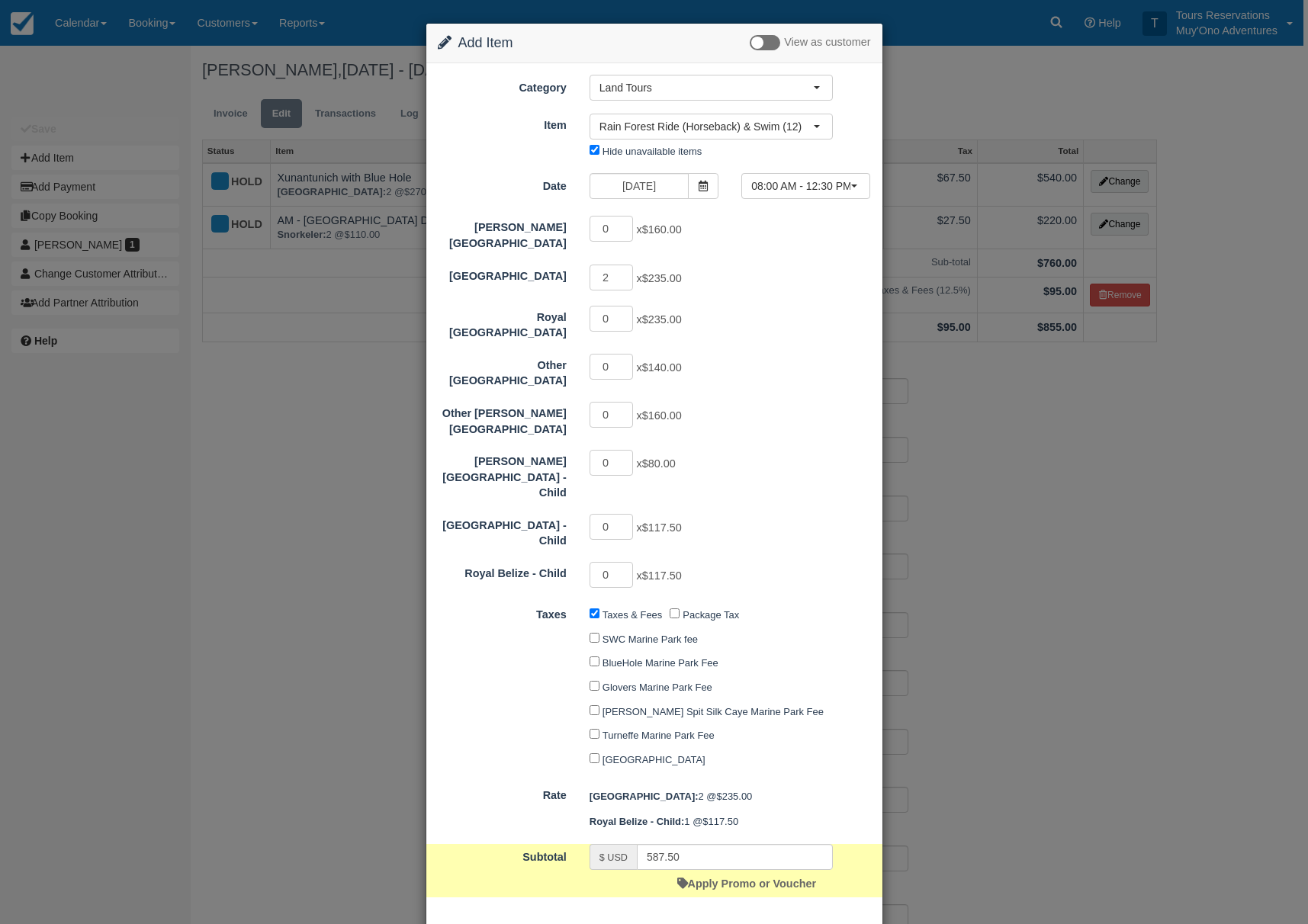
click at [771, 514] on div "0 x $117.50" at bounding box center [711, 528] width 266 height 30
type input "470.00"
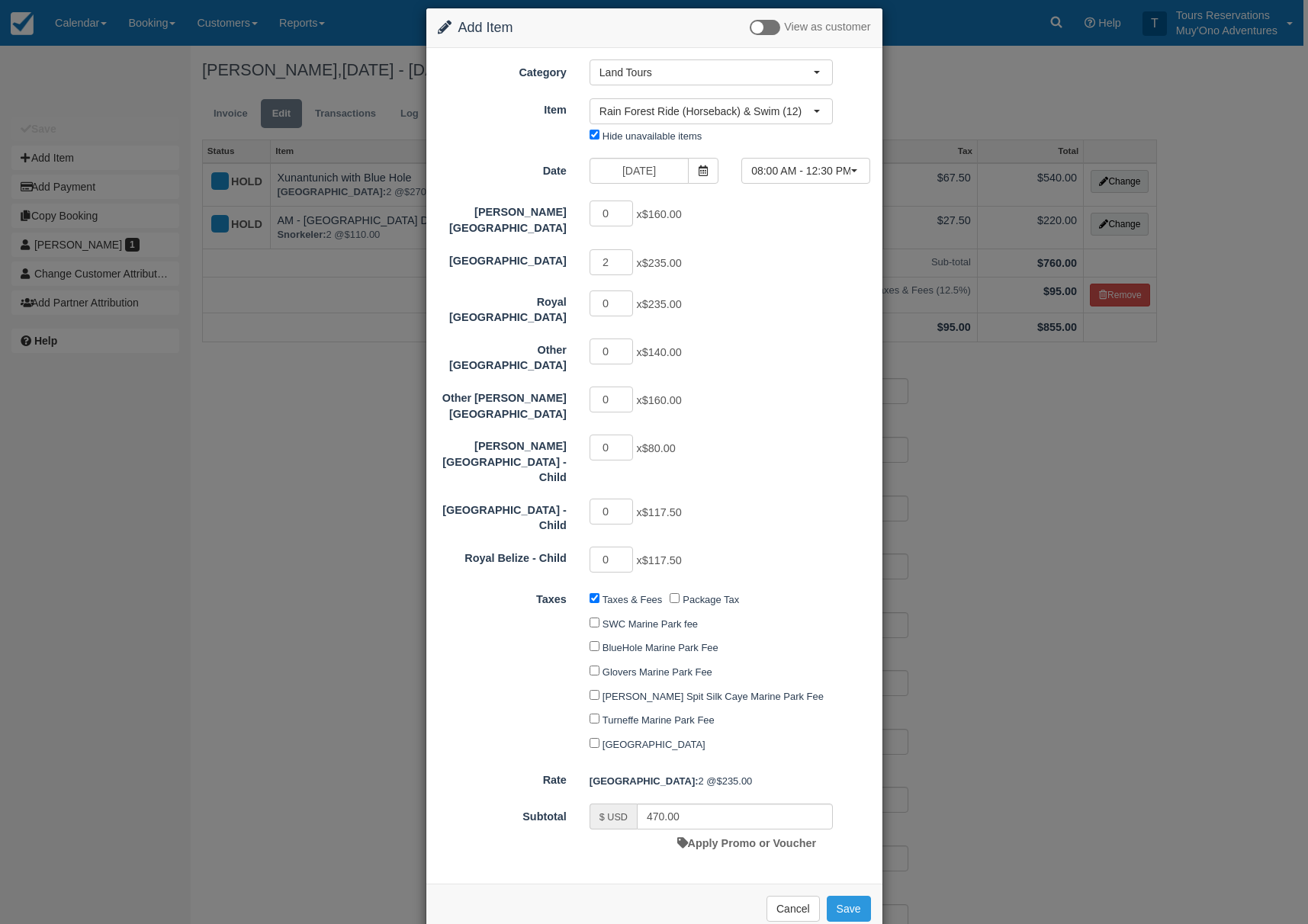
scroll to position [19, 0]
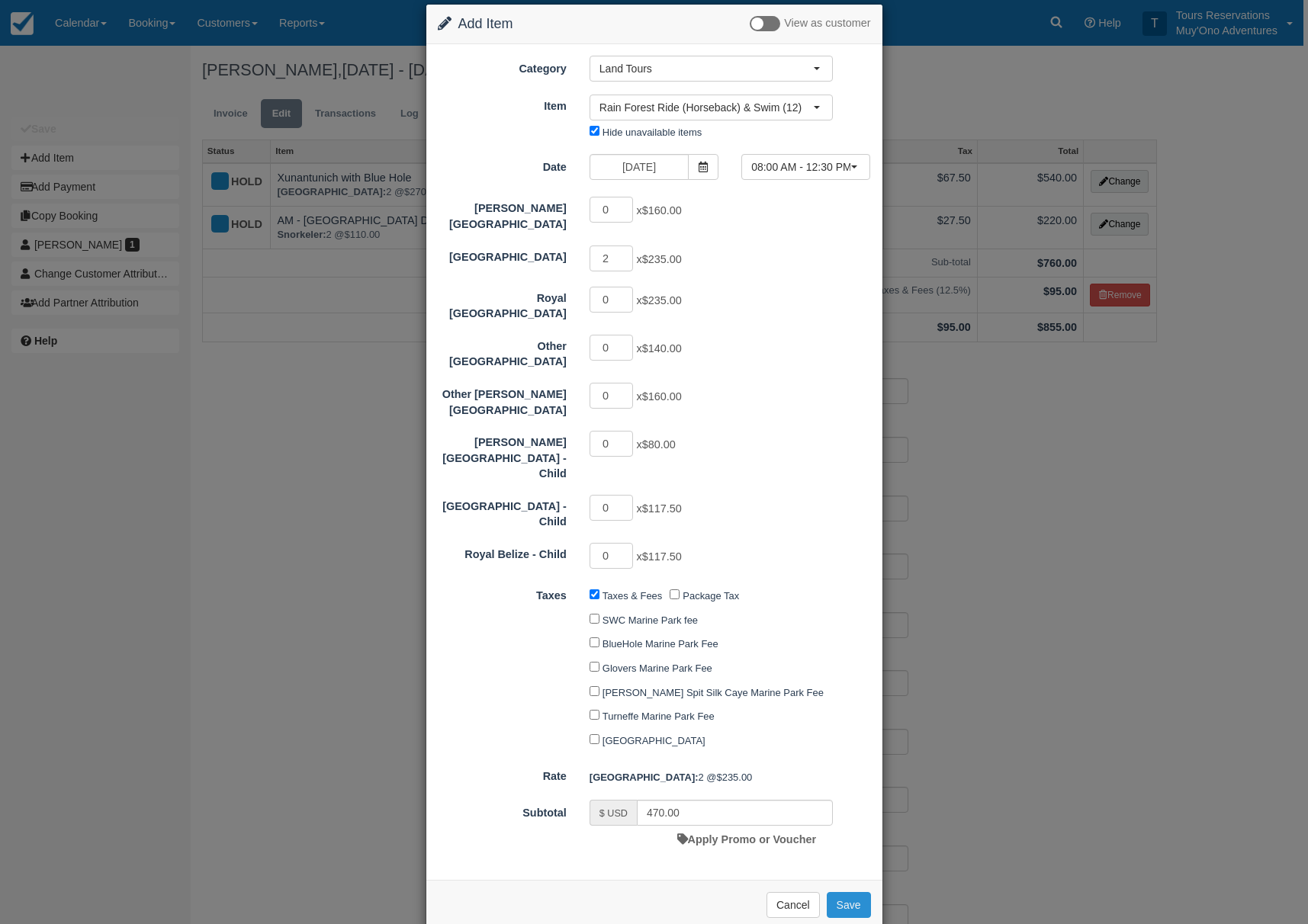
click at [845, 892] on button "Save" at bounding box center [849, 905] width 44 height 26
checkbox input "false"
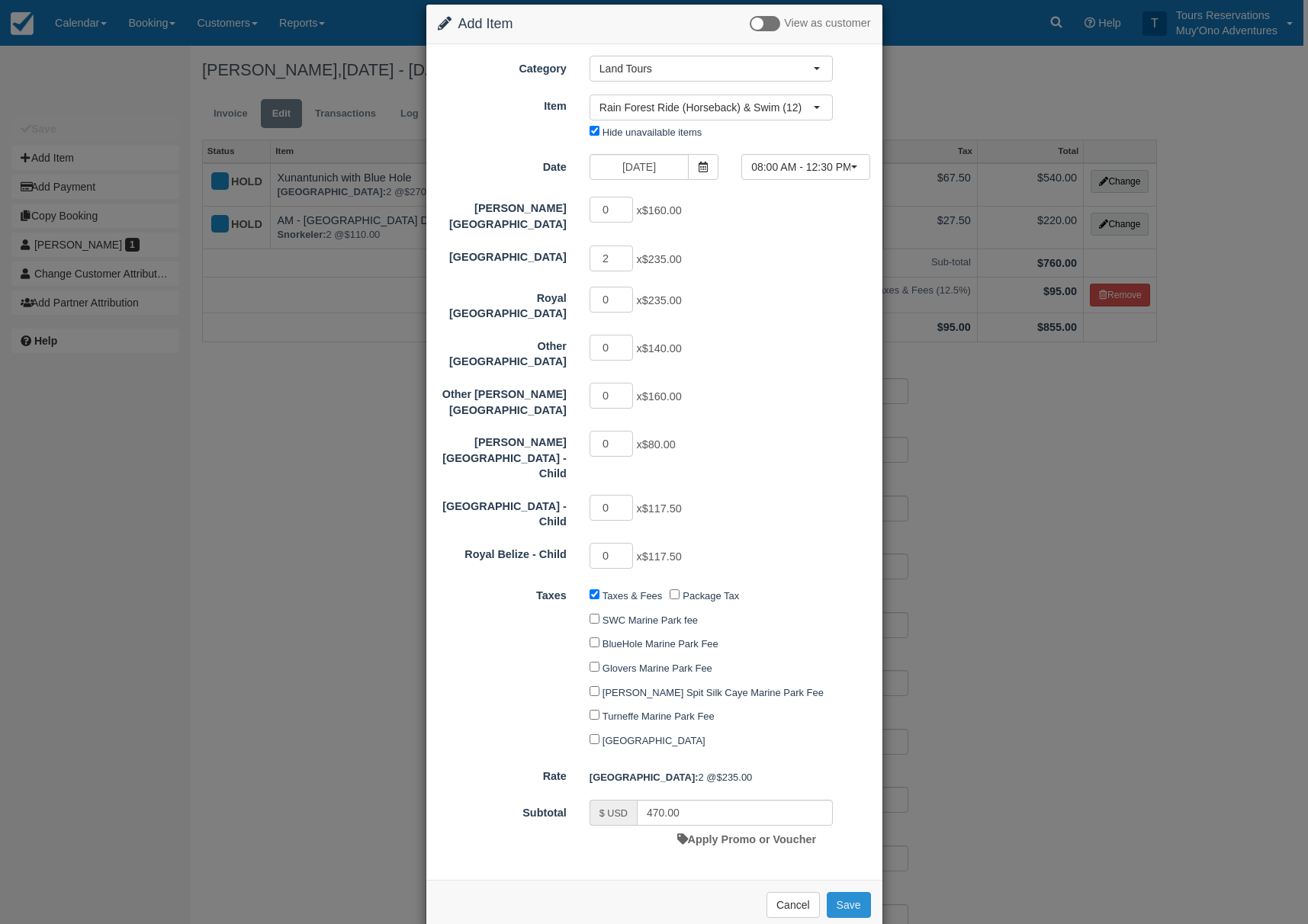
checkbox input "false"
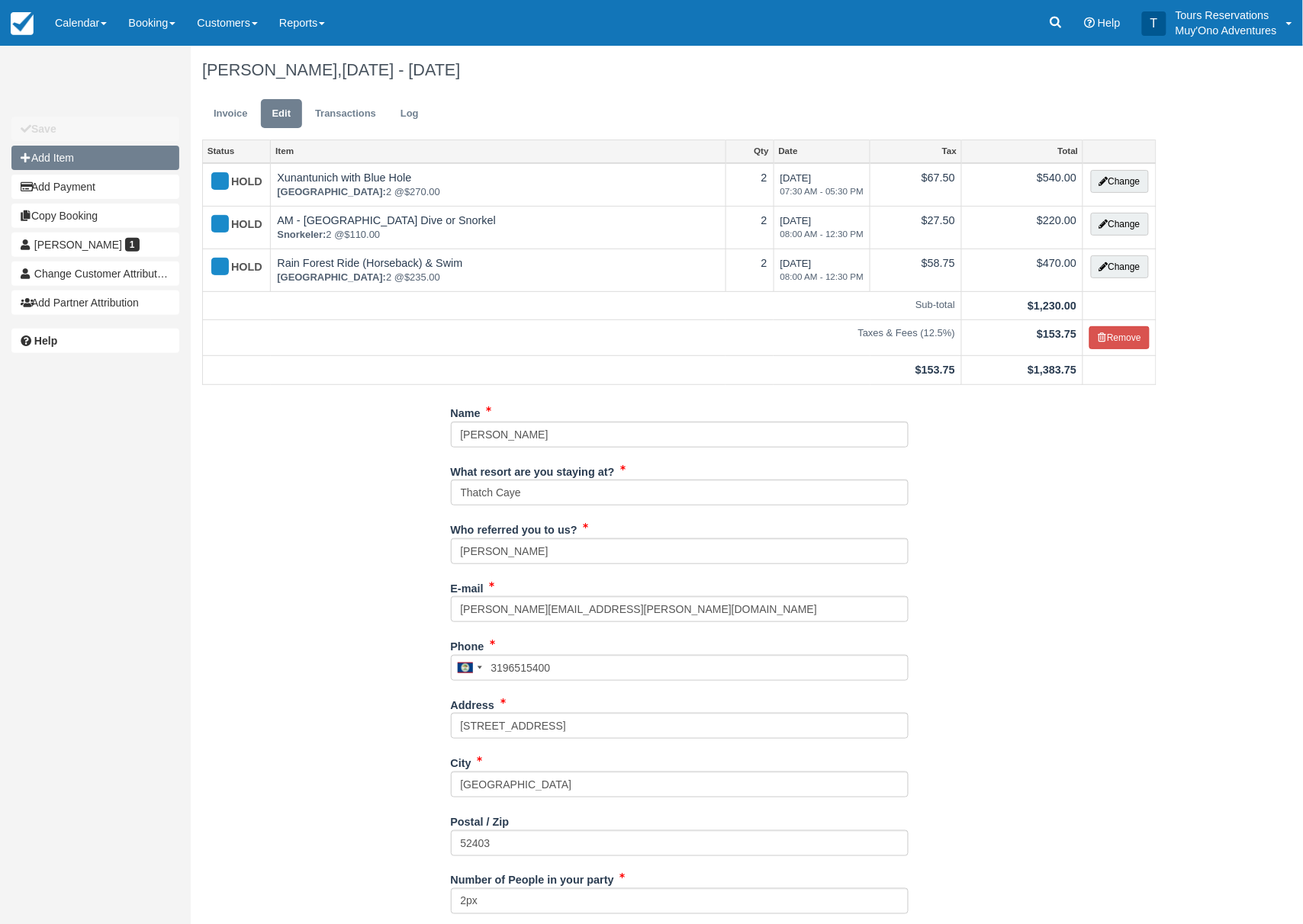
click at [39, 150] on button "Add Item" at bounding box center [96, 157] width 168 height 25
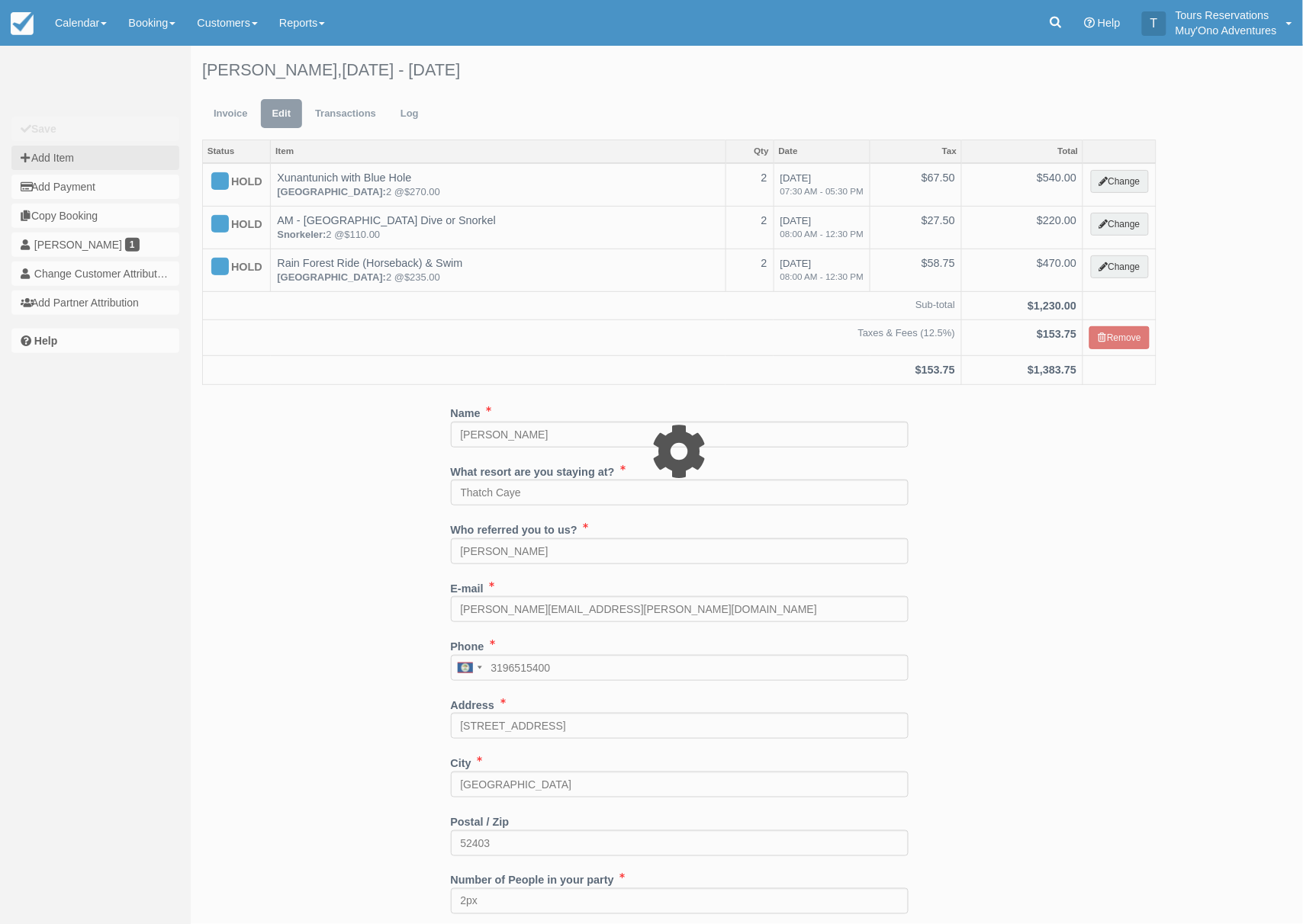
type input "0.00"
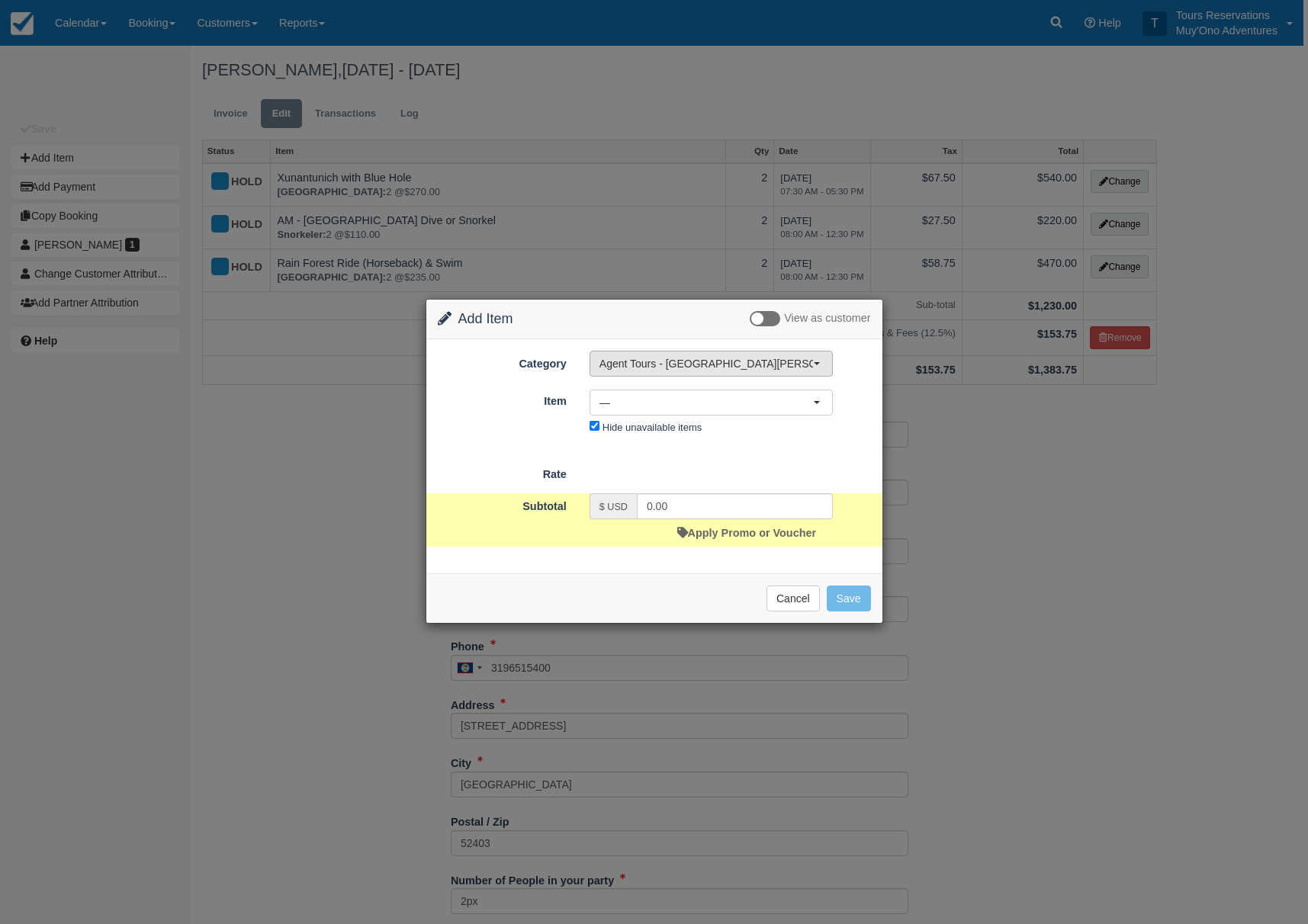
click at [675, 364] on span "Agent Tours - [GEOGRAPHIC_DATA][PERSON_NAME] Caulker/[GEOGRAPHIC_DATA] City Tou…" at bounding box center [707, 364] width 214 height 16
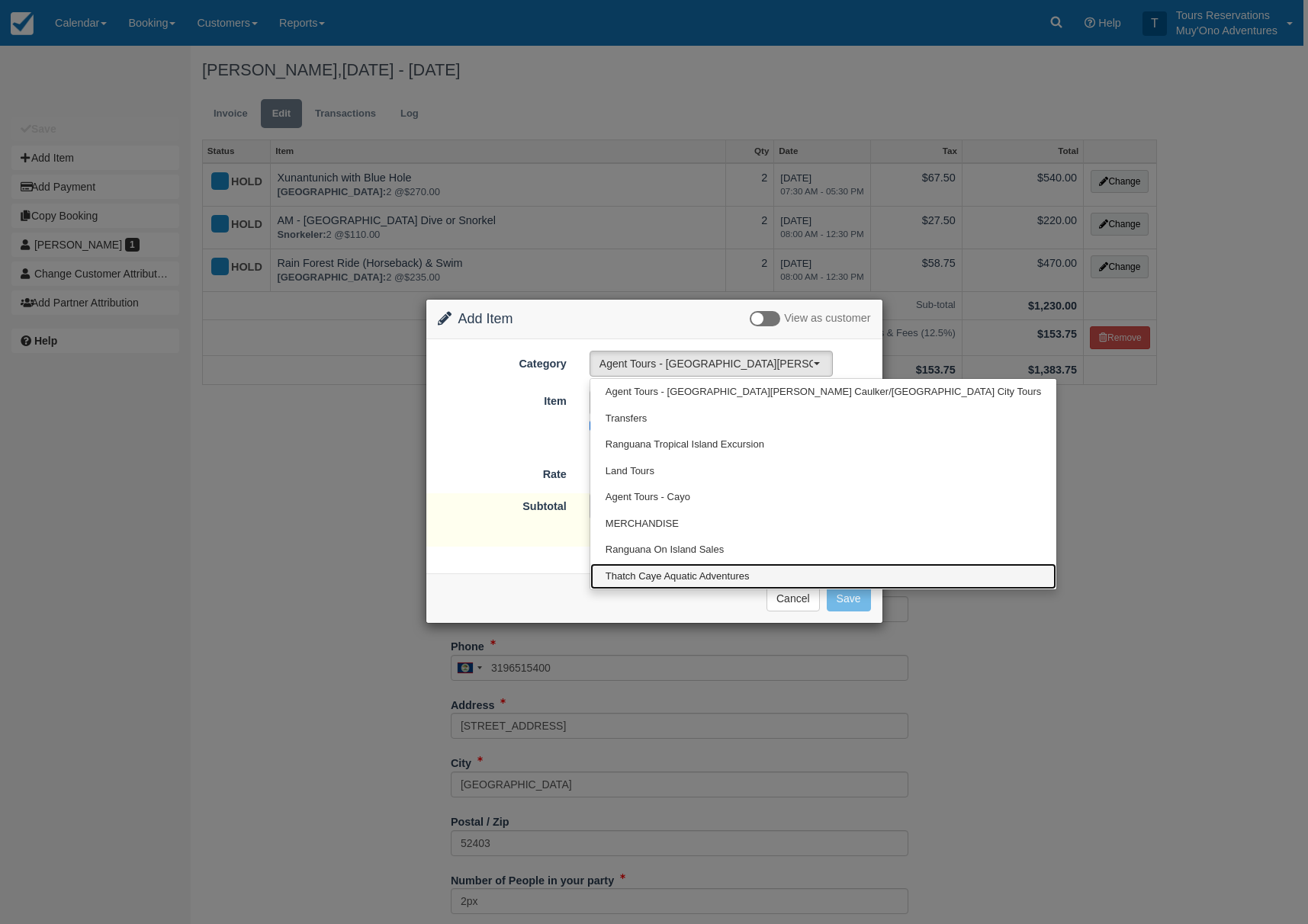
click at [665, 570] on span "Thatch Caye Aquatic Adventures" at bounding box center [678, 577] width 144 height 15
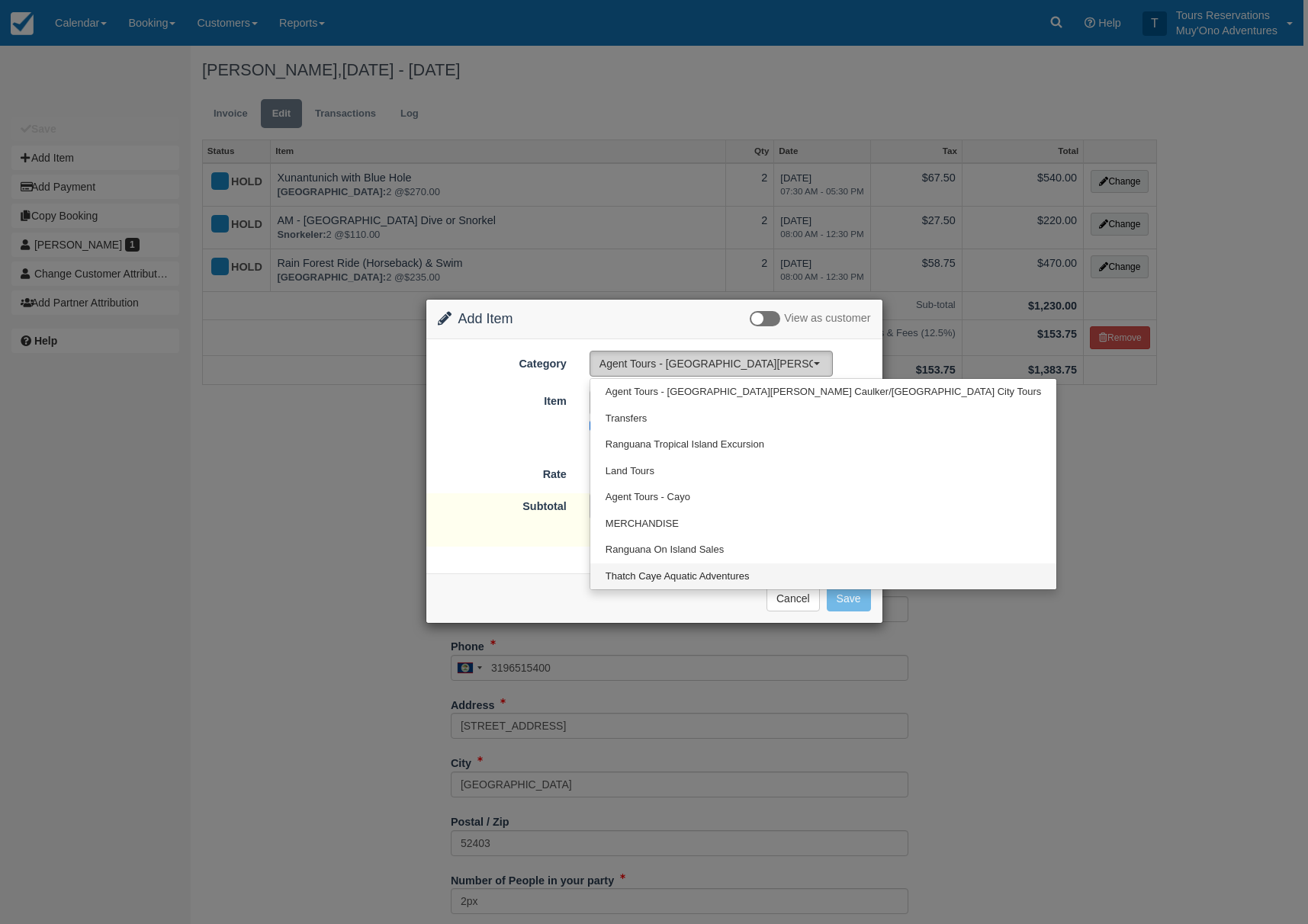
select select "64"
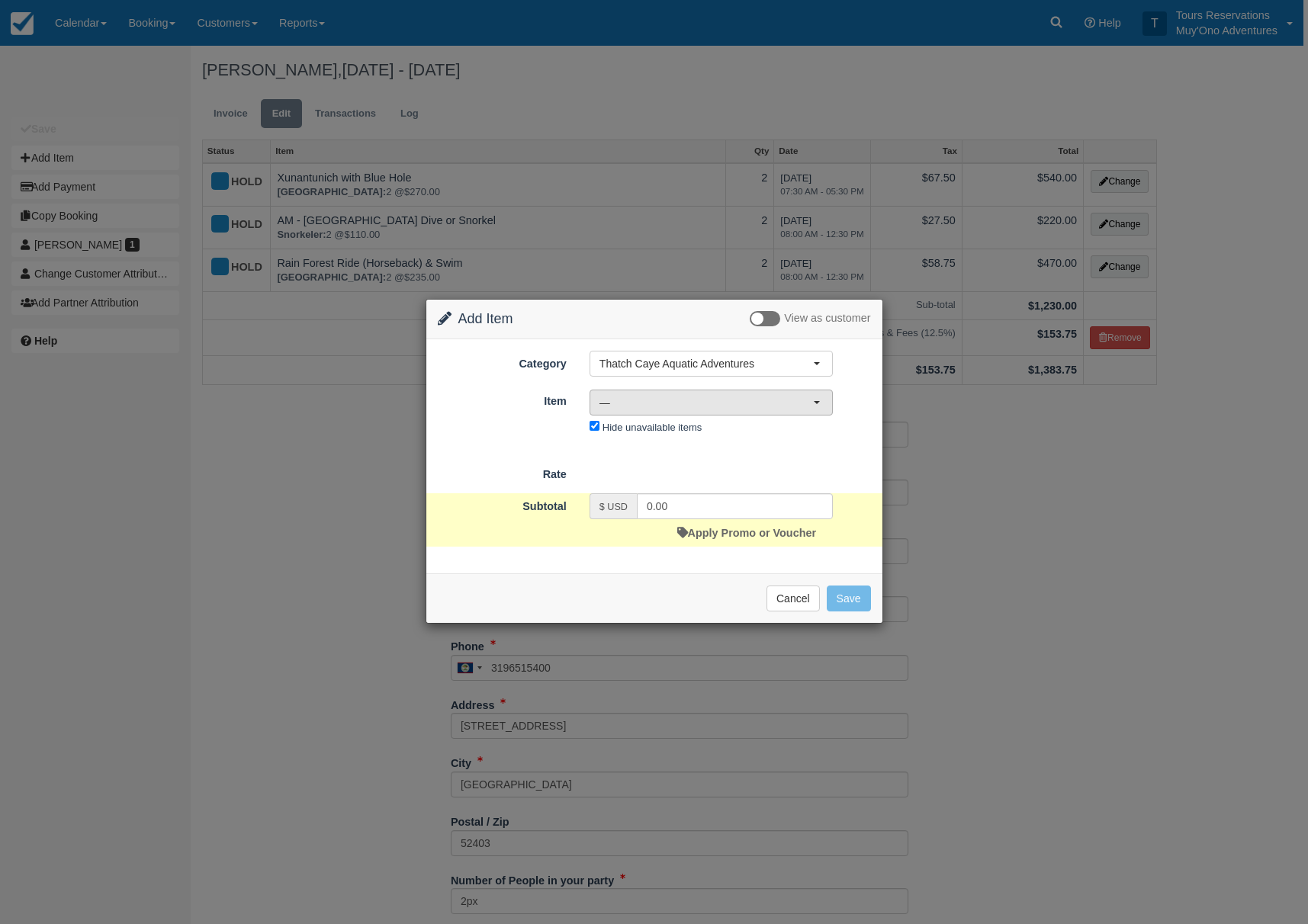
click at [685, 401] on span "—" at bounding box center [707, 402] width 214 height 16
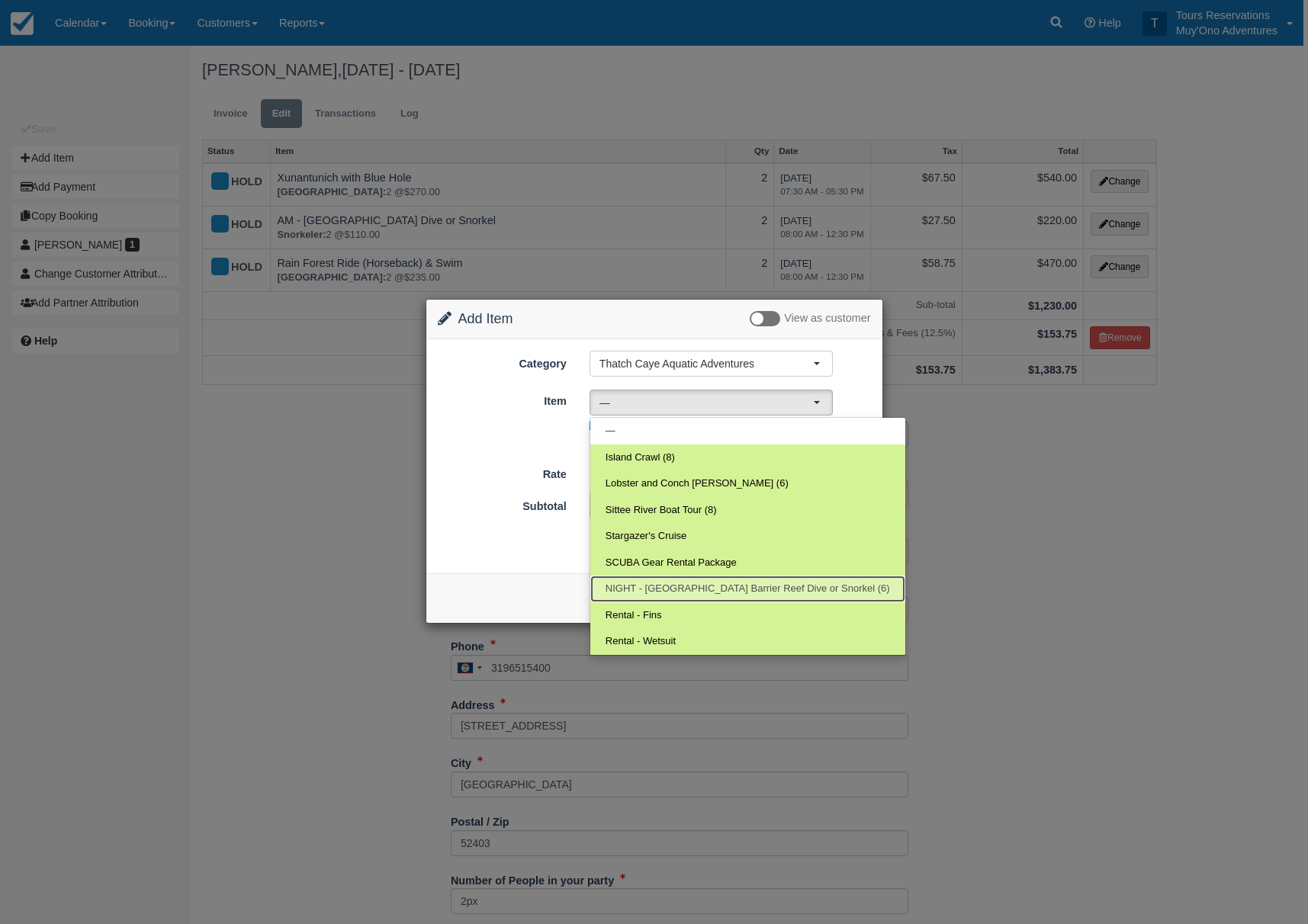
click at [670, 591] on span "NIGHT - Belize Barrier Reef Dive or Snorkel (6)" at bounding box center [748, 589] width 284 height 15
select select "297"
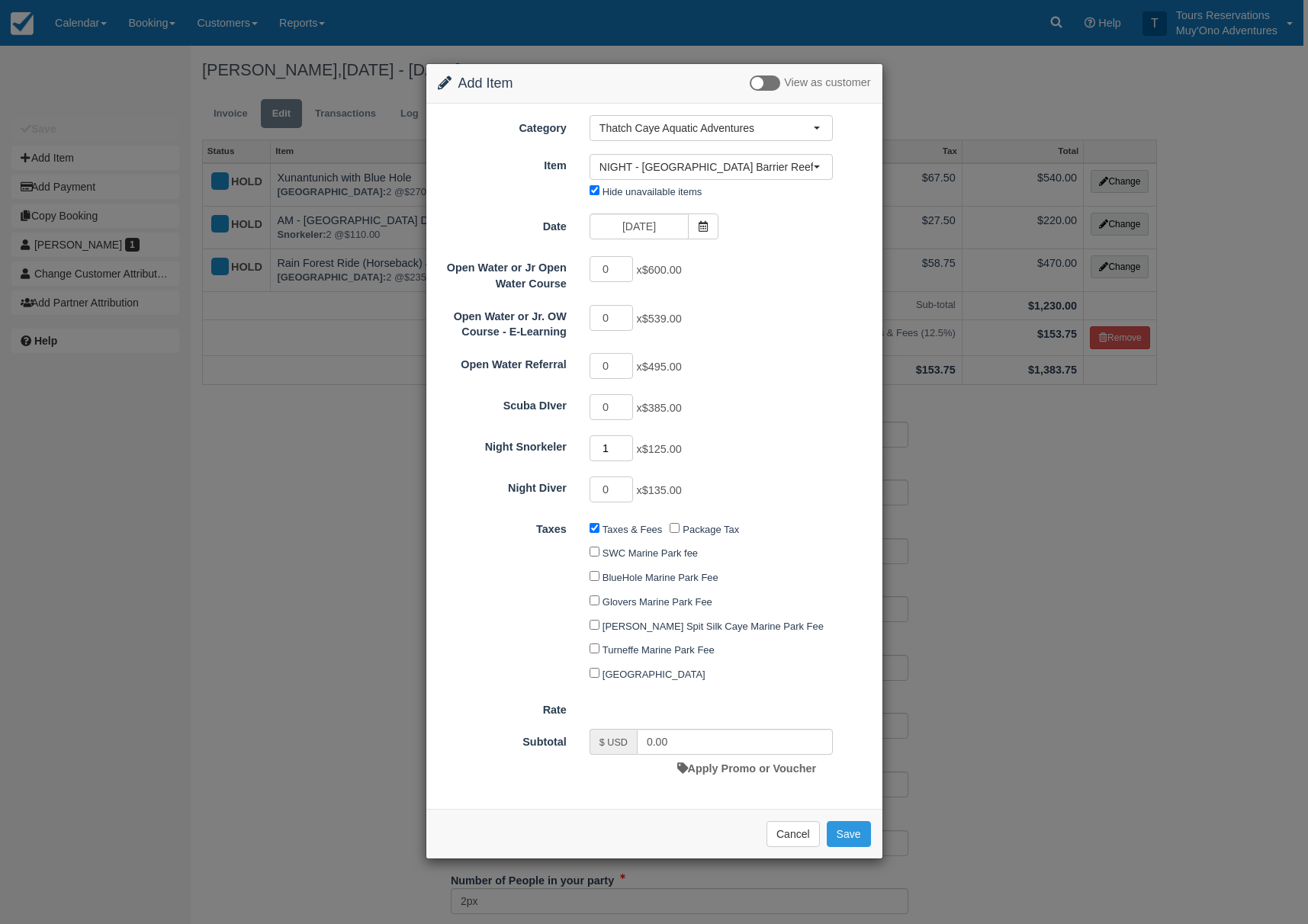
click at [624, 445] on input "1" at bounding box center [611, 449] width 44 height 26
type input "2"
click at [624, 445] on input "2" at bounding box center [611, 449] width 44 height 26
type input "250.00"
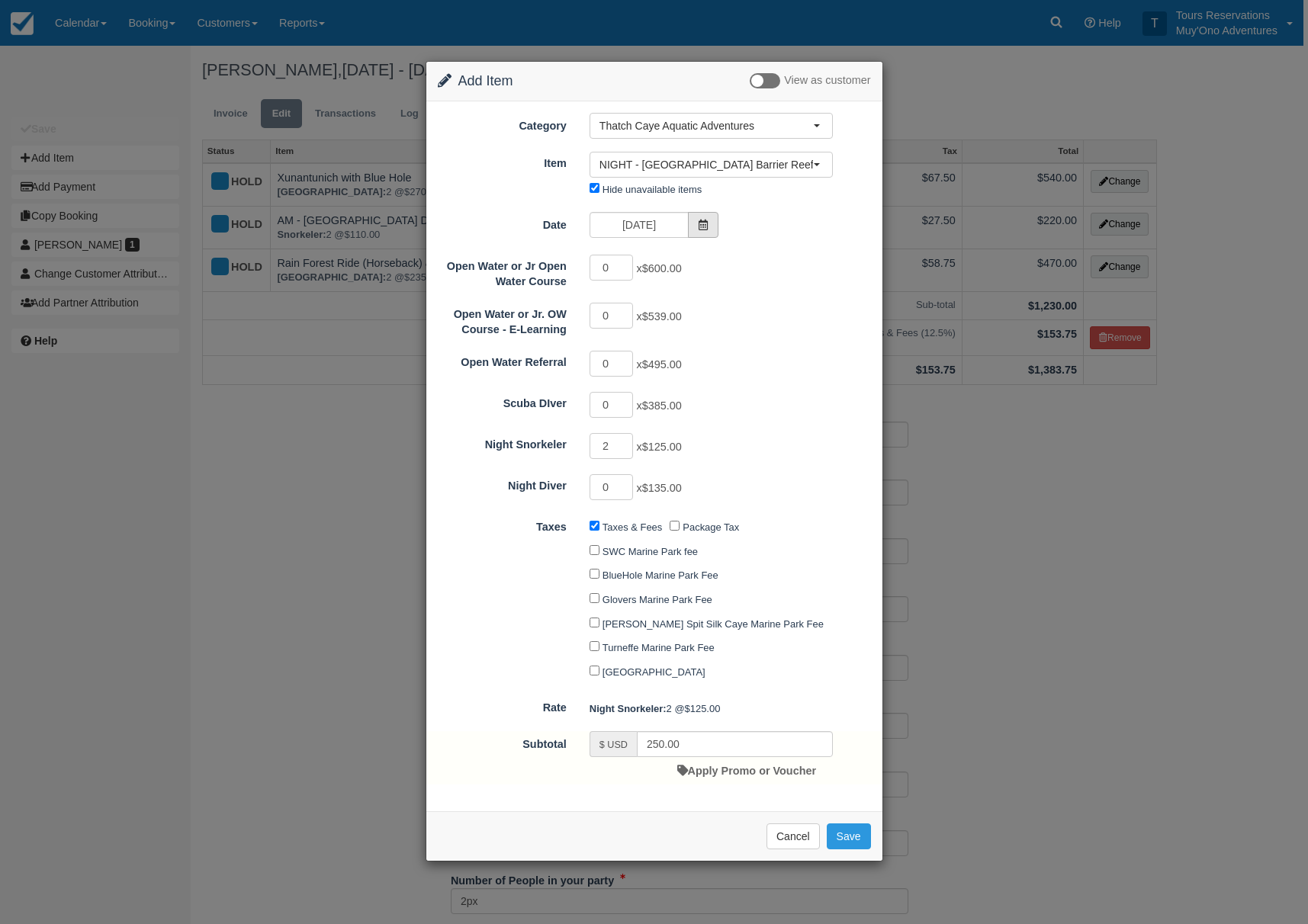
click at [703, 237] on span at bounding box center [703, 225] width 30 height 26
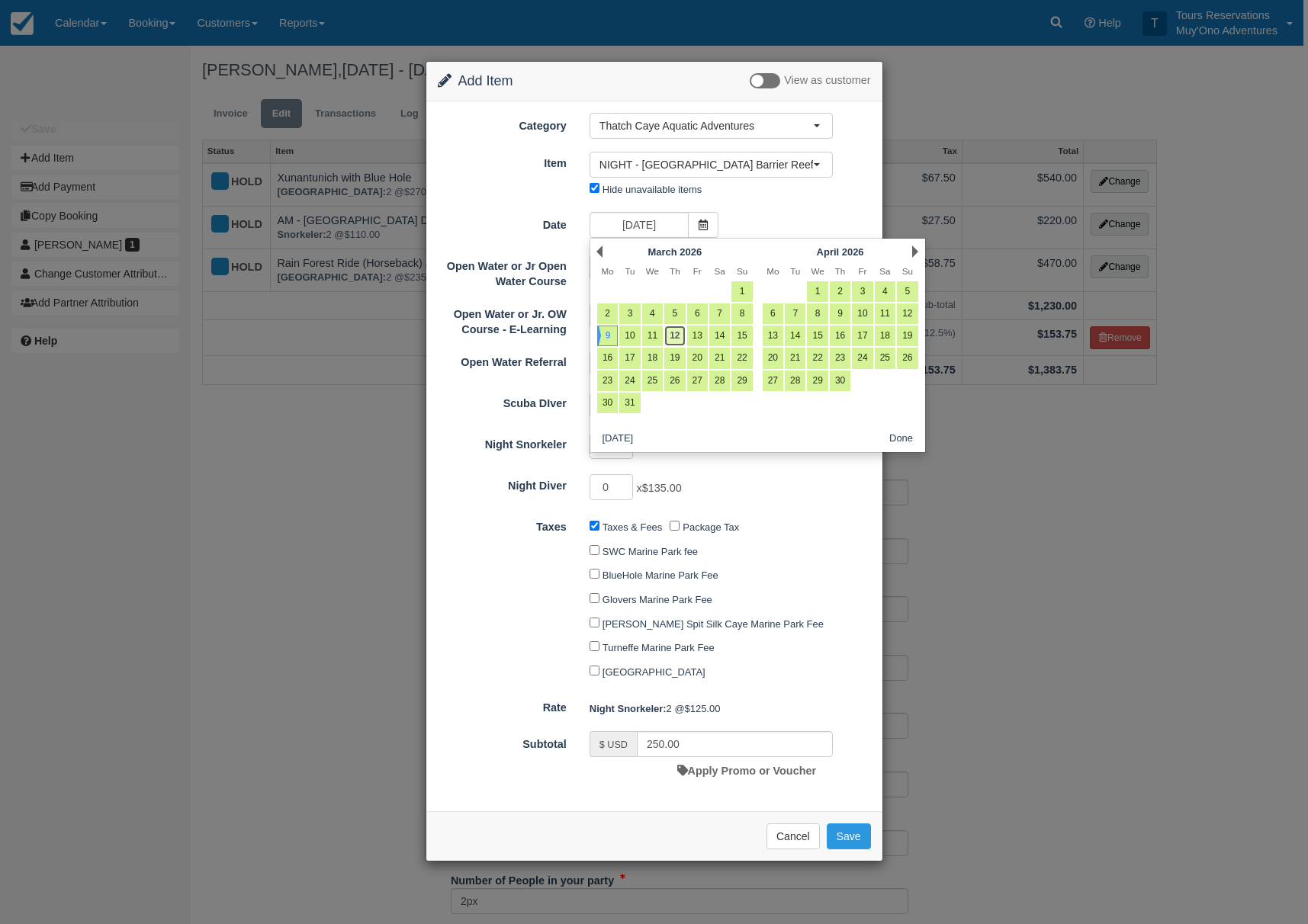
click at [680, 339] on link "12" at bounding box center [675, 335] width 21 height 21
type input "03/12/26"
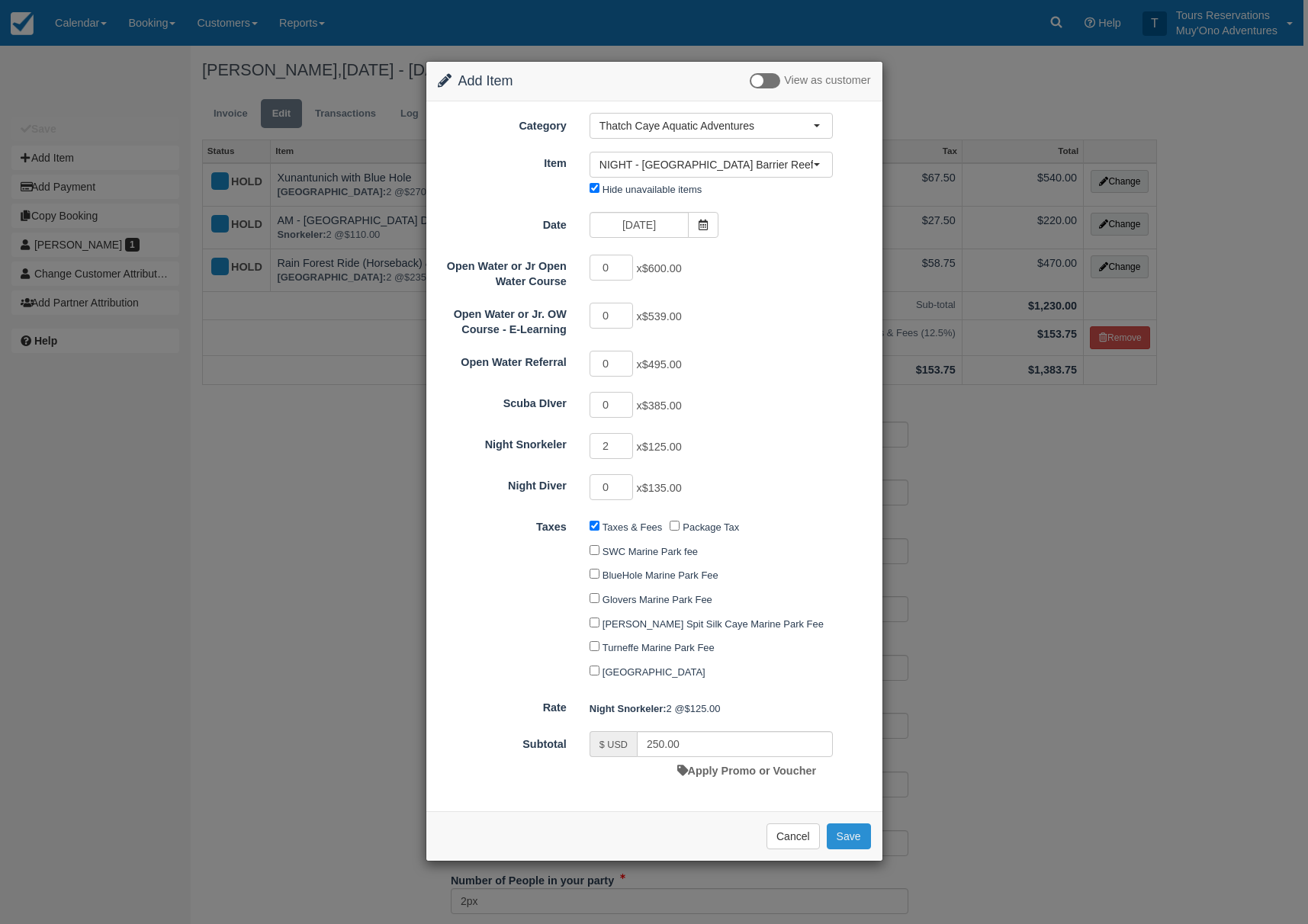
click at [844, 829] on button "Save" at bounding box center [849, 836] width 44 height 26
checkbox input "false"
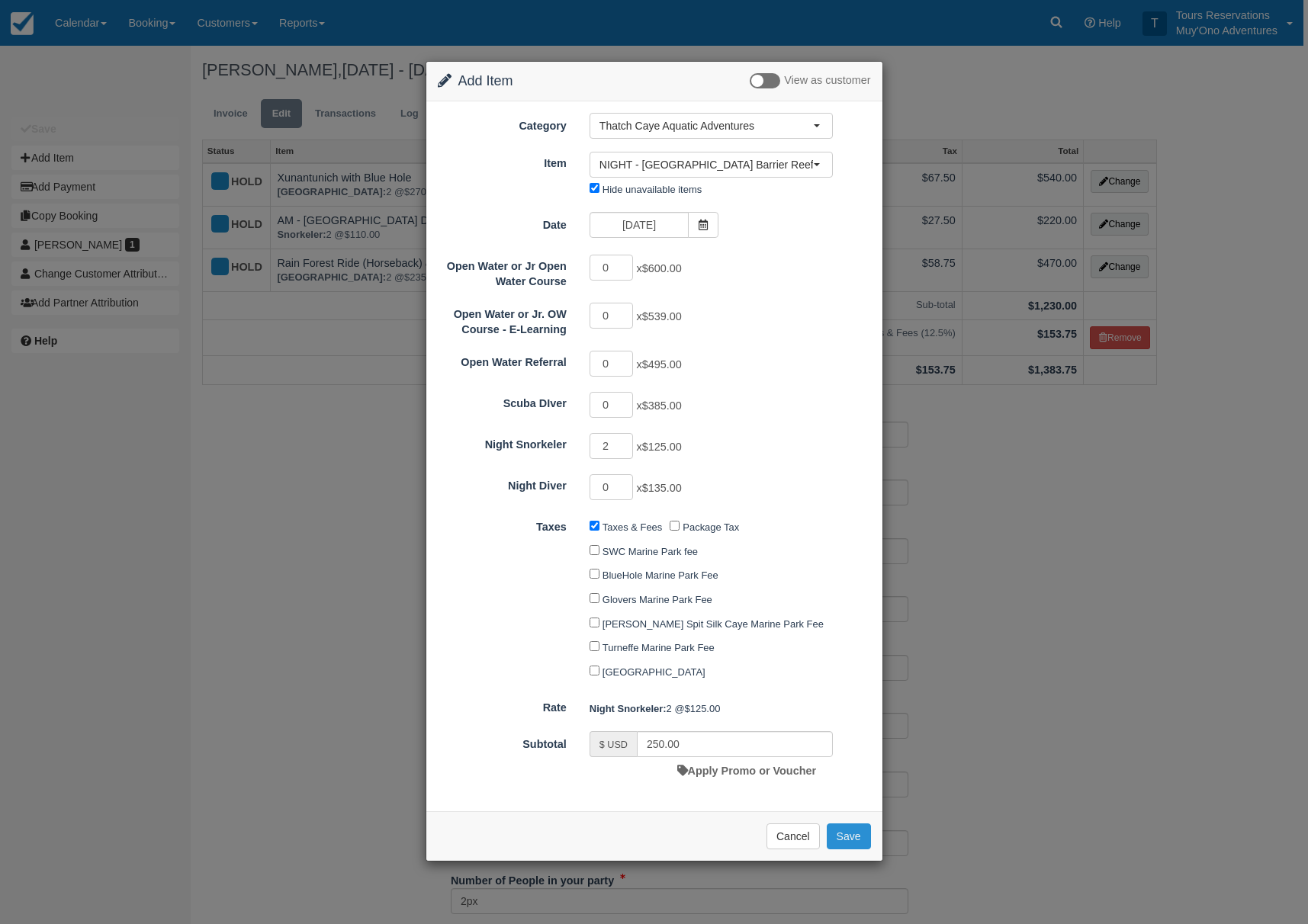
checkbox input "false"
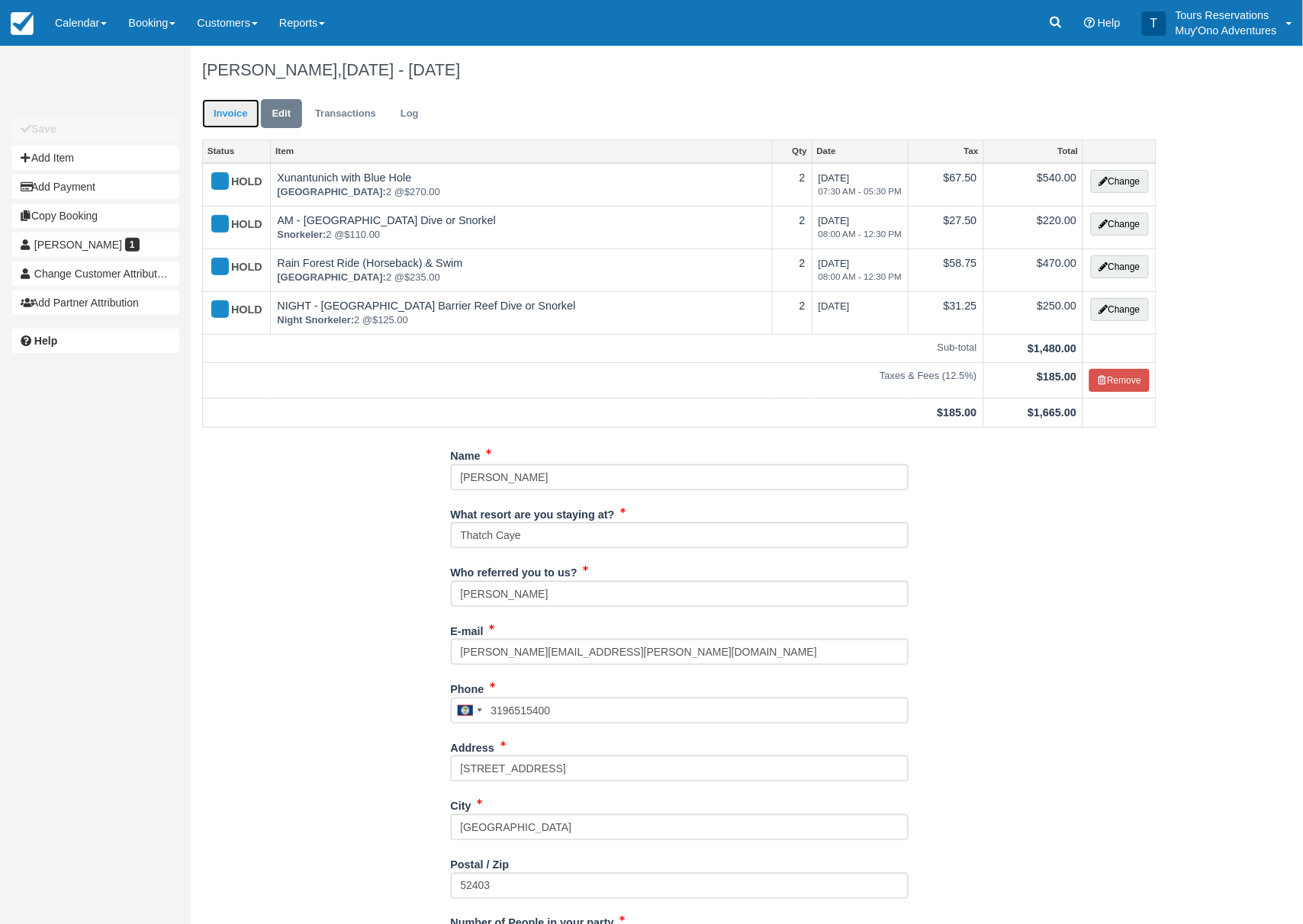
click at [223, 114] on link "Invoice" at bounding box center [230, 113] width 58 height 30
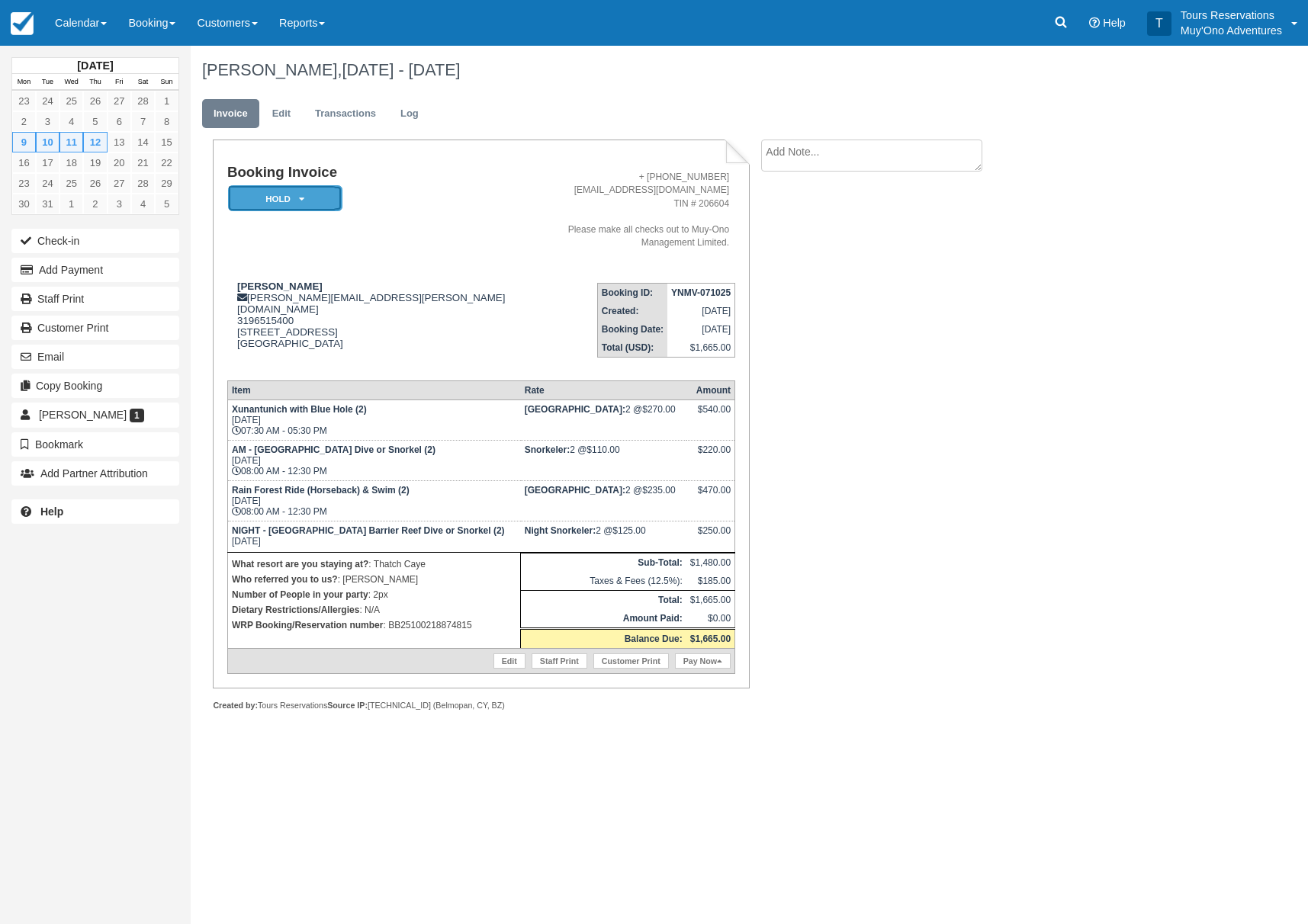
click at [315, 196] on em "HOLD" at bounding box center [285, 198] width 114 height 27
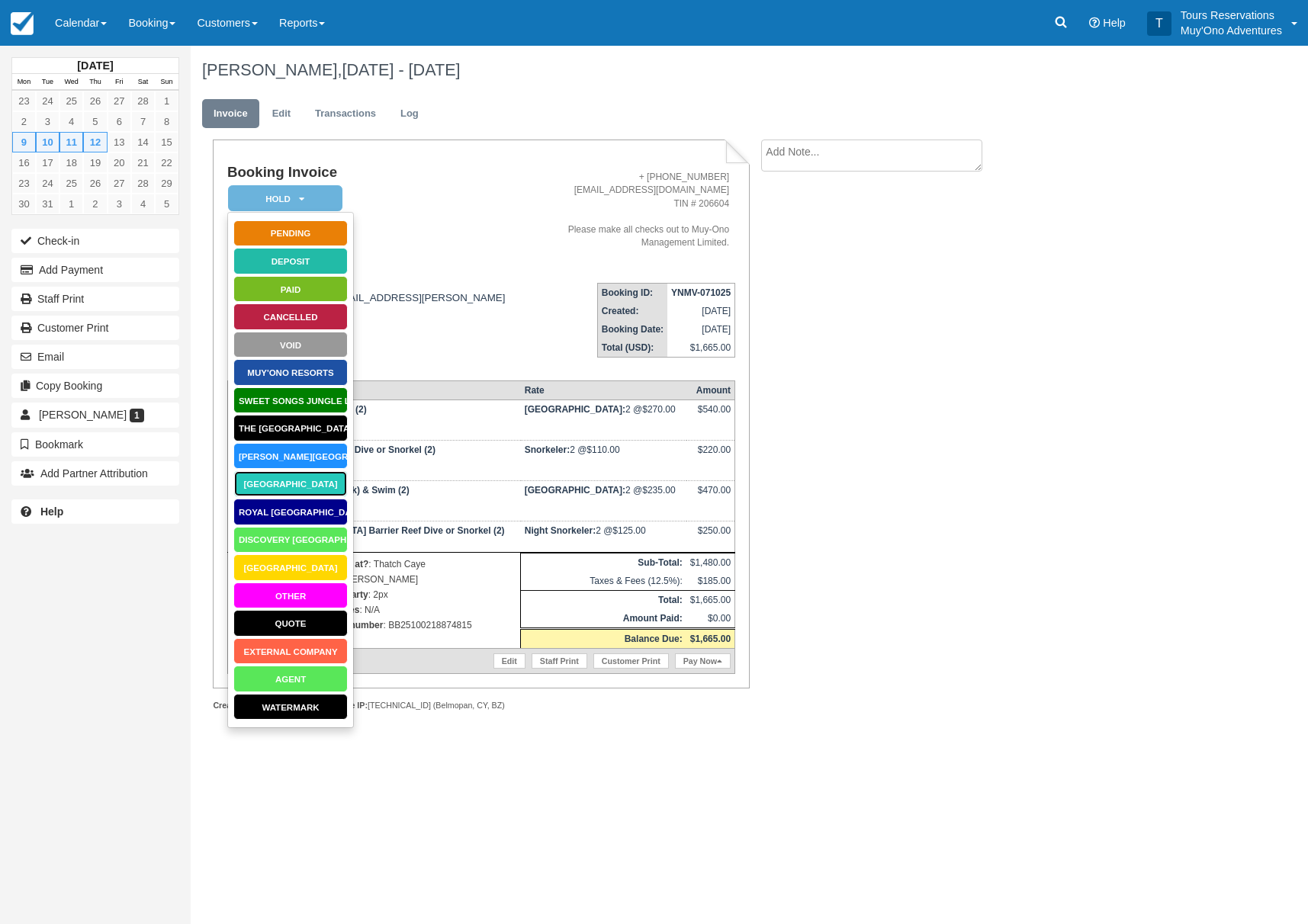
click at [288, 485] on link "[GEOGRAPHIC_DATA]" at bounding box center [290, 483] width 114 height 27
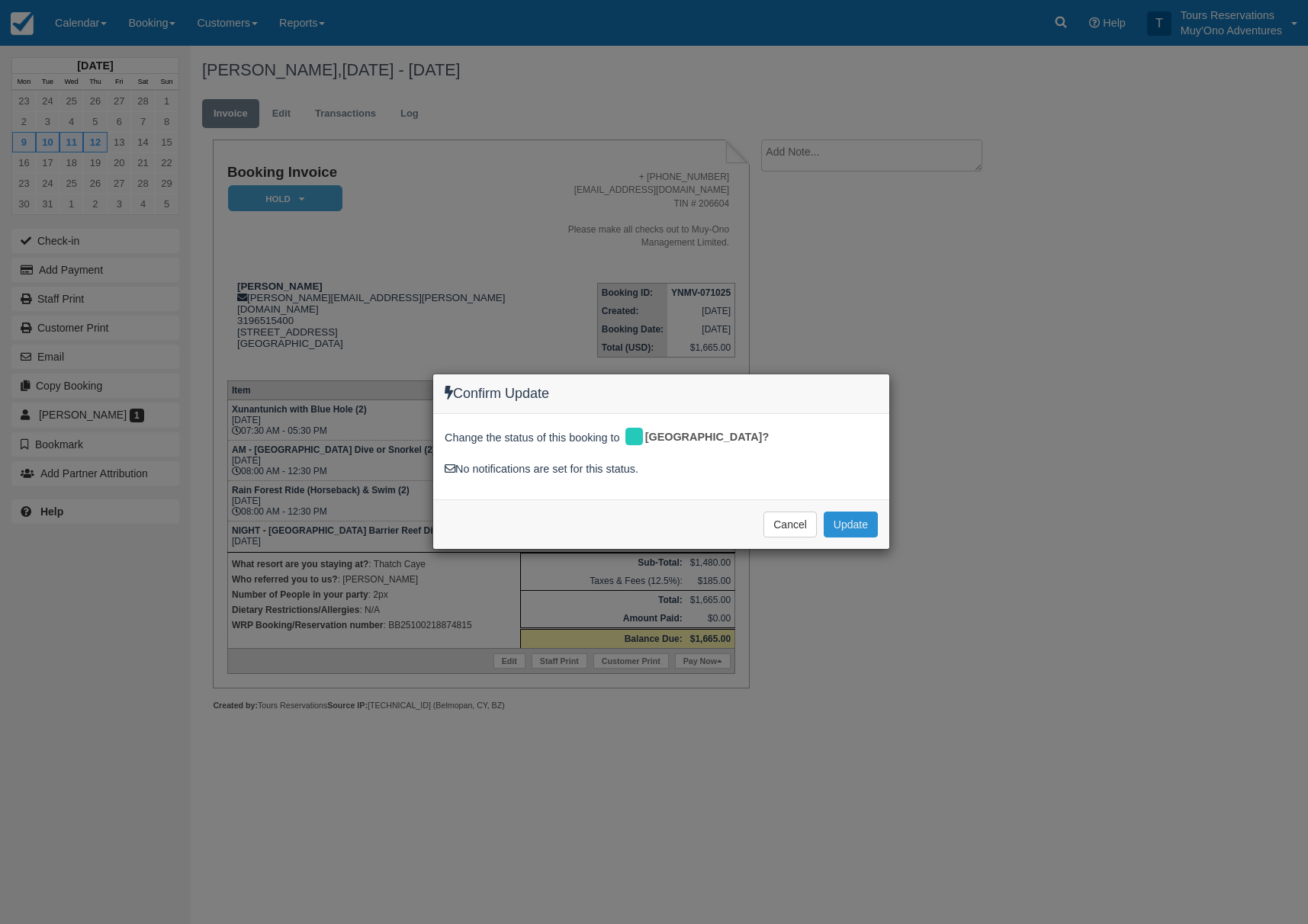
click at [865, 532] on button "Update" at bounding box center [850, 525] width 54 height 26
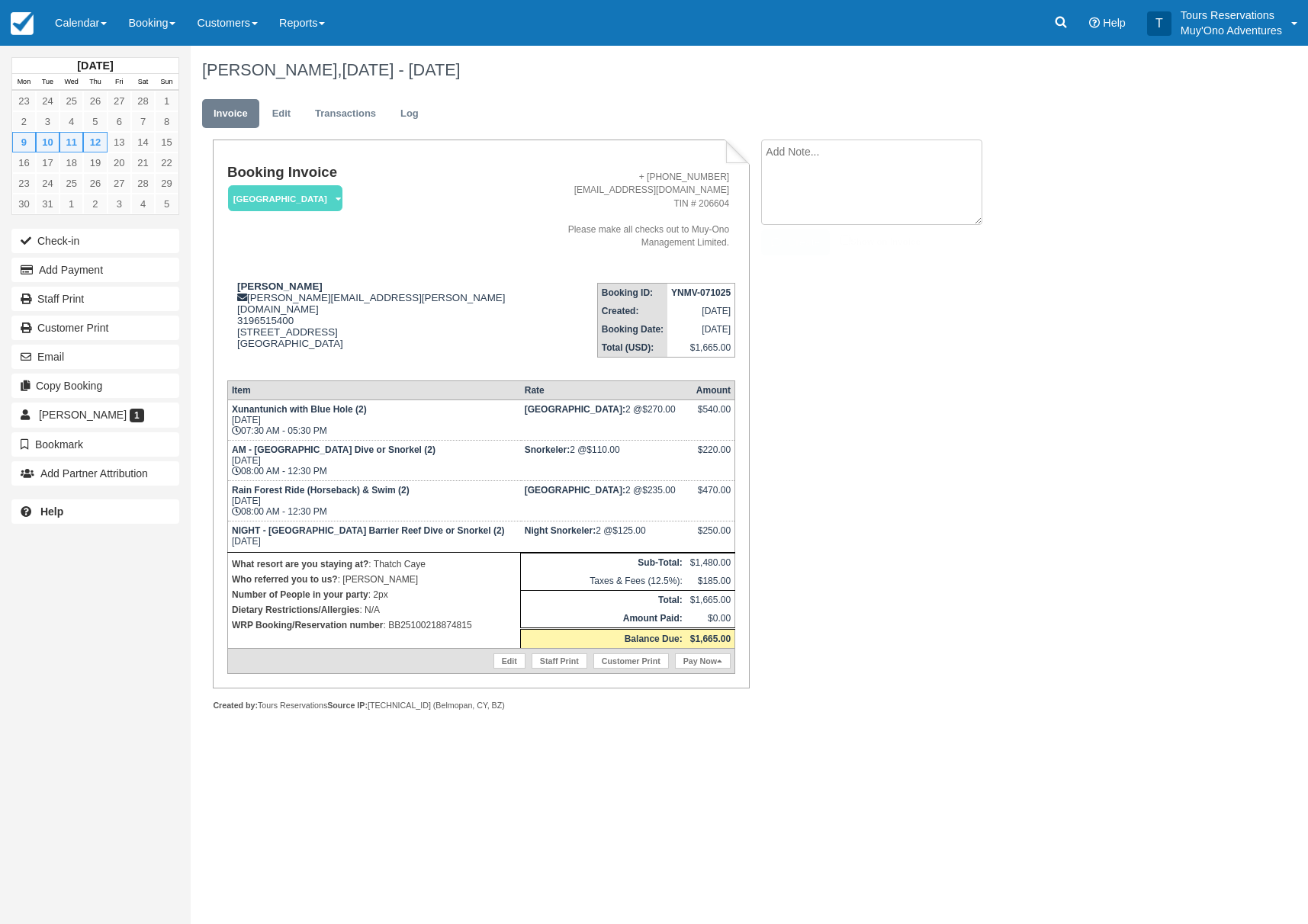
click at [809, 159] on textarea at bounding box center [872, 182] width 221 height 85
paste textarea "BB25100218874815"
type textarea "Paid in Webrez BB25100218874815. [PERSON_NAME]"
click at [818, 240] on button "Create" at bounding box center [795, 242] width 69 height 26
click at [718, 288] on strong "YNMV-071025" at bounding box center [700, 293] width 59 height 11
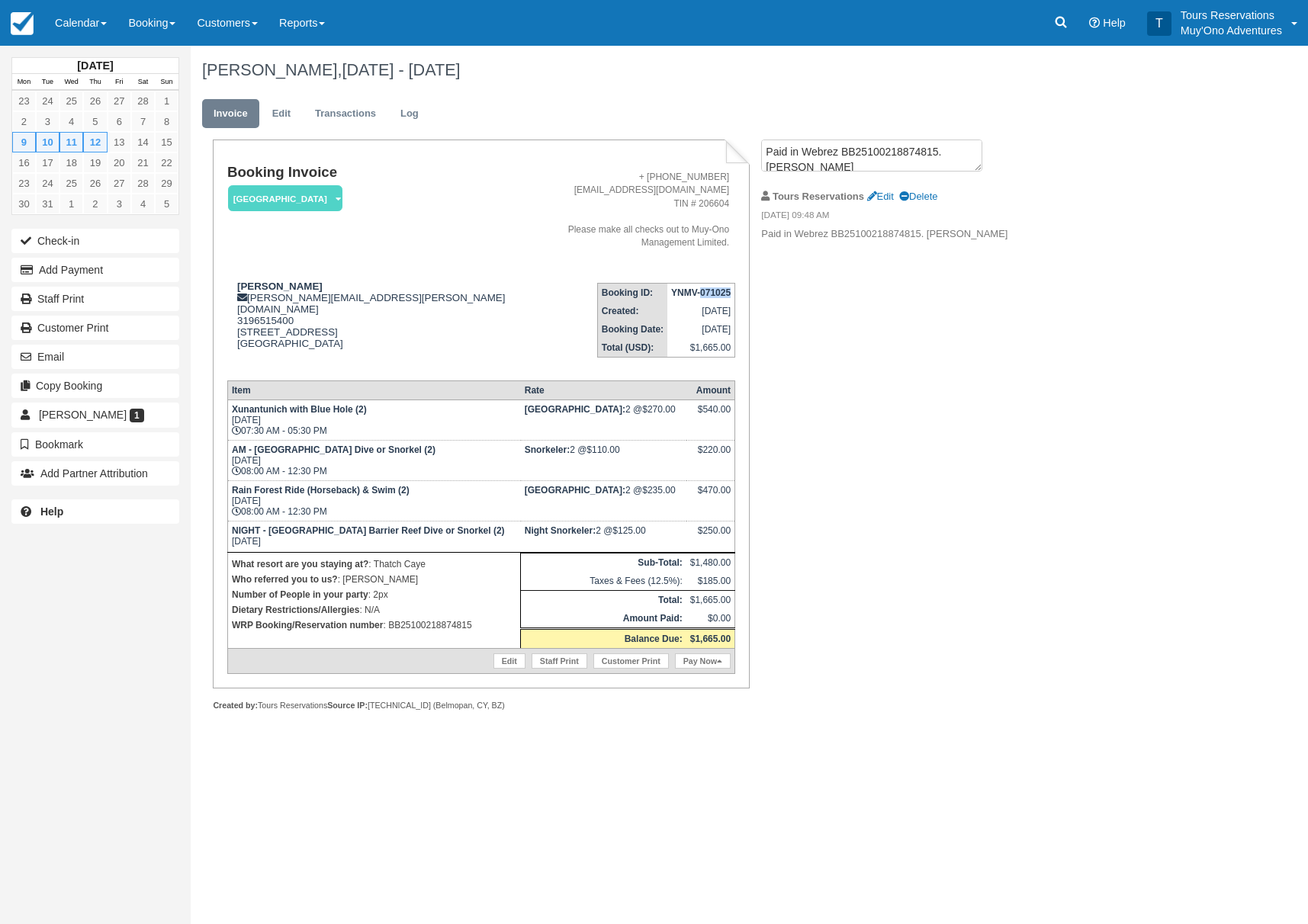
click at [718, 288] on strong "YNMV-071025" at bounding box center [700, 293] width 59 height 11
click at [713, 288] on strong "YNMV-071025" at bounding box center [700, 293] width 59 height 11
click at [279, 113] on link "Edit" at bounding box center [281, 113] width 41 height 30
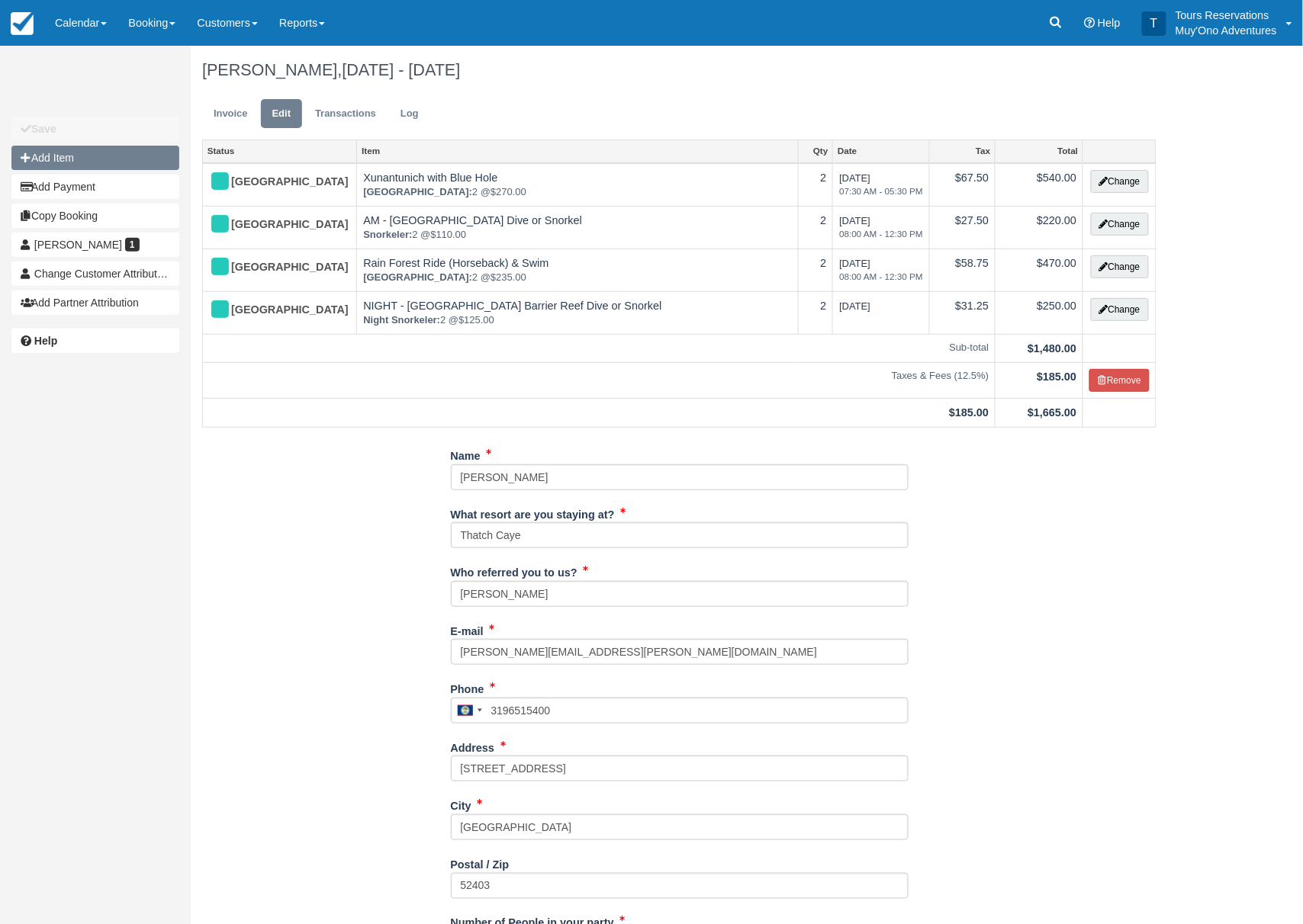
click at [120, 156] on button "Add Item" at bounding box center [96, 157] width 168 height 25
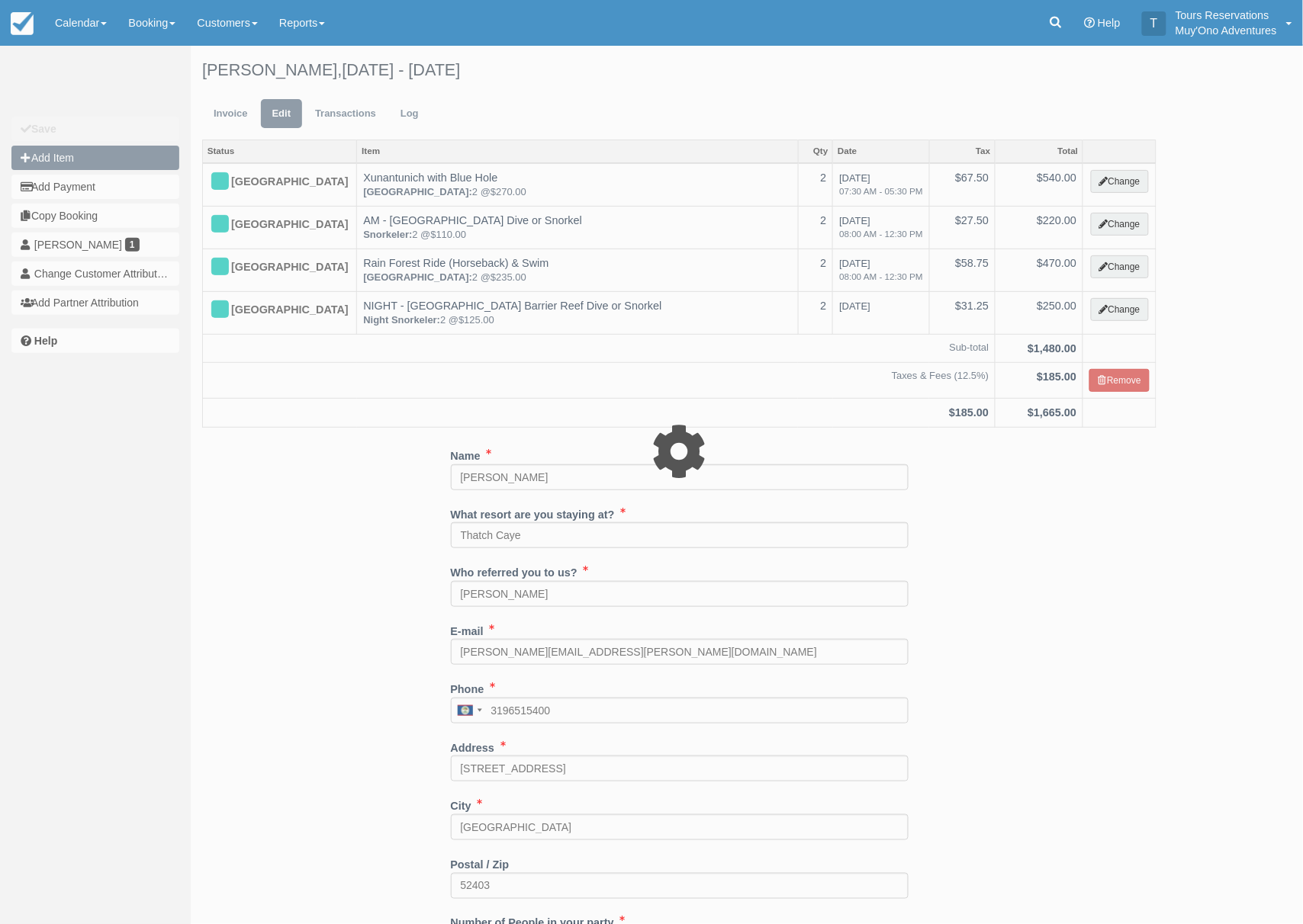
type input "0.00"
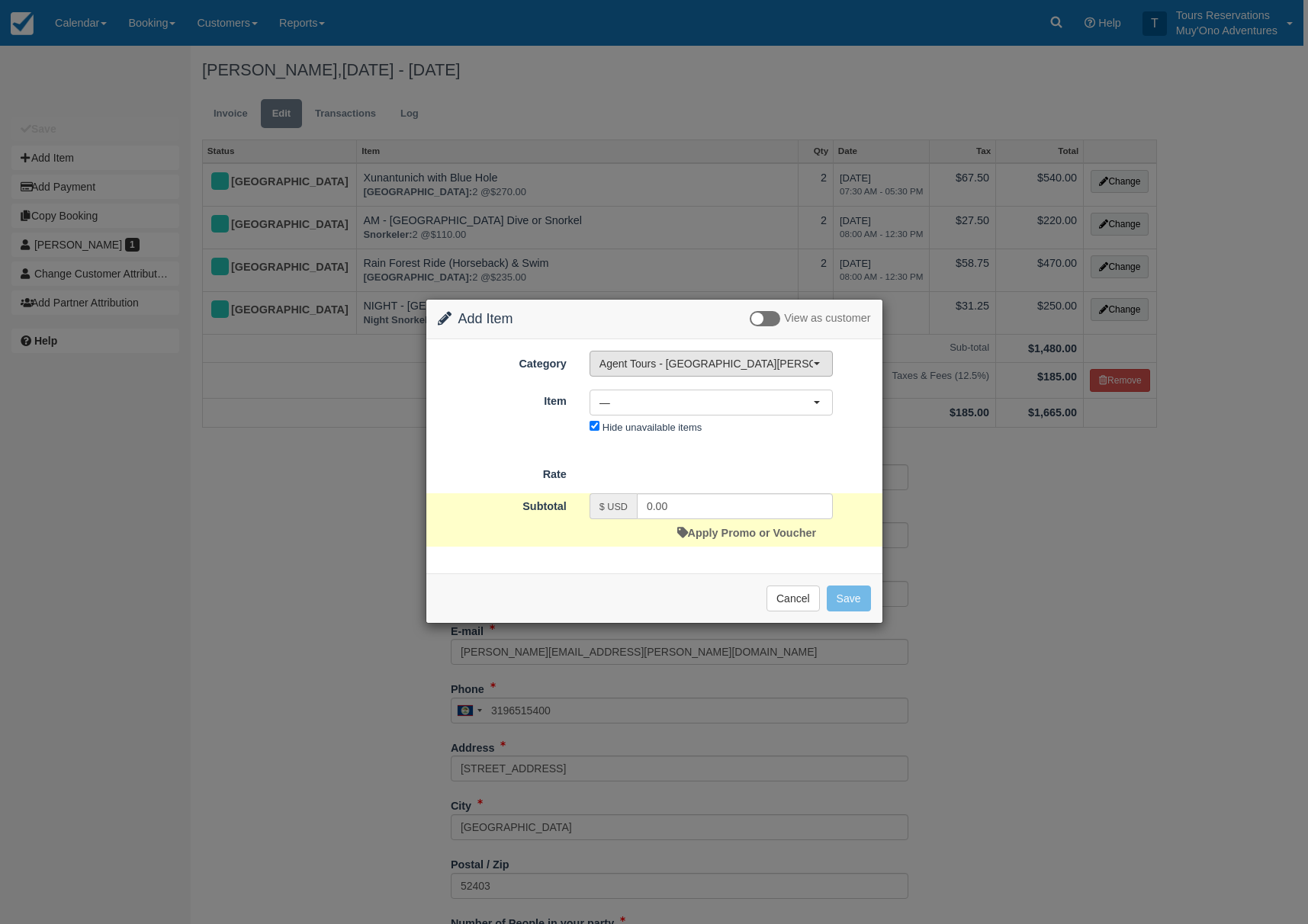
click at [716, 356] on span "Agent Tours - [GEOGRAPHIC_DATA][PERSON_NAME] Caulker/[GEOGRAPHIC_DATA] City Tou…" at bounding box center [707, 364] width 214 height 16
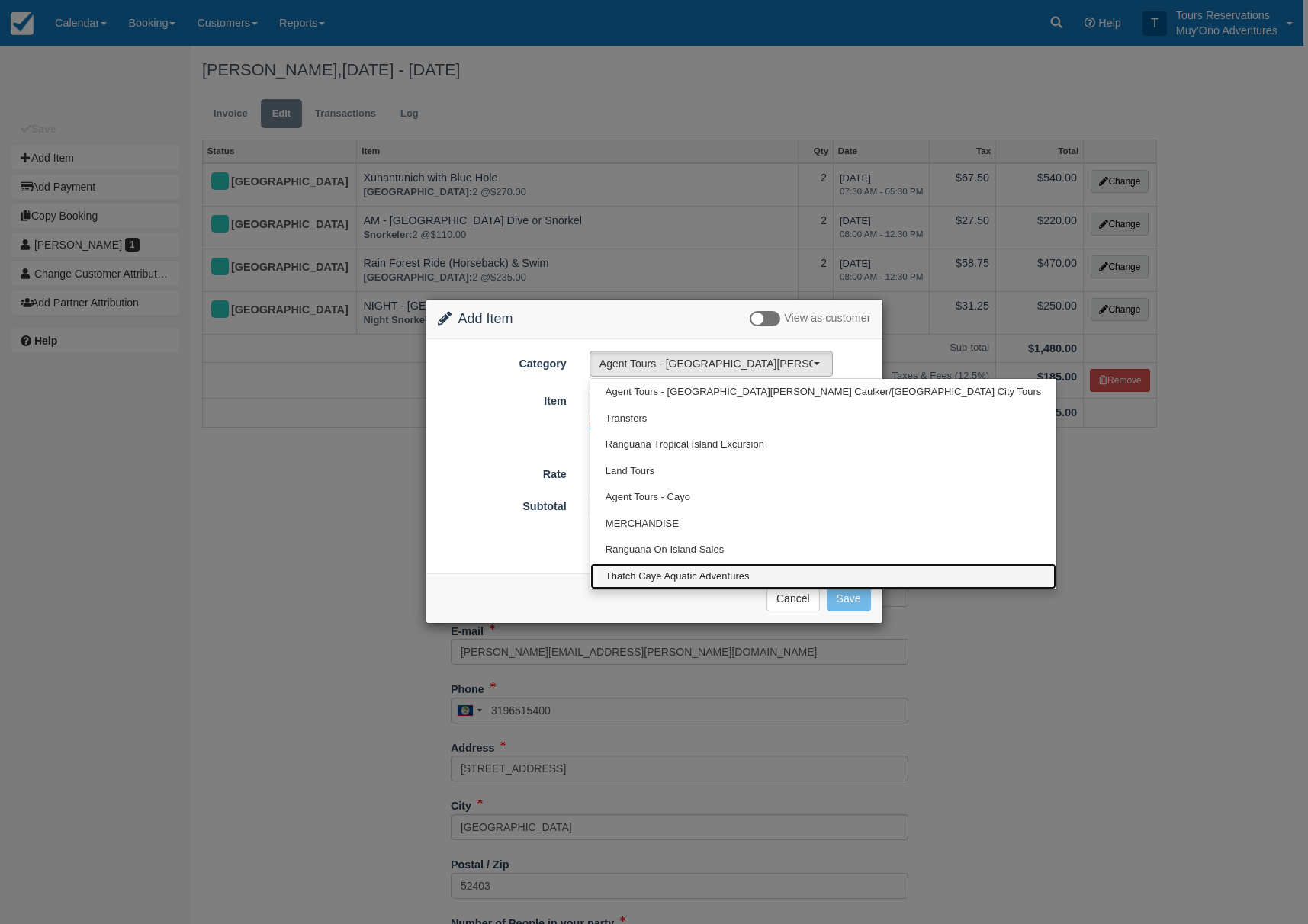
click at [645, 570] on span "Thatch Caye Aquatic Adventures" at bounding box center [678, 577] width 144 height 15
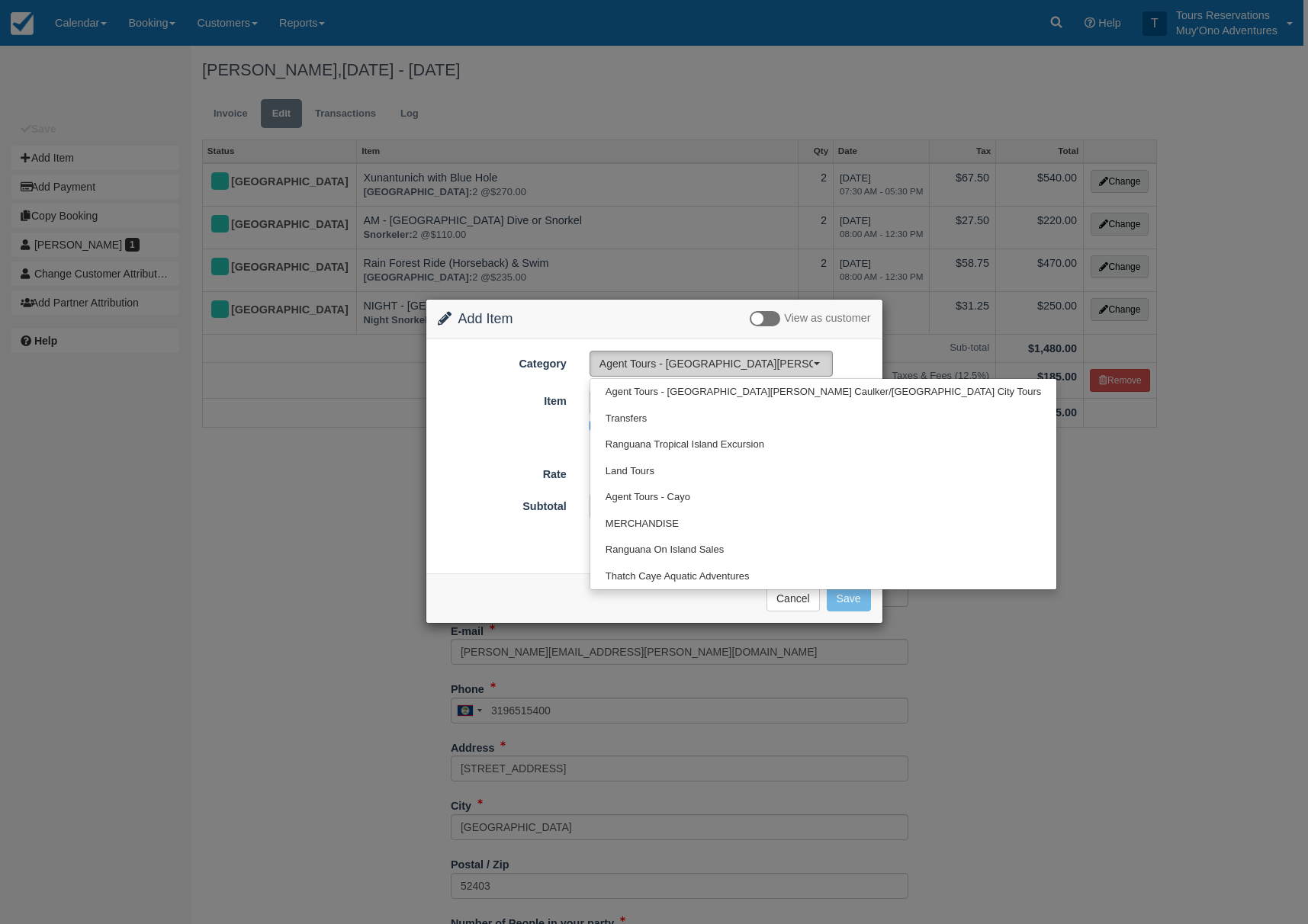
select select "64"
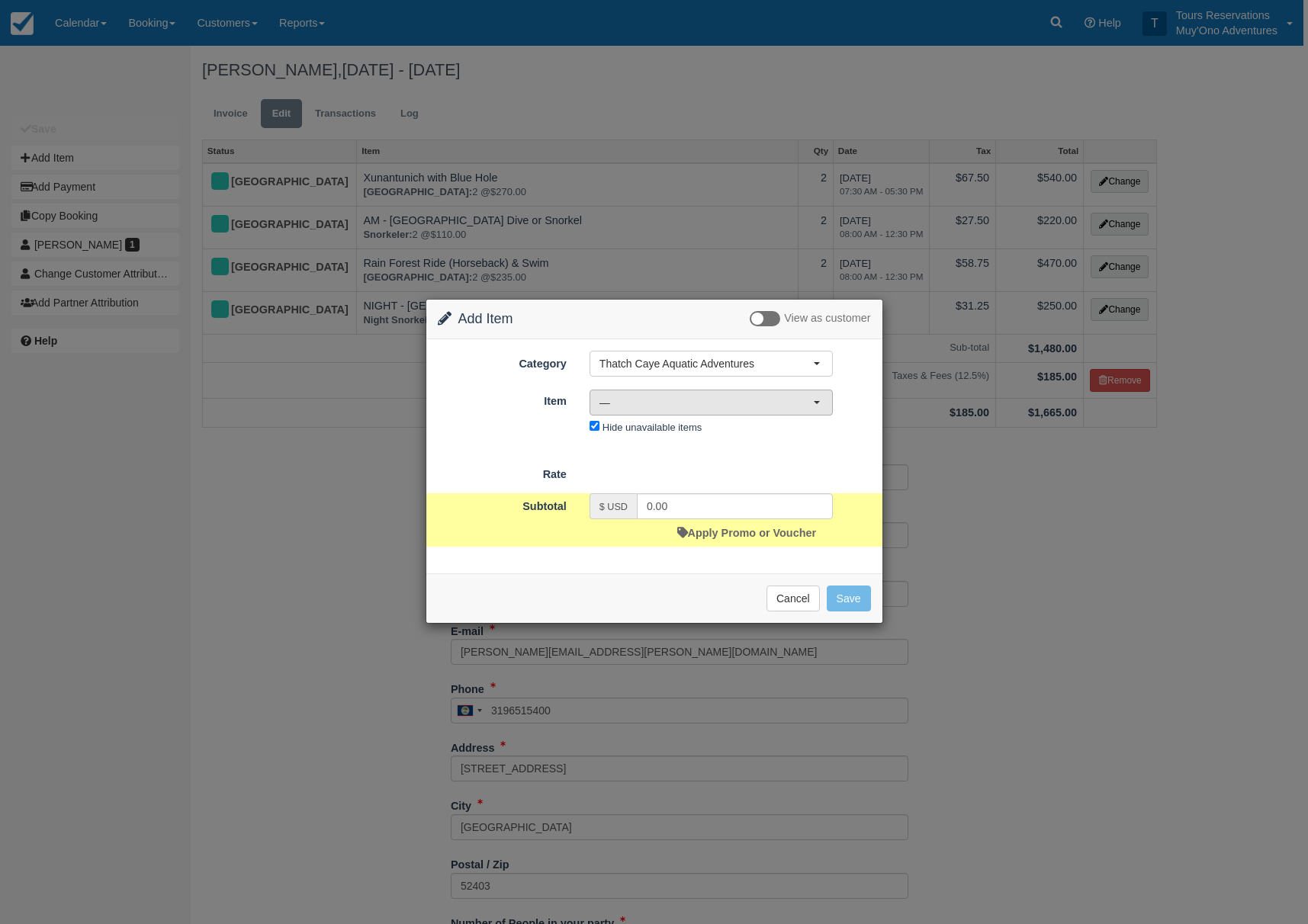
click at [631, 409] on span "—" at bounding box center [707, 402] width 214 height 16
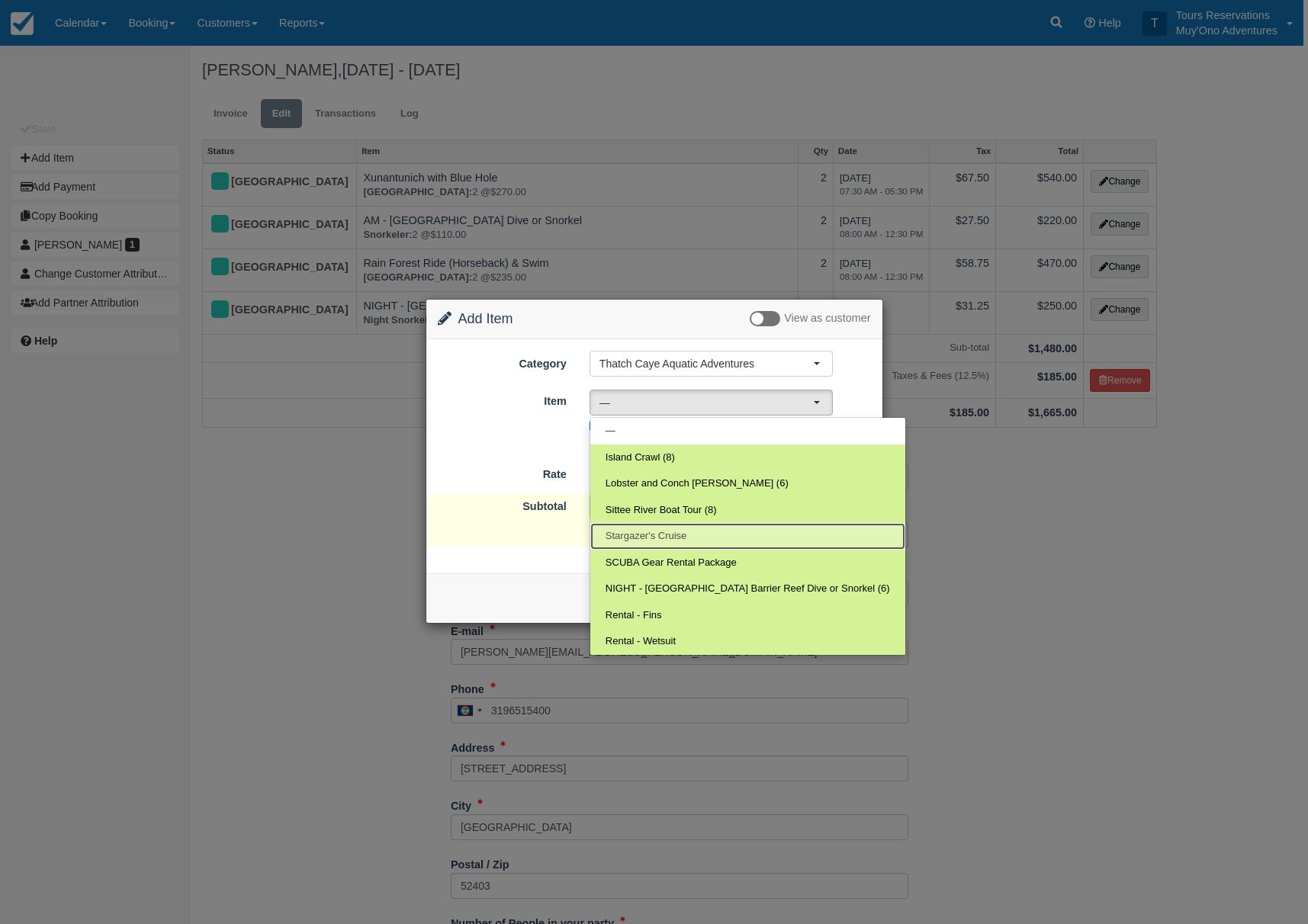
click at [646, 539] on span "Stargazer's Cruise" at bounding box center [646, 536] width 81 height 15
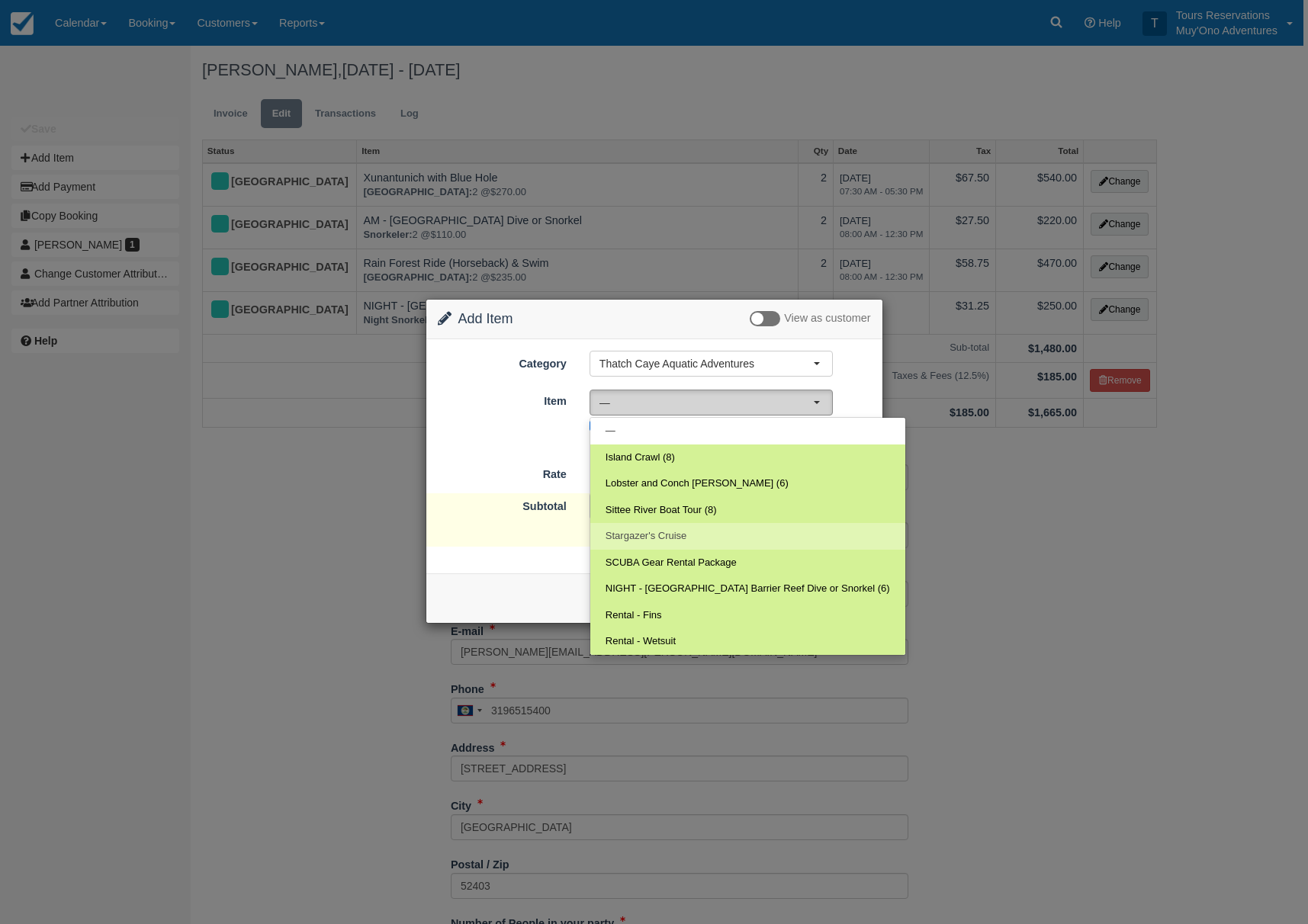
select select "308"
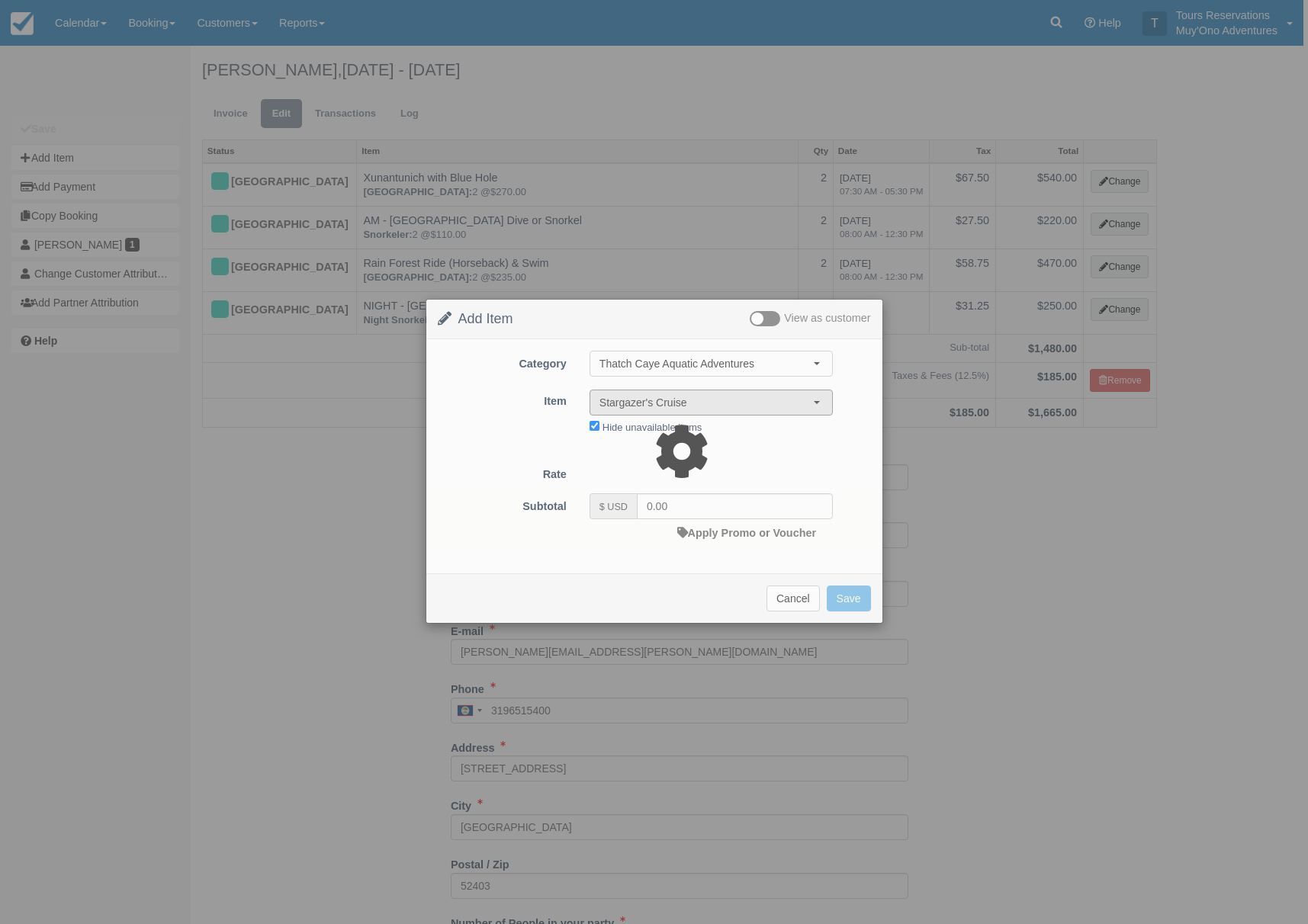
type input "270.00"
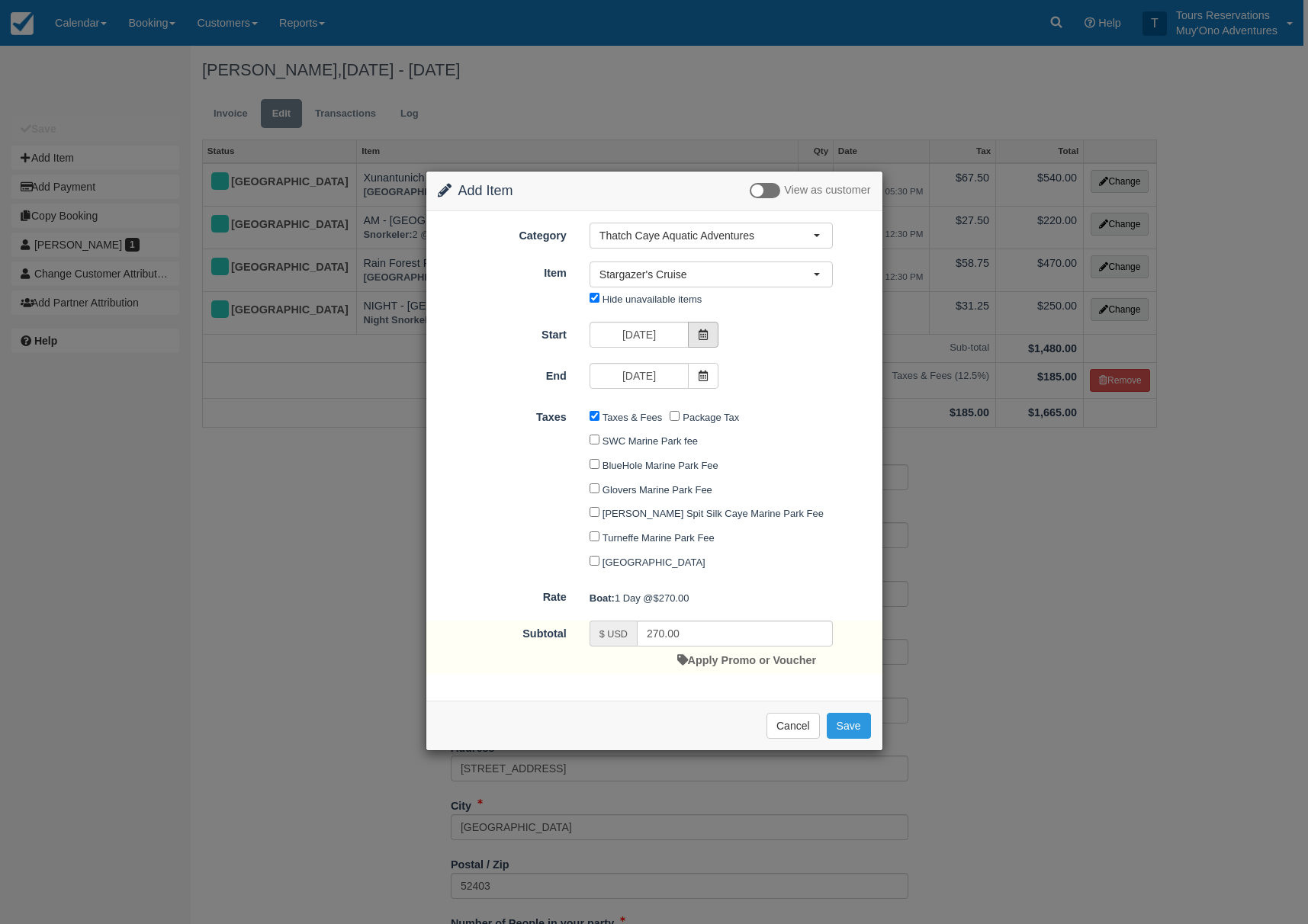
click at [707, 330] on icon at bounding box center [704, 335] width 11 height 11
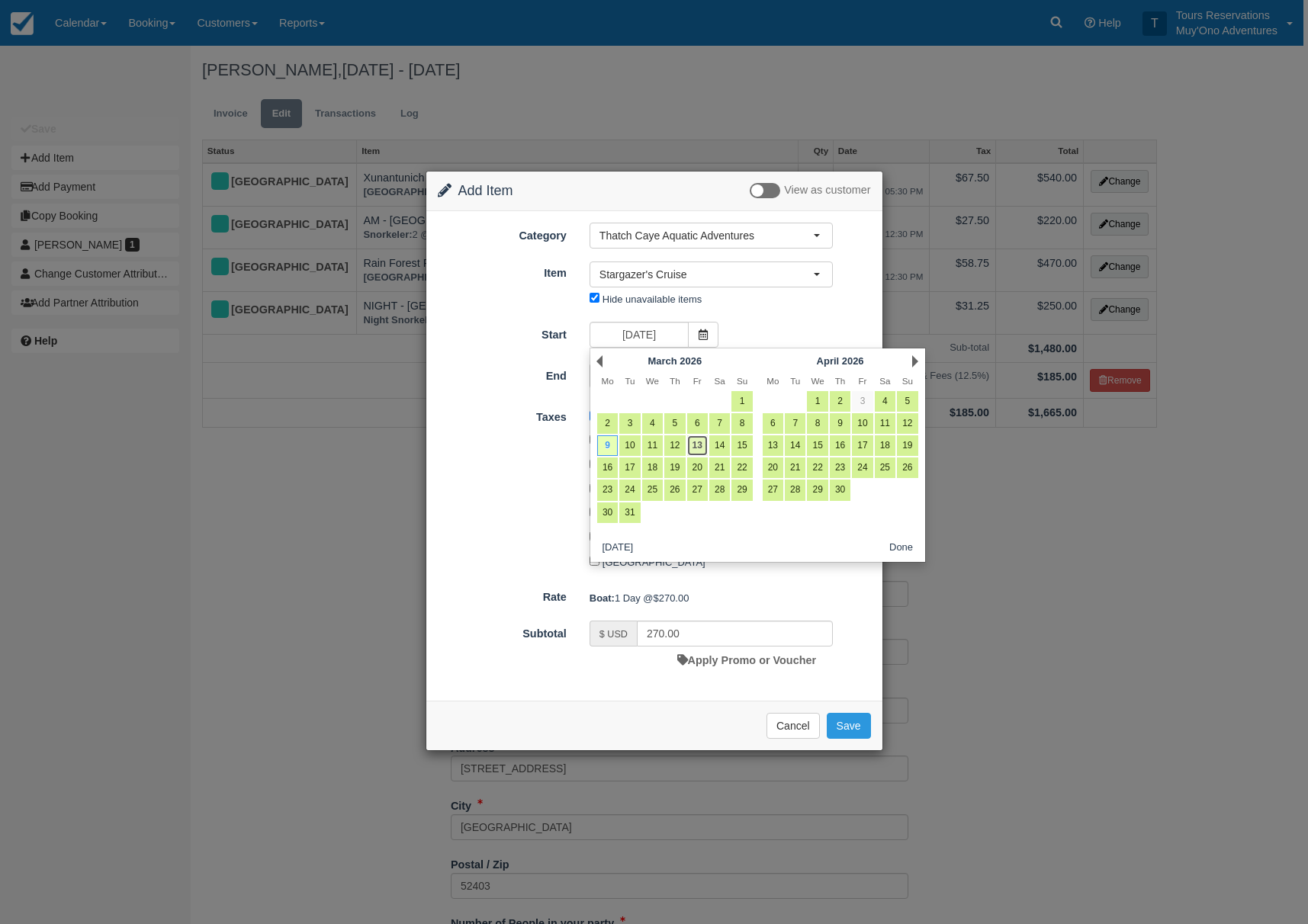
click at [695, 446] on link "13" at bounding box center [697, 446] width 21 height 21
type input "03/13/26"
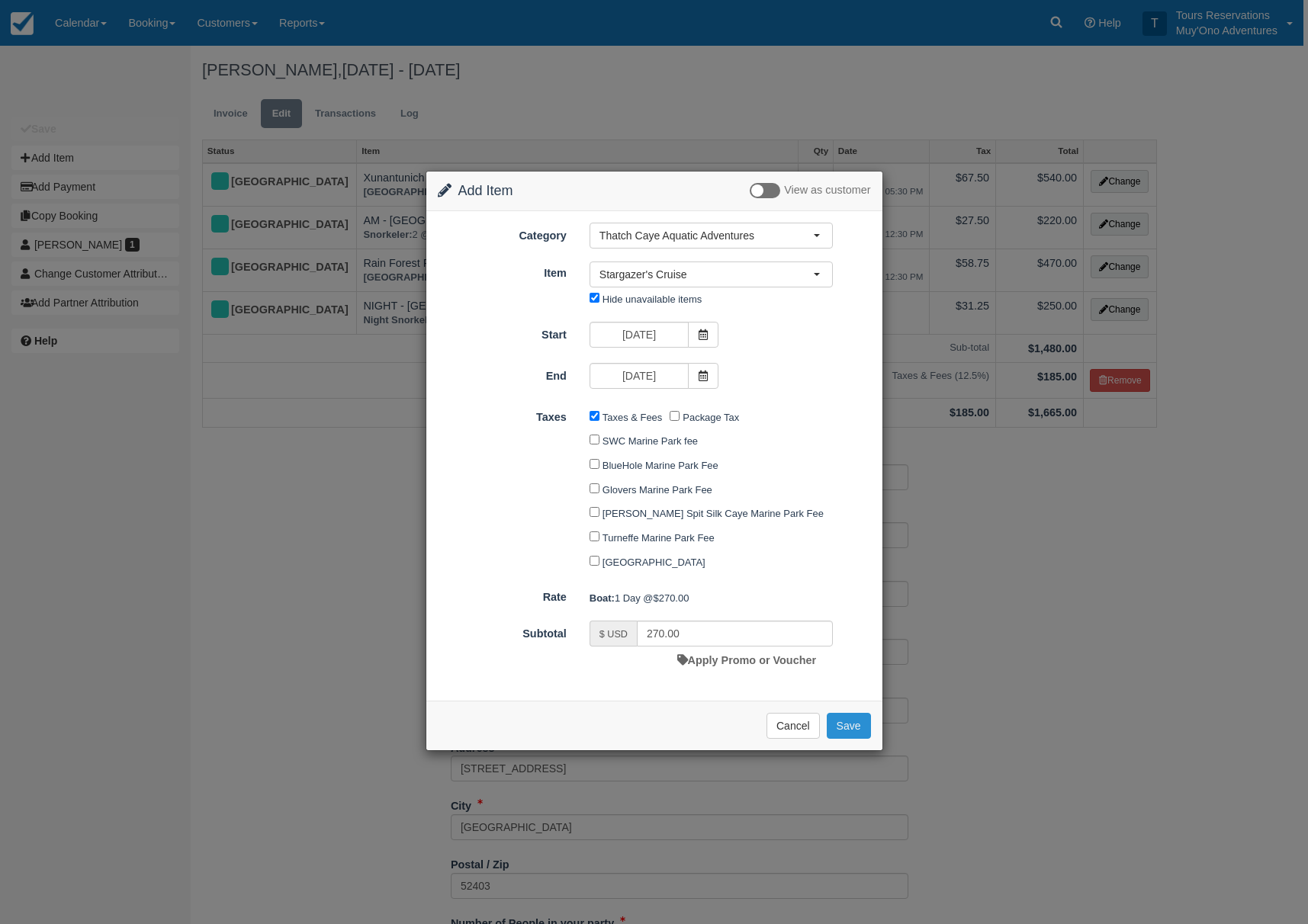
click at [837, 734] on button "Save" at bounding box center [849, 726] width 44 height 26
checkbox input "false"
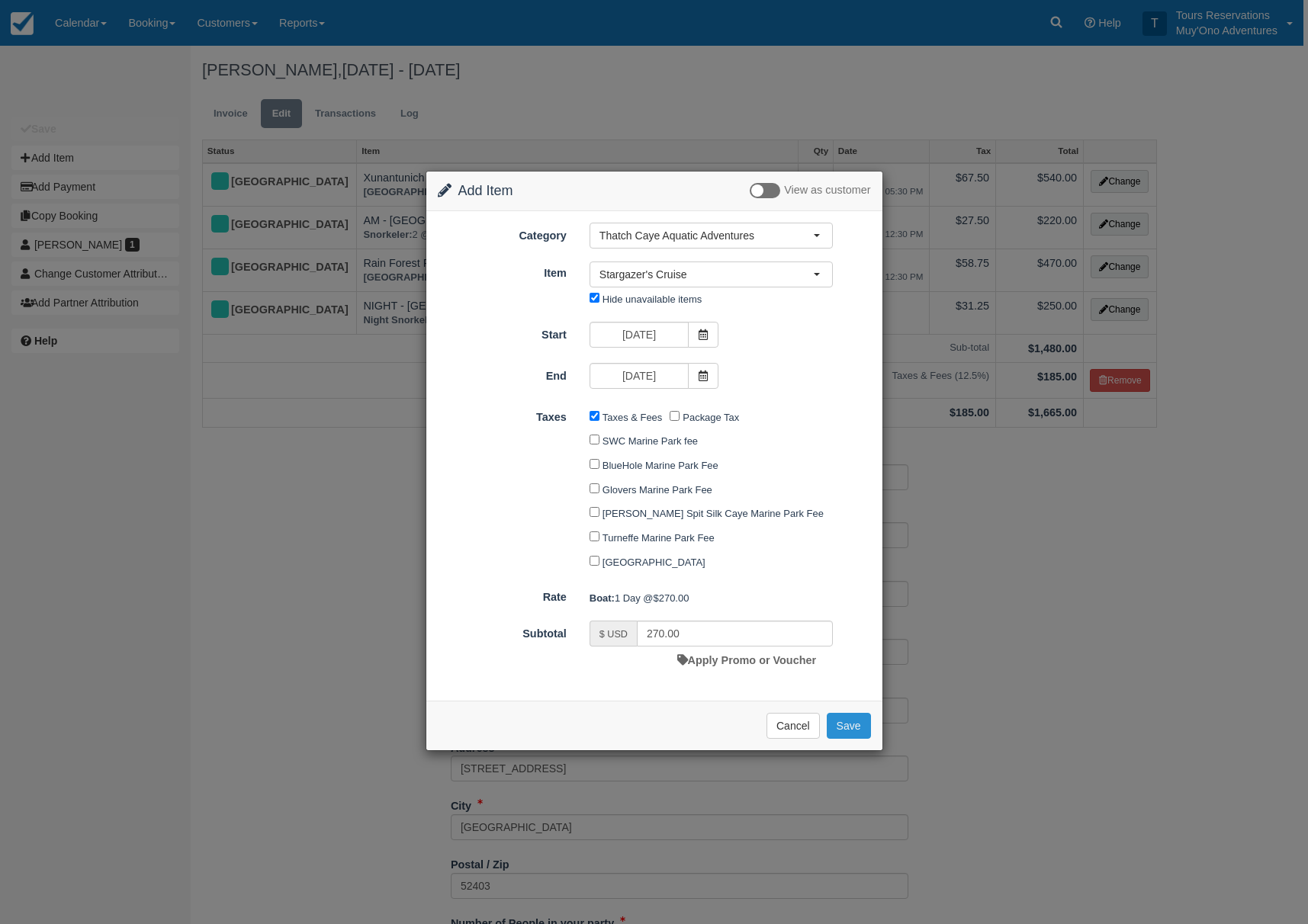
checkbox input "false"
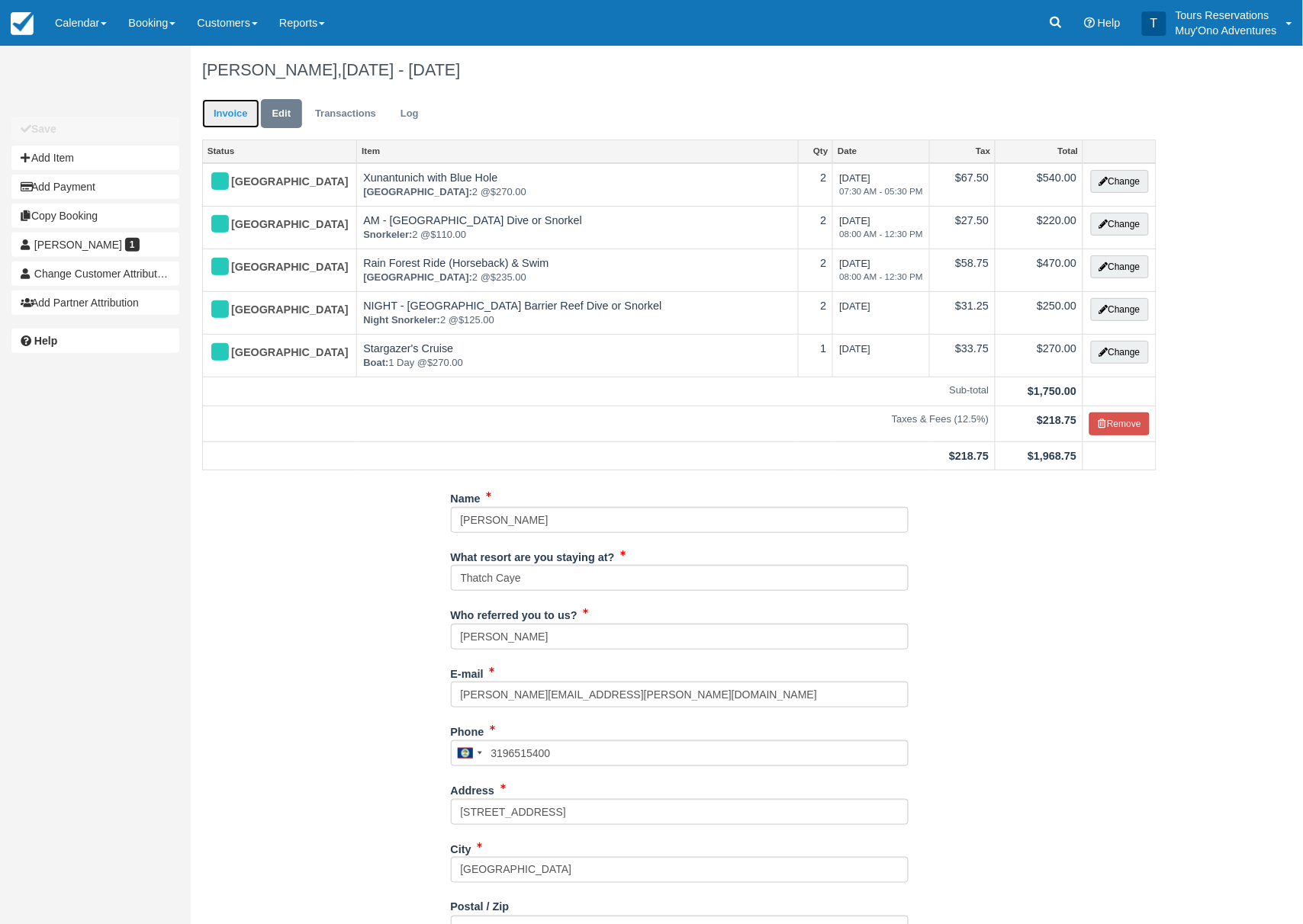
click at [226, 108] on link "Invoice" at bounding box center [230, 113] width 58 height 30
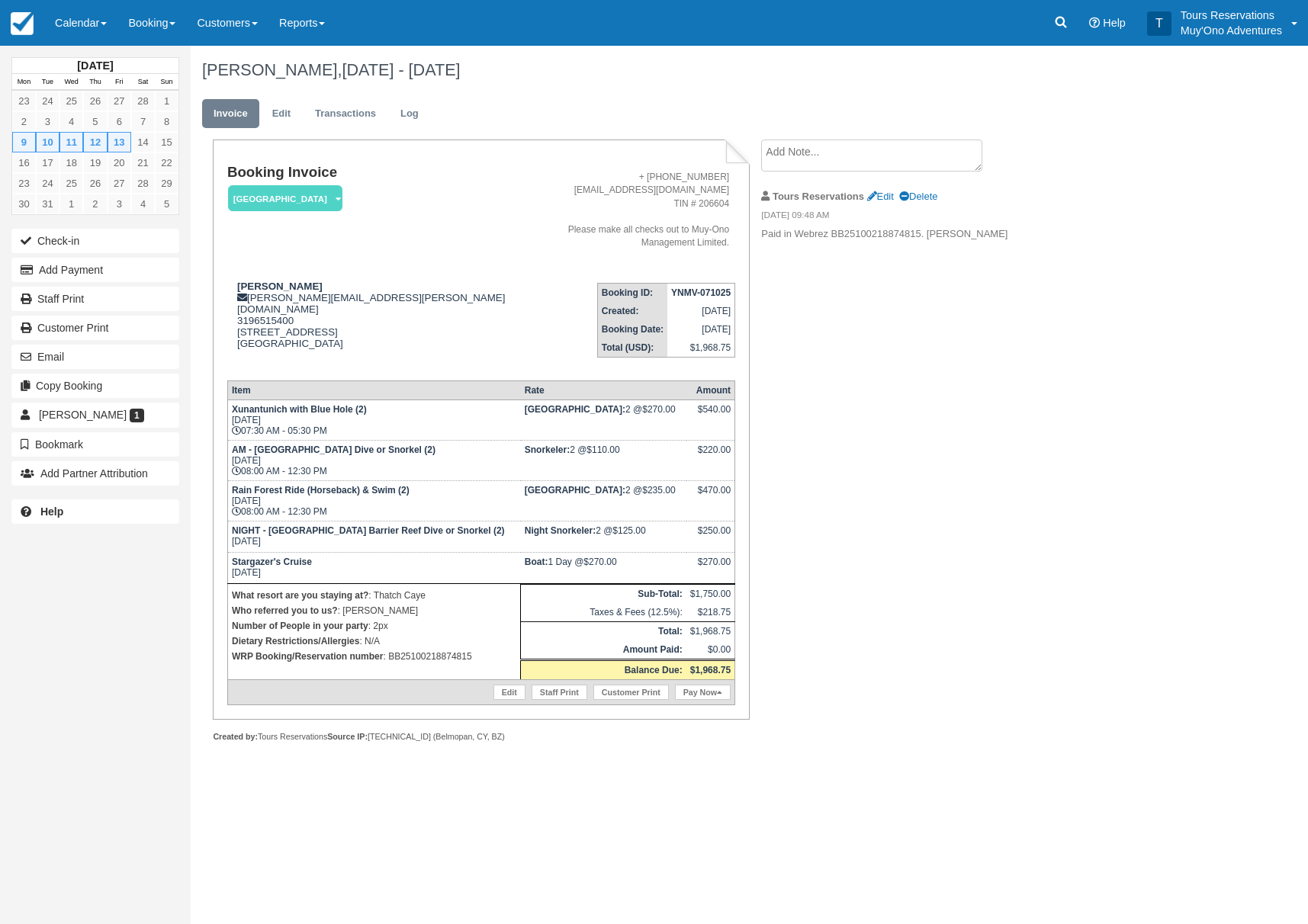
click at [521, 221] on address "+ [PHONE_NUMBER] [EMAIL_ADDRESS][DOMAIN_NAME] TIN # 206604 Please make all chec…" at bounding box center [625, 210] width 208 height 79
